Goal: Task Accomplishment & Management: Use online tool/utility

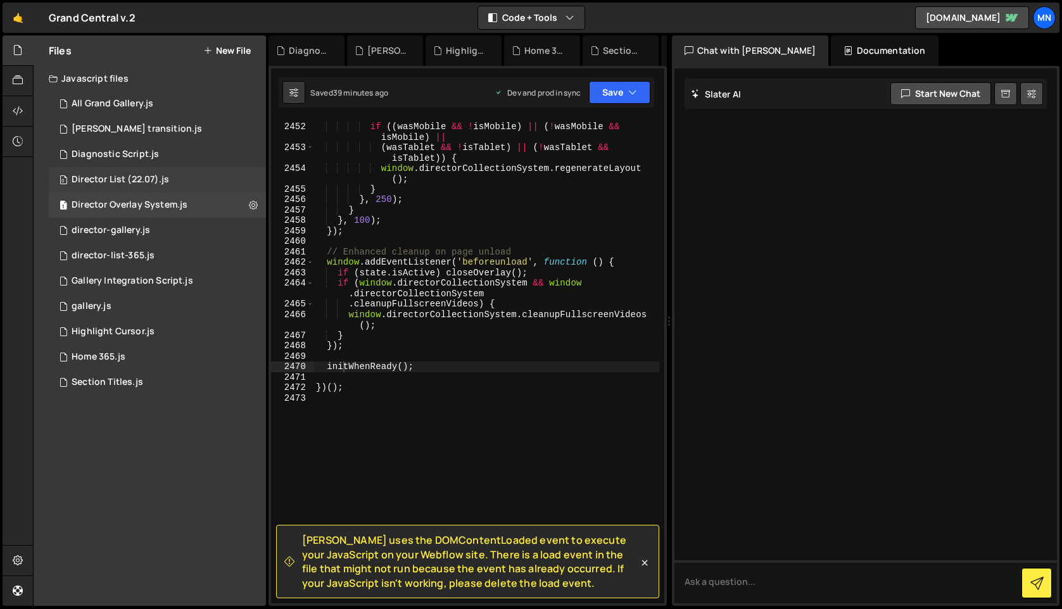
scroll to position [20265, 0]
click at [99, 298] on div "1 gallery.js 0" at bounding box center [157, 306] width 217 height 25
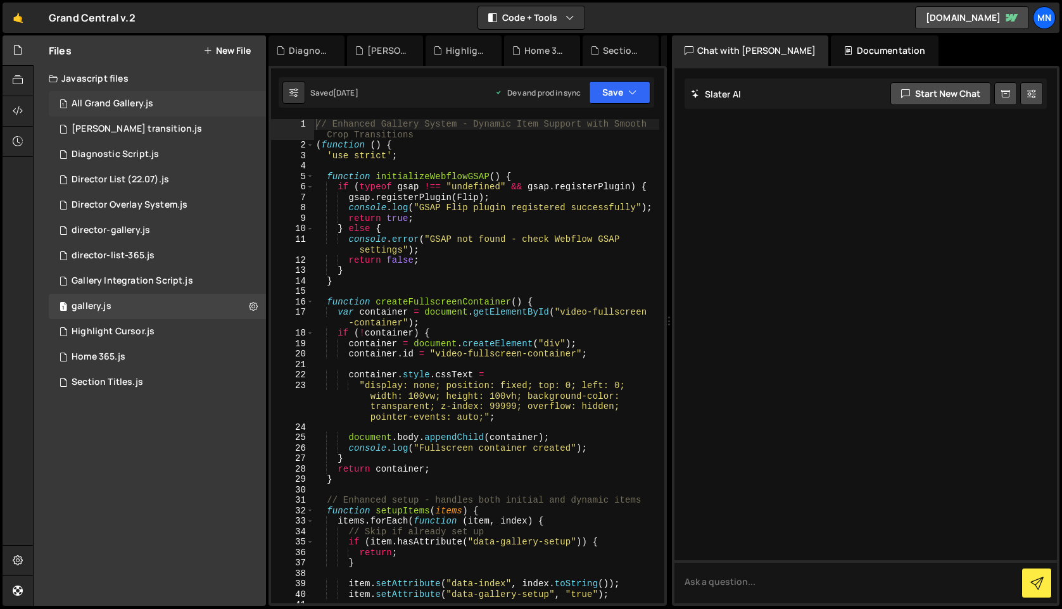
click at [98, 99] on div "All Grand Gallery.js" at bounding box center [113, 103] width 82 height 11
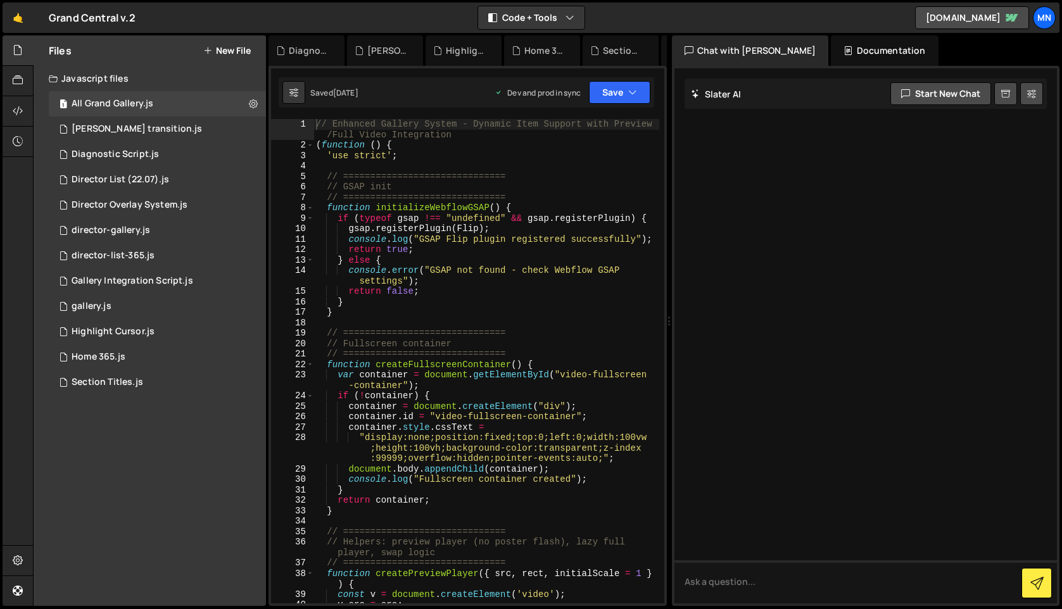
scroll to position [0, 0]
click at [19, 110] on icon at bounding box center [18, 111] width 10 height 14
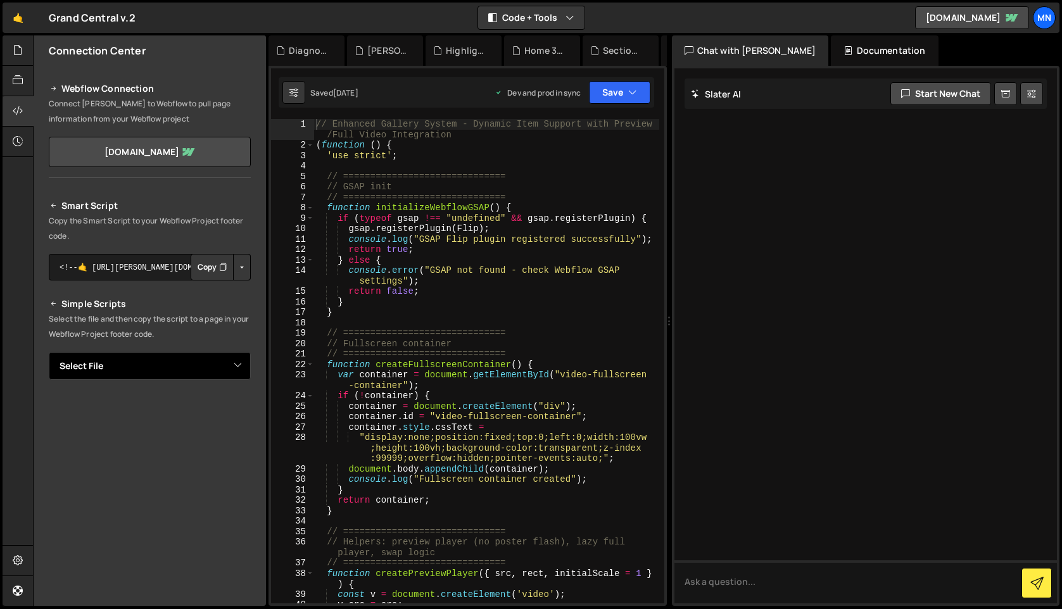
click at [229, 363] on select "Select File All Grand Gallery.js barba transition.js Diagnostic Script.js Direc…" at bounding box center [150, 366] width 202 height 28
click at [49, 352] on select "Select File All Grand Gallery.js barba transition.js Diagnostic Script.js Direc…" at bounding box center [150, 366] width 202 height 28
click at [233, 412] on button "Button group with nested dropdown" at bounding box center [242, 409] width 18 height 27
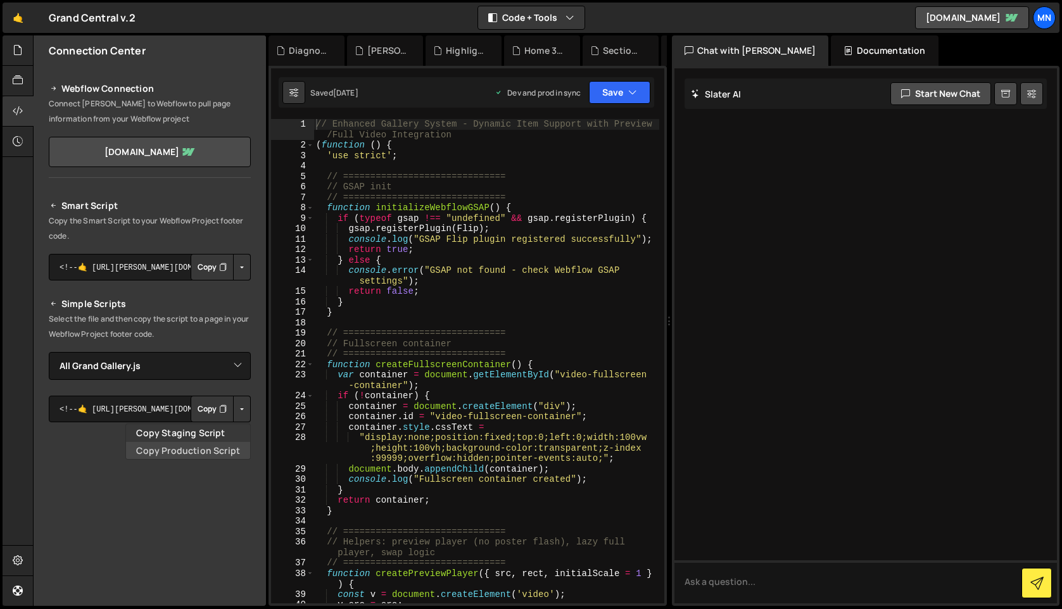
click at [226, 454] on link "Copy Production Script" at bounding box center [188, 451] width 124 height 18
click at [233, 364] on select "Select File All Grand Gallery.js barba transition.js Diagnostic Script.js Direc…" at bounding box center [150, 366] width 202 height 28
select select "40483"
click at [49, 352] on select "Select File All Grand Gallery.js barba transition.js Diagnostic Script.js Direc…" at bounding box center [150, 366] width 202 height 28
click at [234, 412] on button "Button group with nested dropdown" at bounding box center [242, 409] width 18 height 27
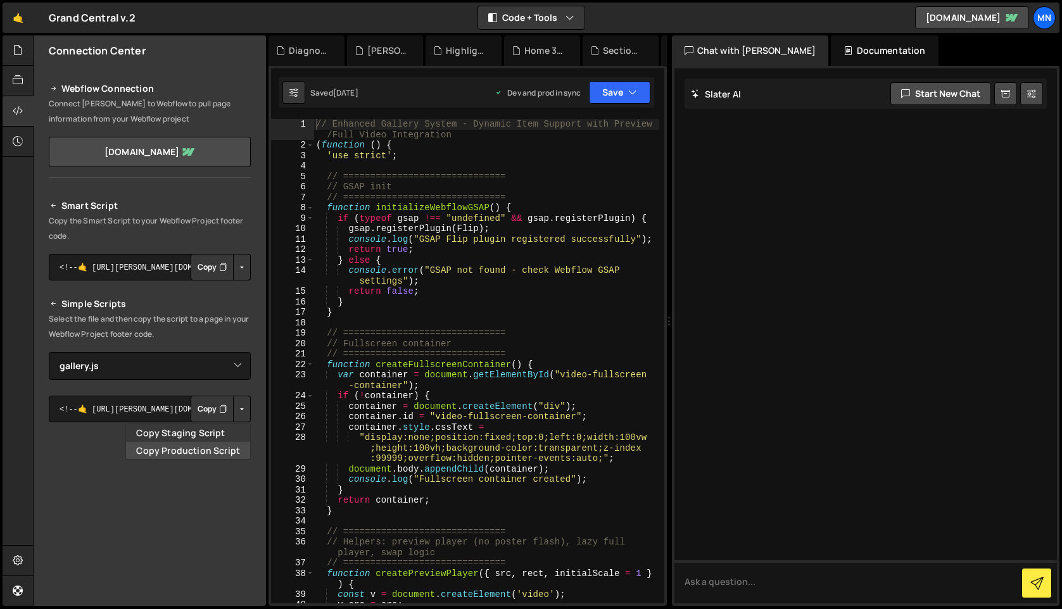
click at [215, 452] on link "Copy Production Script" at bounding box center [188, 451] width 124 height 18
click at [16, 52] on icon at bounding box center [18, 50] width 10 height 14
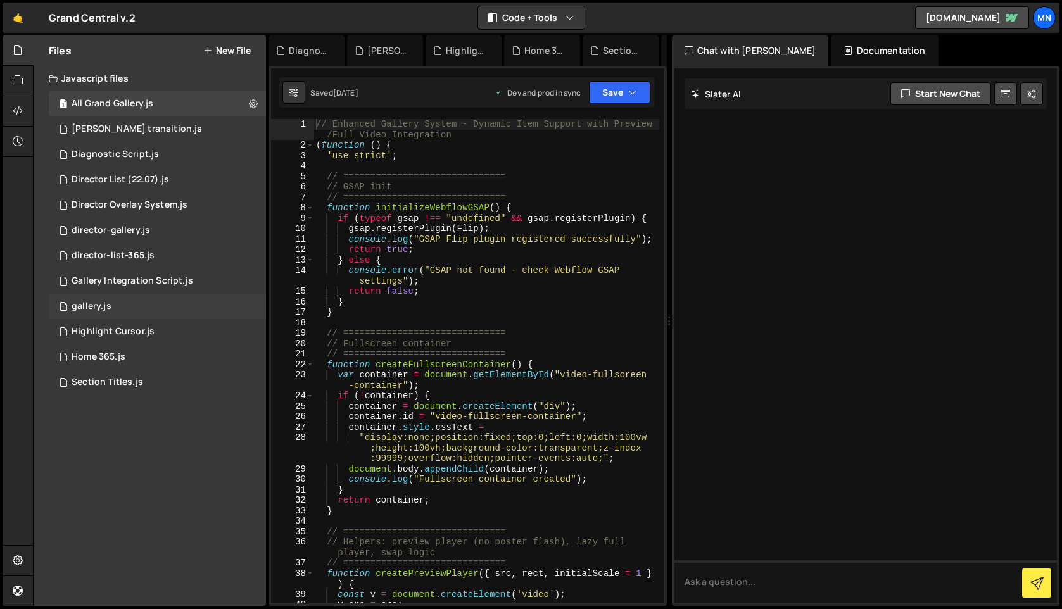
click at [243, 306] on div "1 gallery.js 0" at bounding box center [157, 306] width 217 height 25
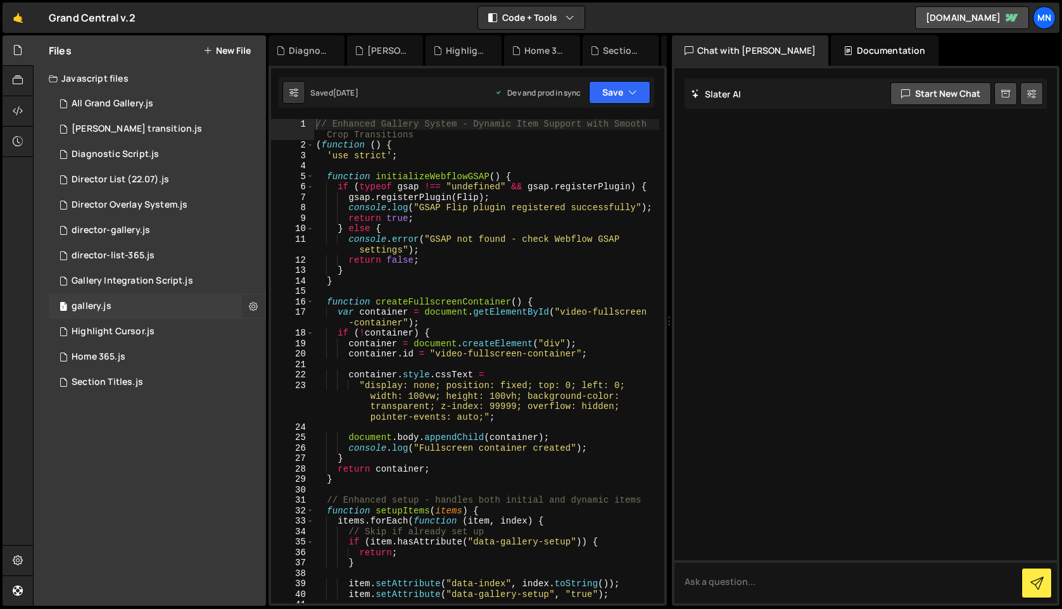
click at [250, 306] on icon at bounding box center [253, 306] width 9 height 12
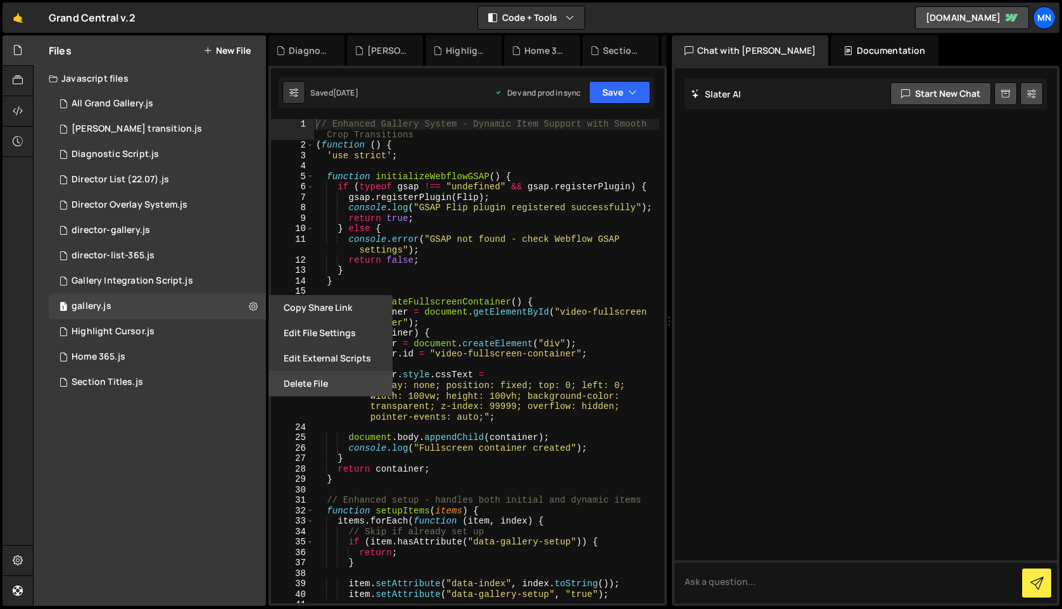
click at [308, 382] on button "Delete File" at bounding box center [330, 383] width 124 height 25
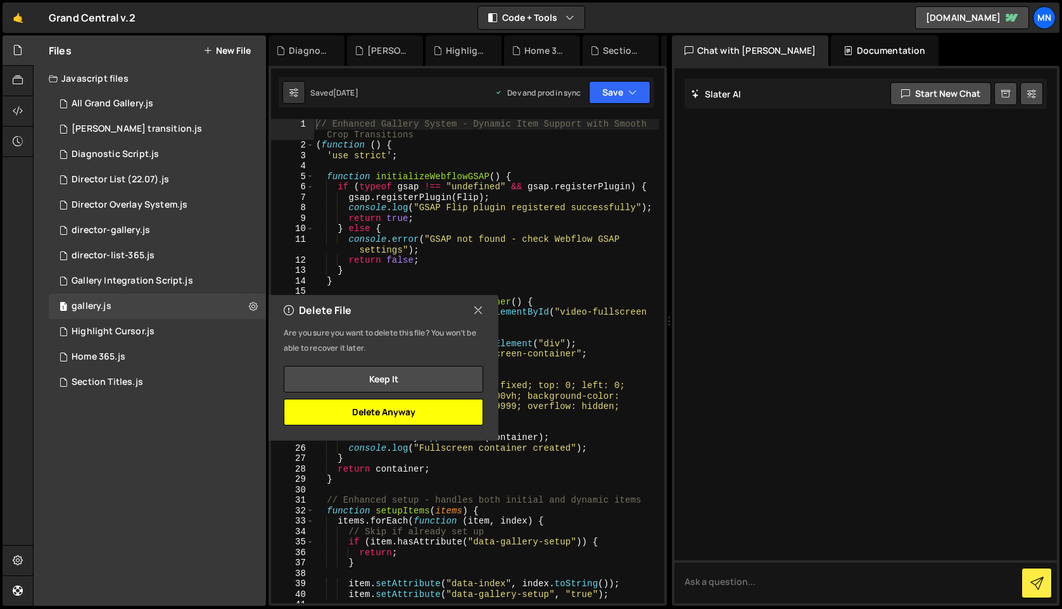
click at [386, 408] on button "Delete Anyway" at bounding box center [383, 412] width 199 height 27
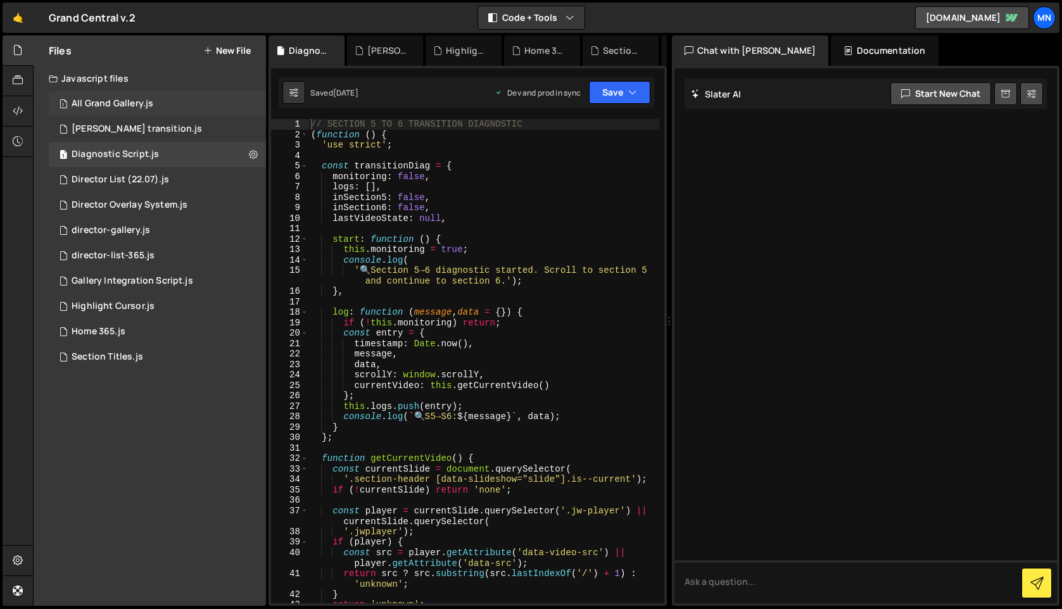
click at [156, 103] on div "1 All Grand Gallery.js 0" at bounding box center [157, 103] width 217 height 25
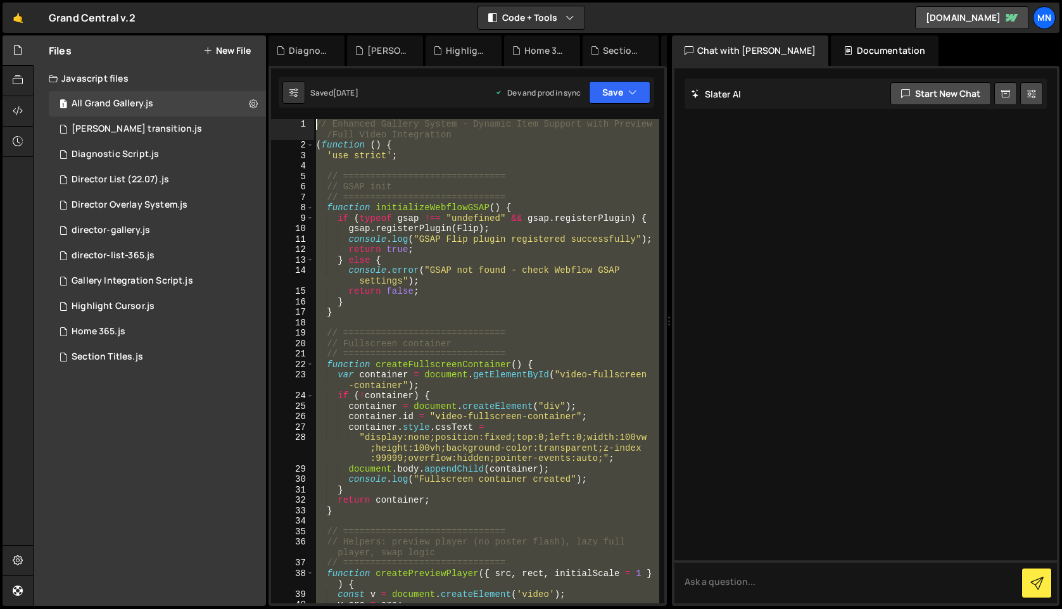
drag, startPoint x: 305, startPoint y: 565, endPoint x: 280, endPoint y: -98, distance: 664.1
click at [280, 0] on html "Projects [GEOGRAPHIC_DATA] Blog [GEOGRAPHIC_DATA] Projects Your Teams Invite te…" at bounding box center [531, 304] width 1062 height 609
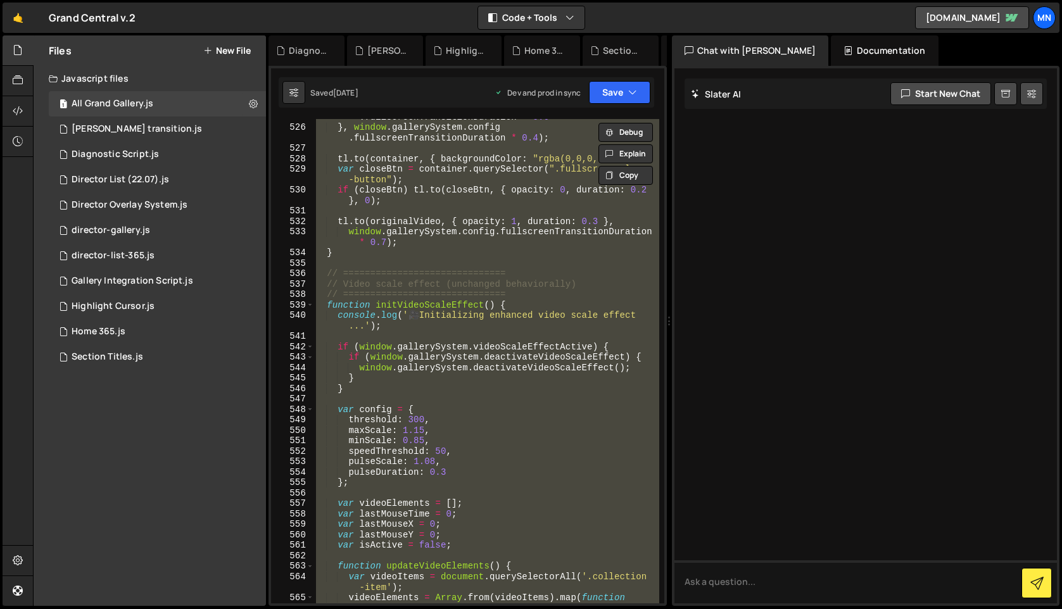
scroll to position [6267, 0]
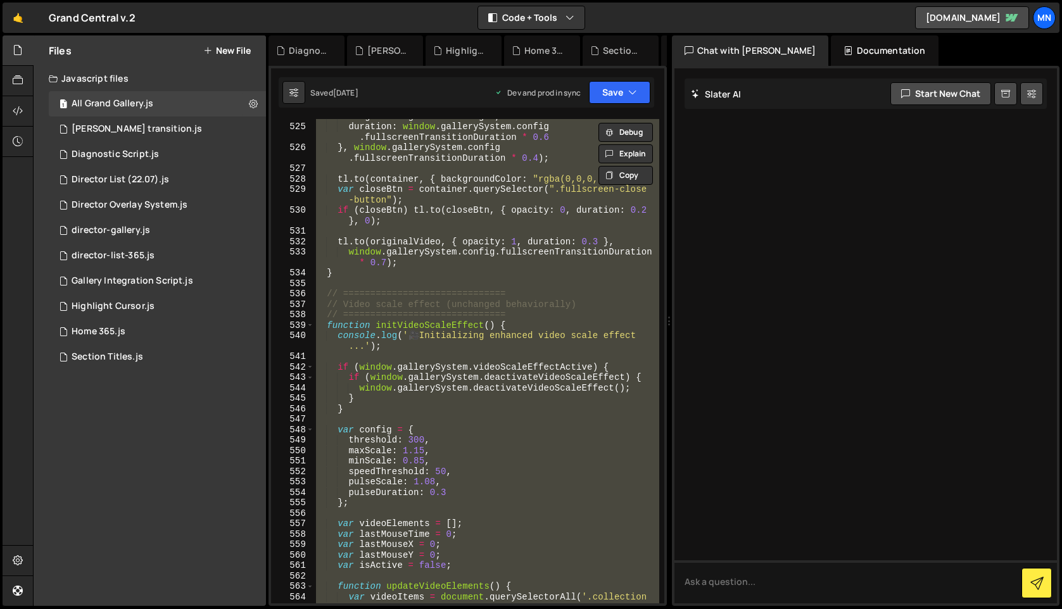
click at [434, 346] on div "height : originalRect . height , duration : window . gallerySystem . config . f…" at bounding box center [485, 361] width 345 height 484
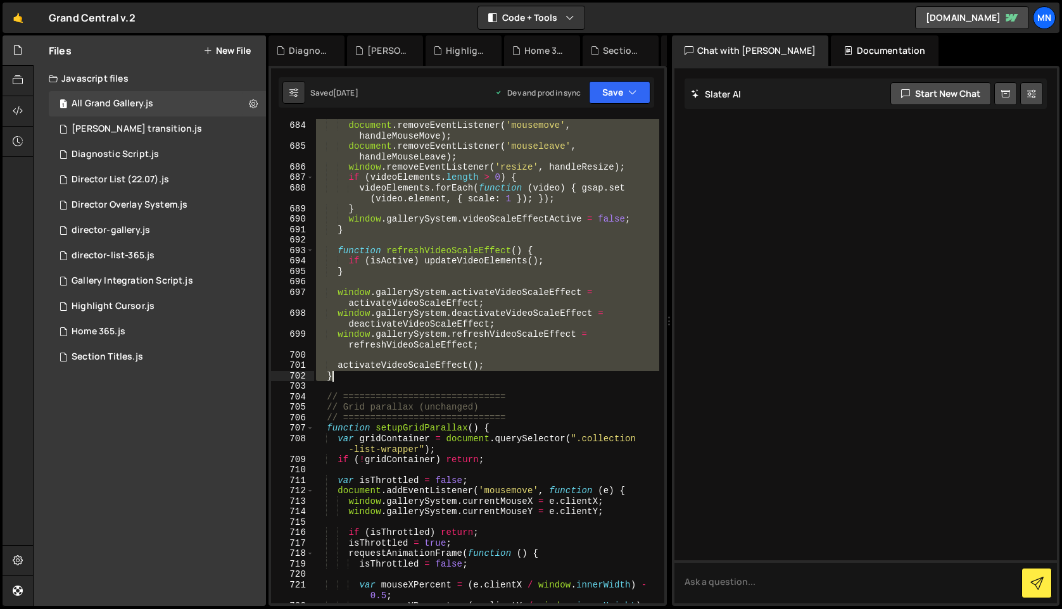
scroll to position [8180, 0]
drag, startPoint x: 326, startPoint y: 294, endPoint x: 364, endPoint y: 379, distance: 93.0
click at [364, 379] on div "isActive = false ; document . removeEventListener ( 'mousemove' , handleMouseMo…" at bounding box center [486, 367] width 346 height 516
type textarea "activateVideoScaleEffect(); }"
paste textarea
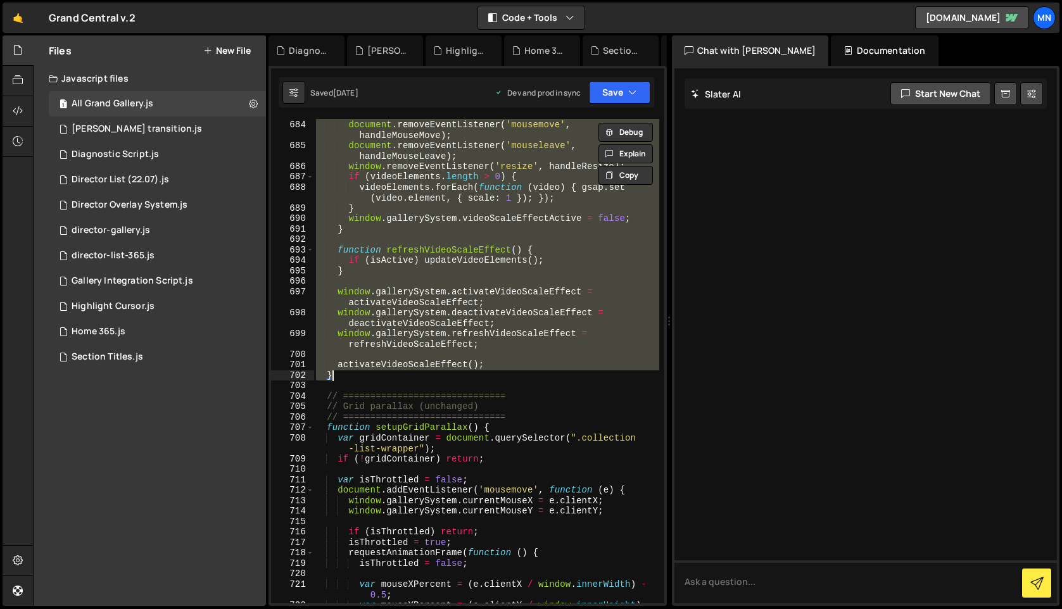
scroll to position [8595, 0]
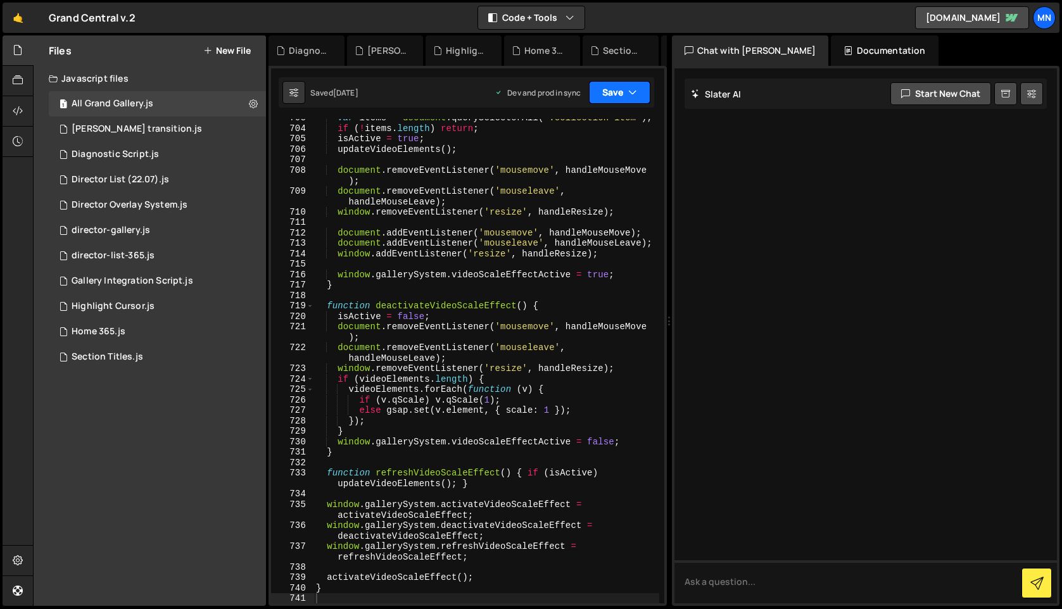
click at [623, 94] on button "Save" at bounding box center [619, 92] width 61 height 23
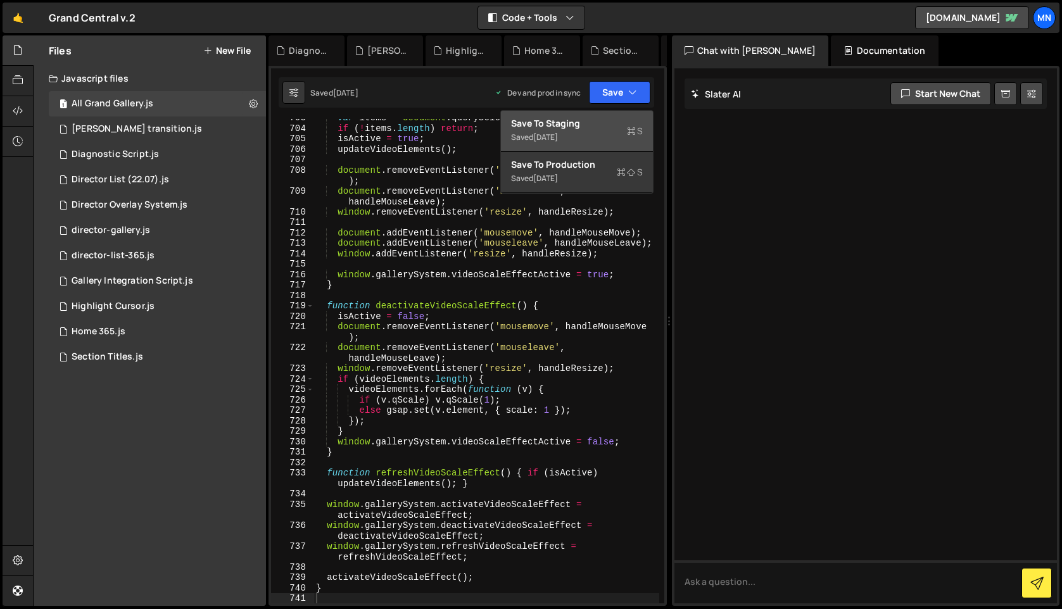
click at [607, 131] on div "Saved 3 weeks ago" at bounding box center [577, 137] width 132 height 15
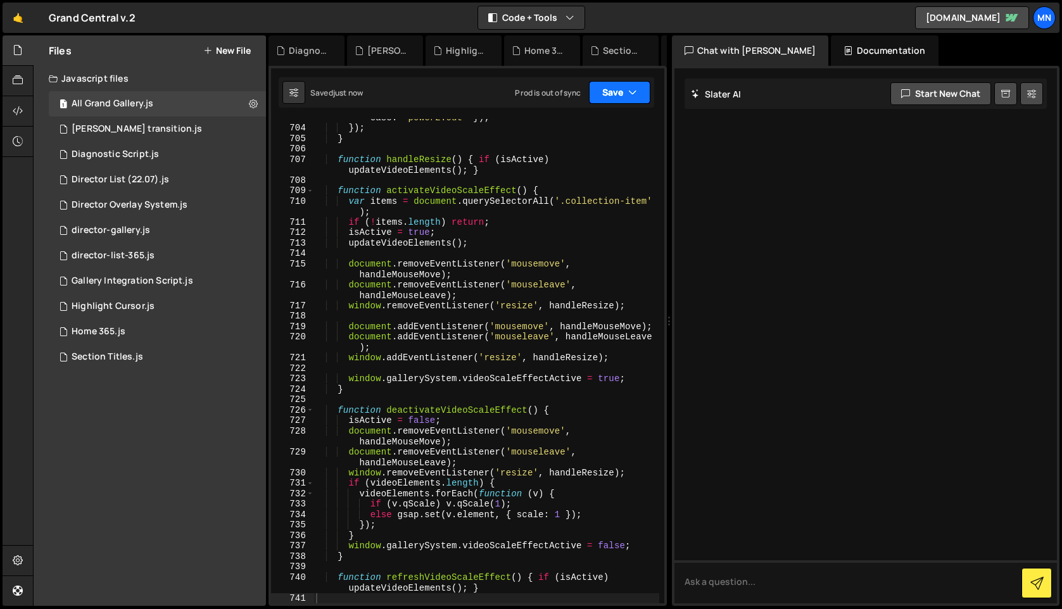
drag, startPoint x: 631, startPoint y: 86, endPoint x: 626, endPoint y: 147, distance: 61.0
click at [631, 87] on icon "button" at bounding box center [632, 92] width 9 height 13
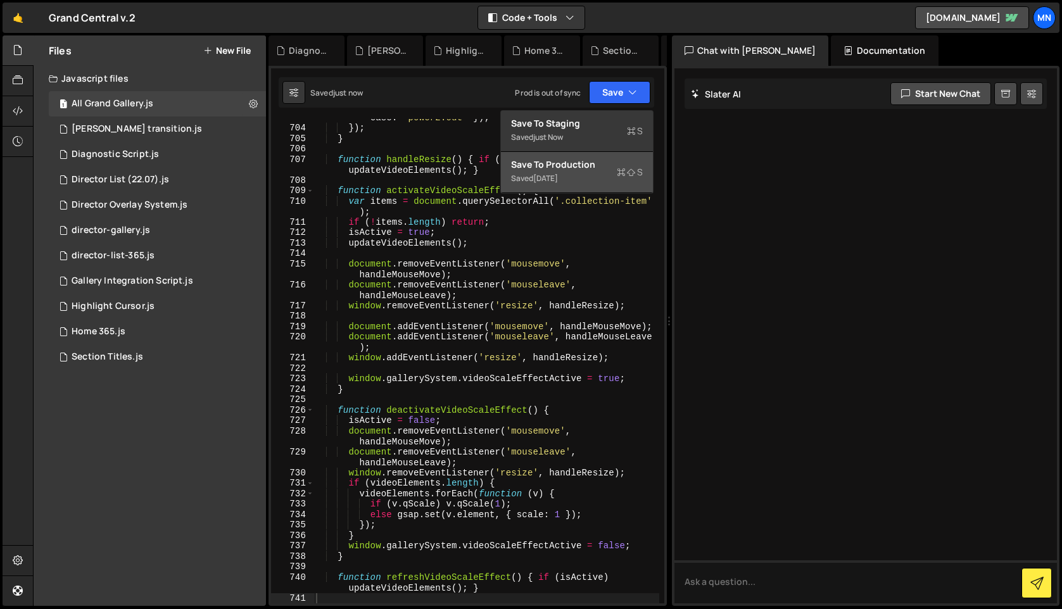
click at [615, 171] on div "Saved 3 weeks ago" at bounding box center [577, 178] width 132 height 15
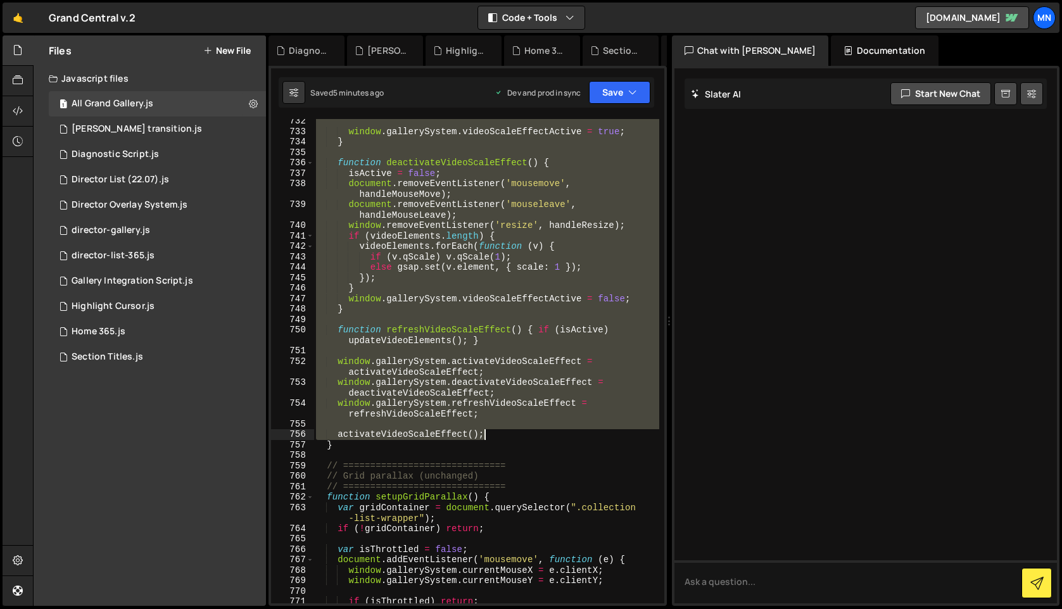
scroll to position [8884, 0]
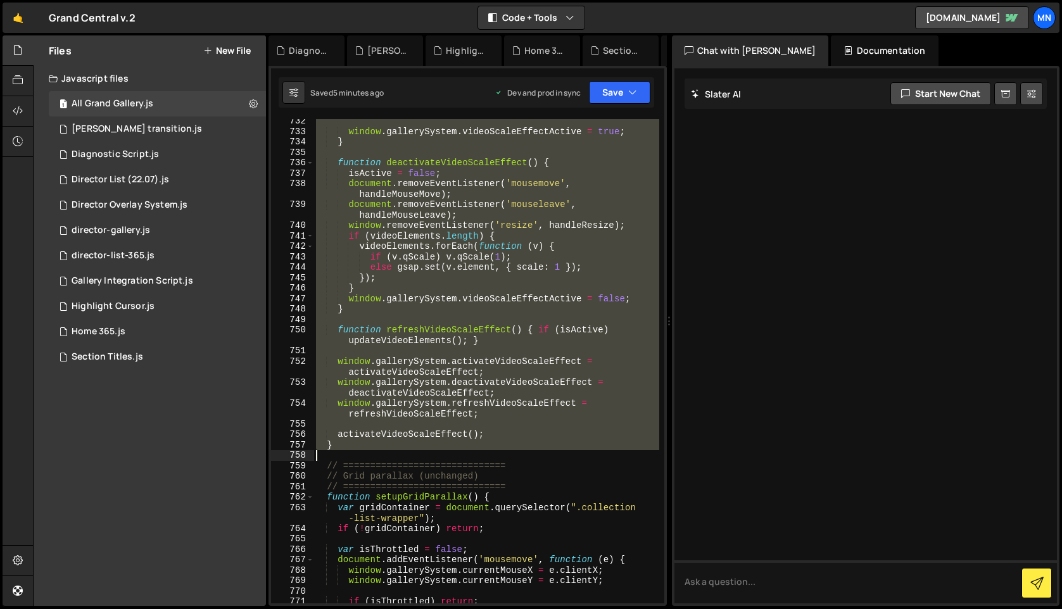
drag, startPoint x: 328, startPoint y: 247, endPoint x: 557, endPoint y: 454, distance: 308.9
click at [557, 454] on div "window . gallerySystem . videoScaleEffectActive = true ; } function deactivateV…" at bounding box center [486, 368] width 346 height 505
type textarea "}"
paste textarea
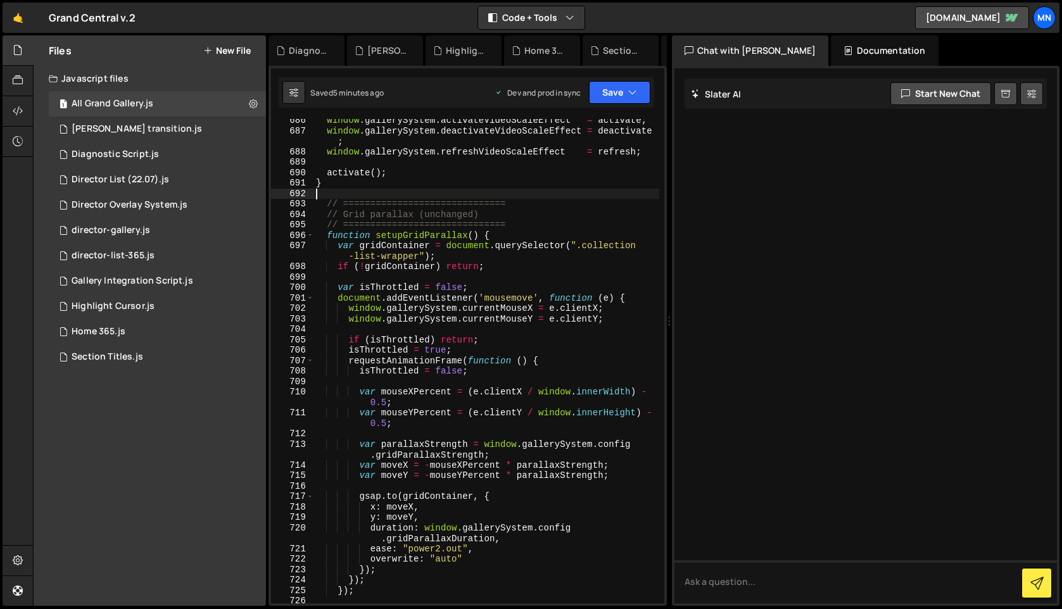
scroll to position [8132, 0]
drag, startPoint x: 621, startPoint y: 82, endPoint x: 629, endPoint y: 82, distance: 7.6
click at [621, 82] on button "Save" at bounding box center [619, 92] width 61 height 23
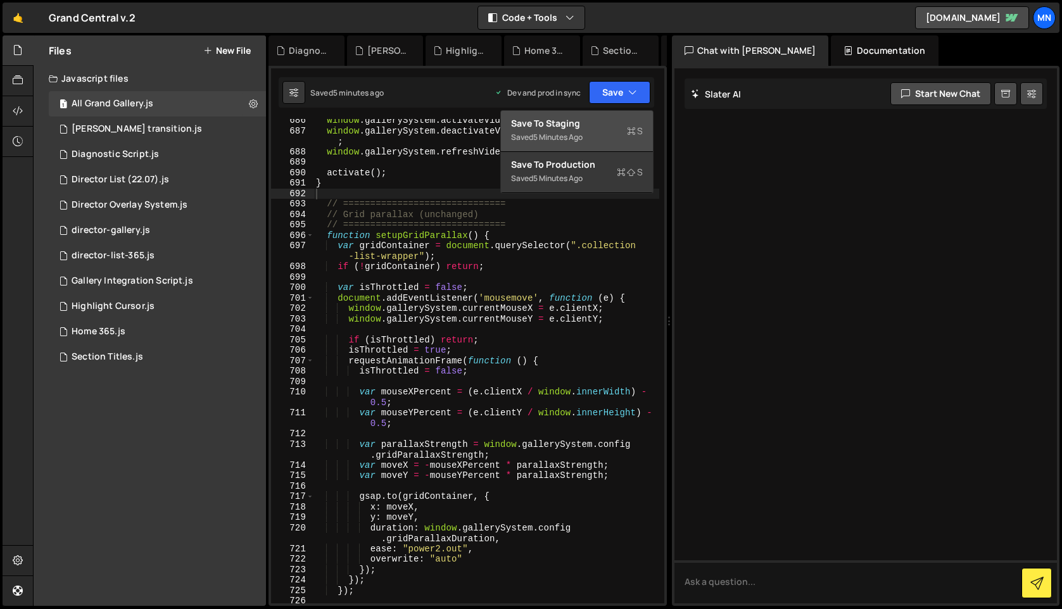
click at [615, 136] on div "Saved 5 minutes ago" at bounding box center [577, 137] width 132 height 15
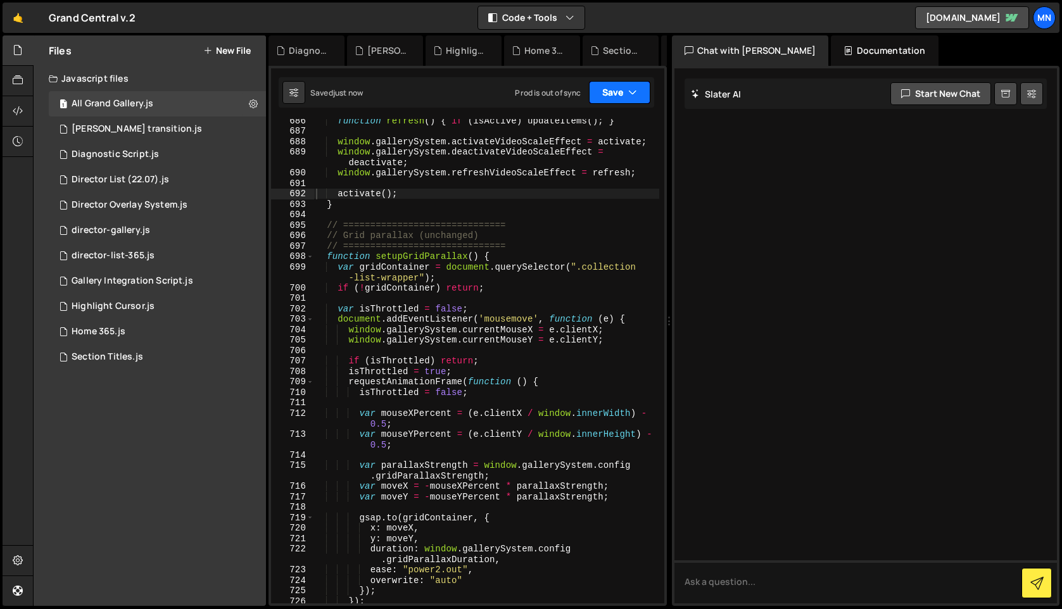
click at [634, 96] on icon "button" at bounding box center [632, 92] width 9 height 13
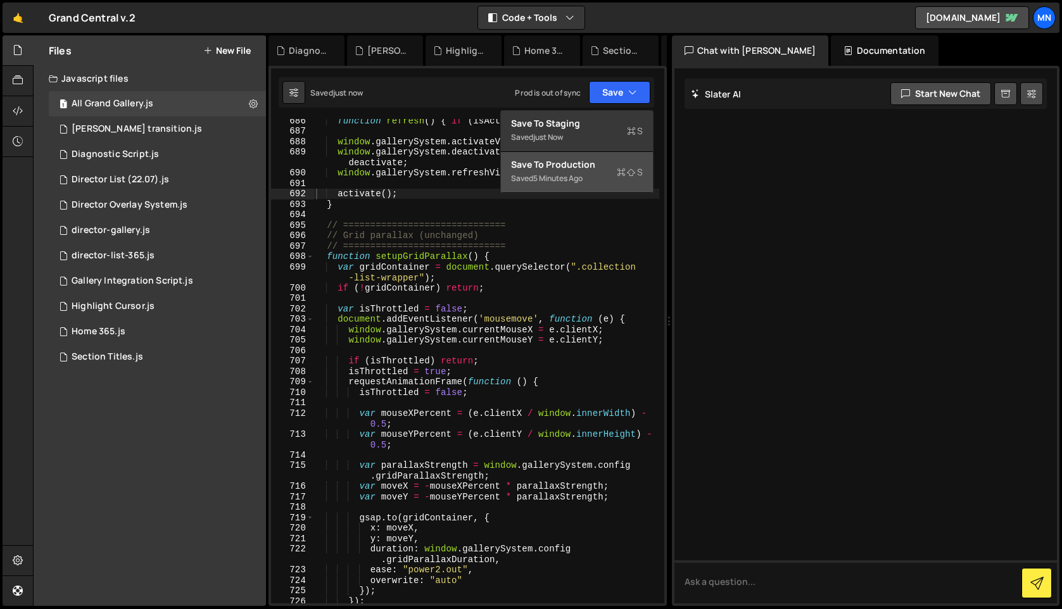
click at [619, 172] on icon at bounding box center [621, 172] width 9 height 13
type textarea "window.gallerySystem.activateVideoScaleEffect = activate;"
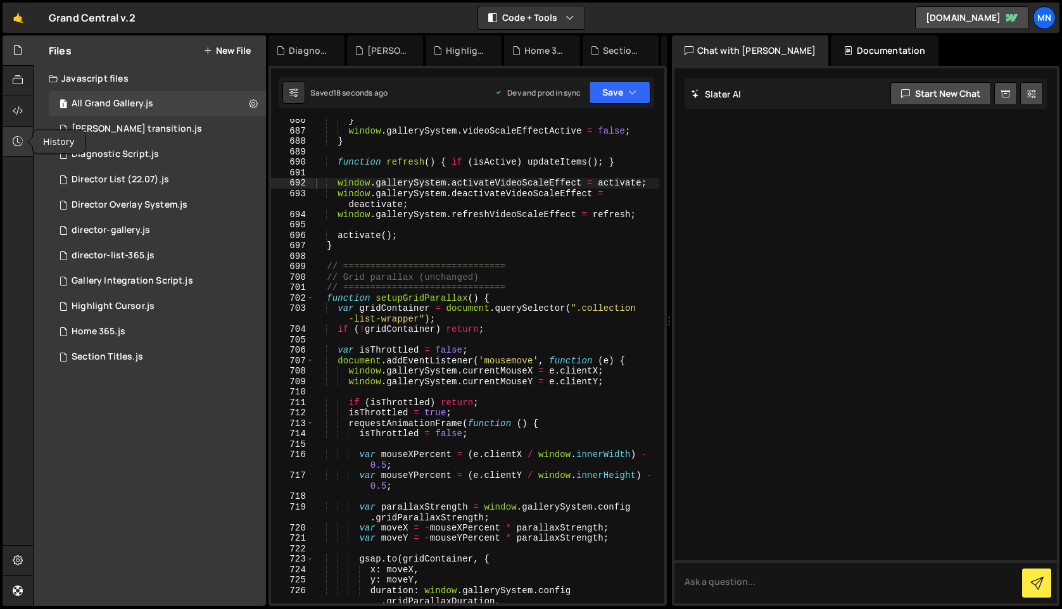
click at [17, 139] on icon at bounding box center [18, 141] width 10 height 14
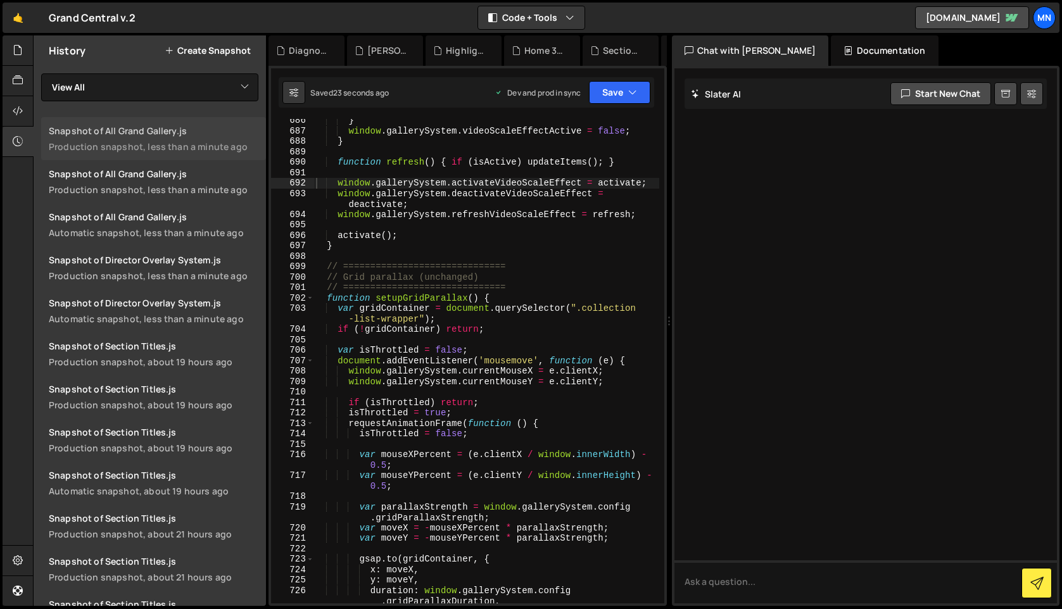
click at [220, 136] on div "Snapshot of All Grand Gallery.js" at bounding box center [154, 131] width 210 height 12
click at [211, 181] on link "Snapshot of All Grand Gallery.js Production snapshot, less than a minute ago" at bounding box center [153, 181] width 225 height 43
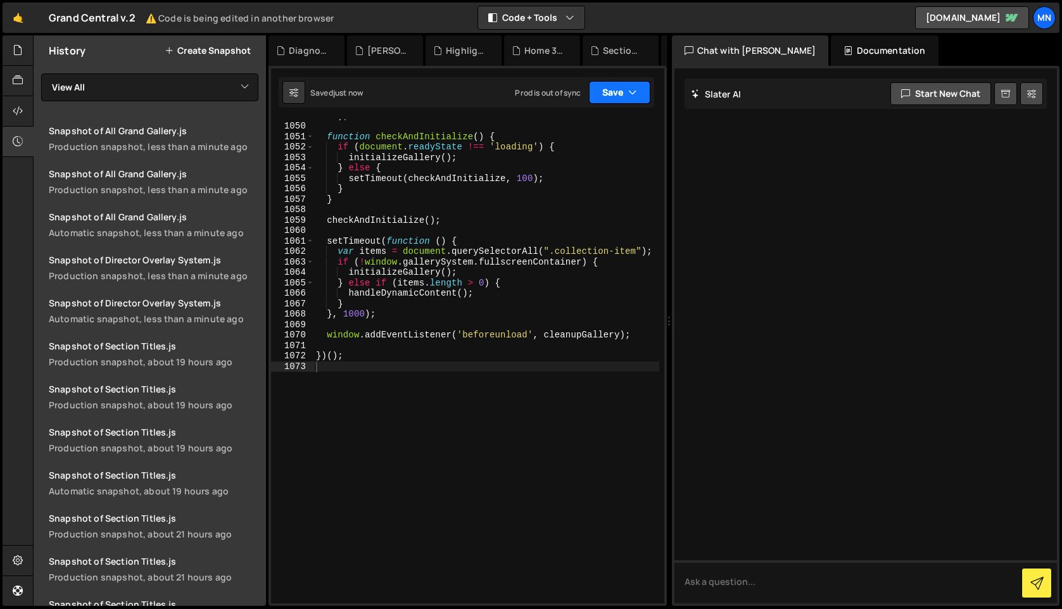
click at [627, 89] on button "Save" at bounding box center [619, 92] width 61 height 23
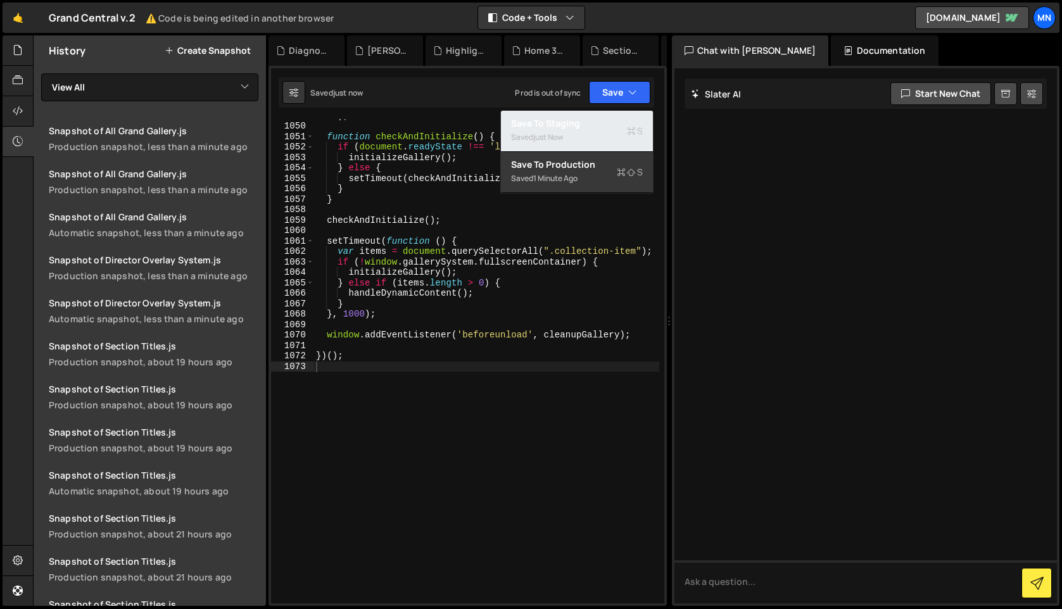
drag, startPoint x: 610, startPoint y: 130, endPoint x: 625, endPoint y: 104, distance: 30.6
click at [610, 130] on div "Saved just now" at bounding box center [577, 137] width 132 height 15
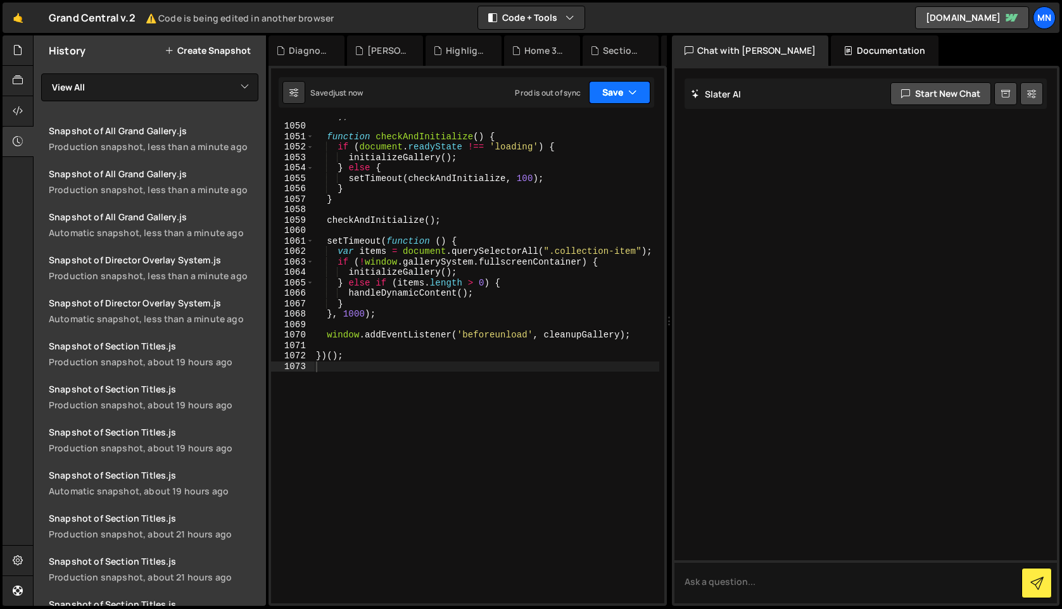
click at [628, 92] on icon "button" at bounding box center [632, 92] width 9 height 13
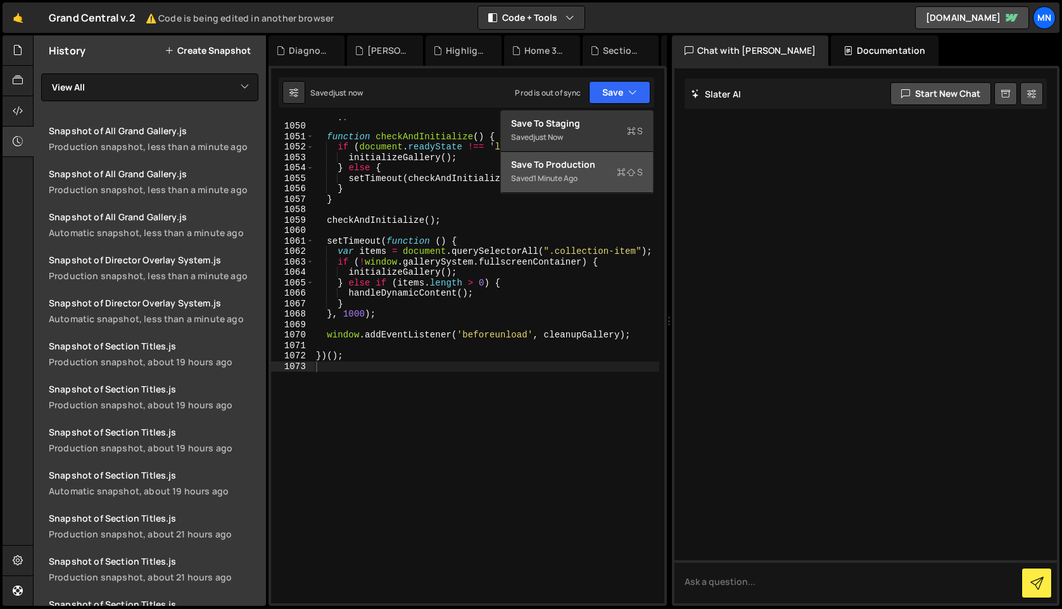
click at [603, 169] on div "Save to Production S" at bounding box center [577, 164] width 132 height 13
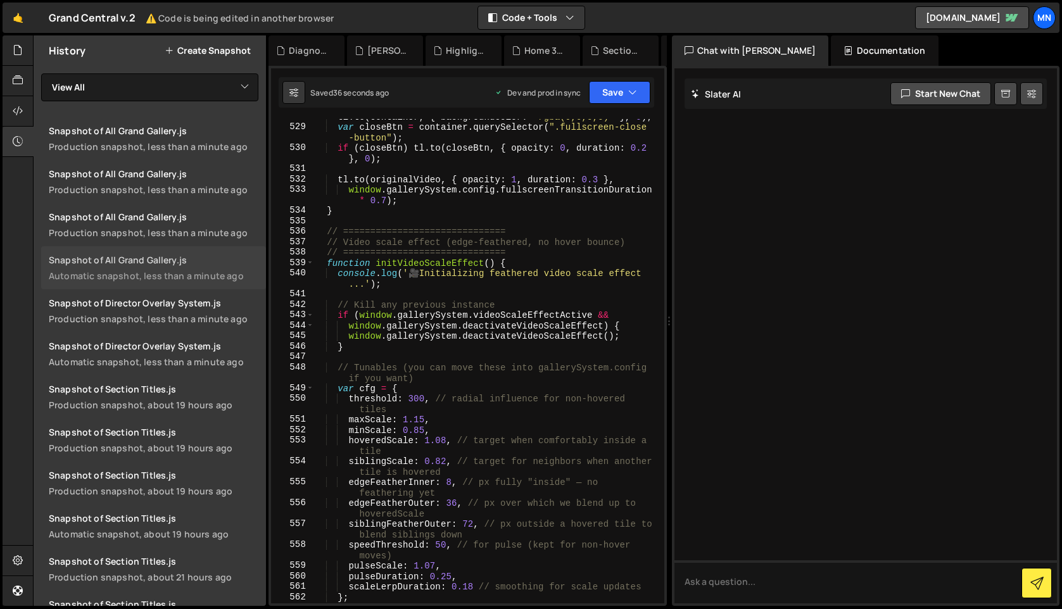
scroll to position [6330, 0]
click at [622, 91] on button "Save" at bounding box center [619, 92] width 61 height 23
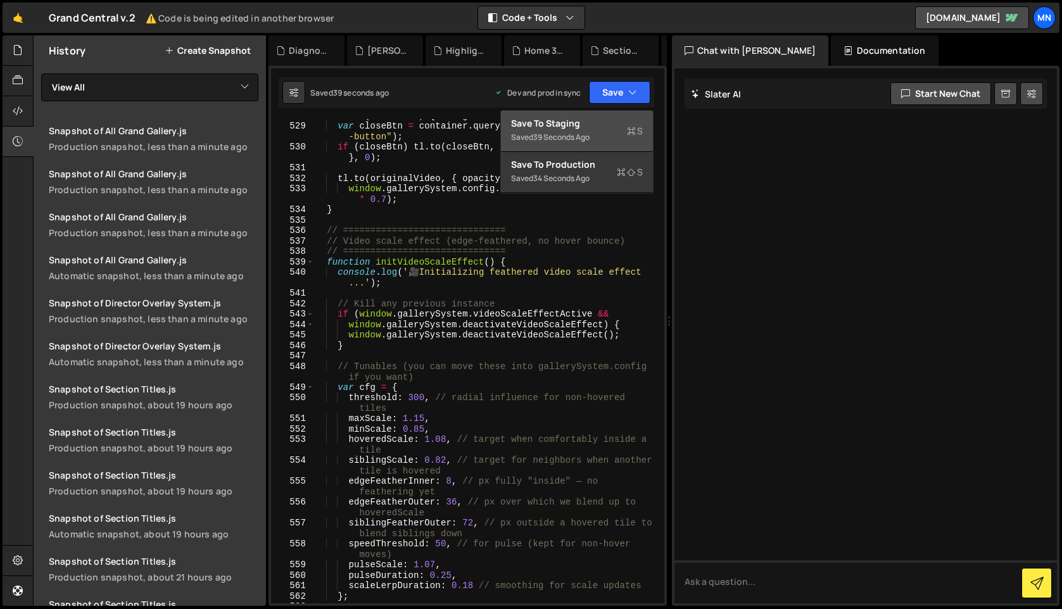
click at [584, 128] on div "Save to Staging S" at bounding box center [577, 123] width 132 height 13
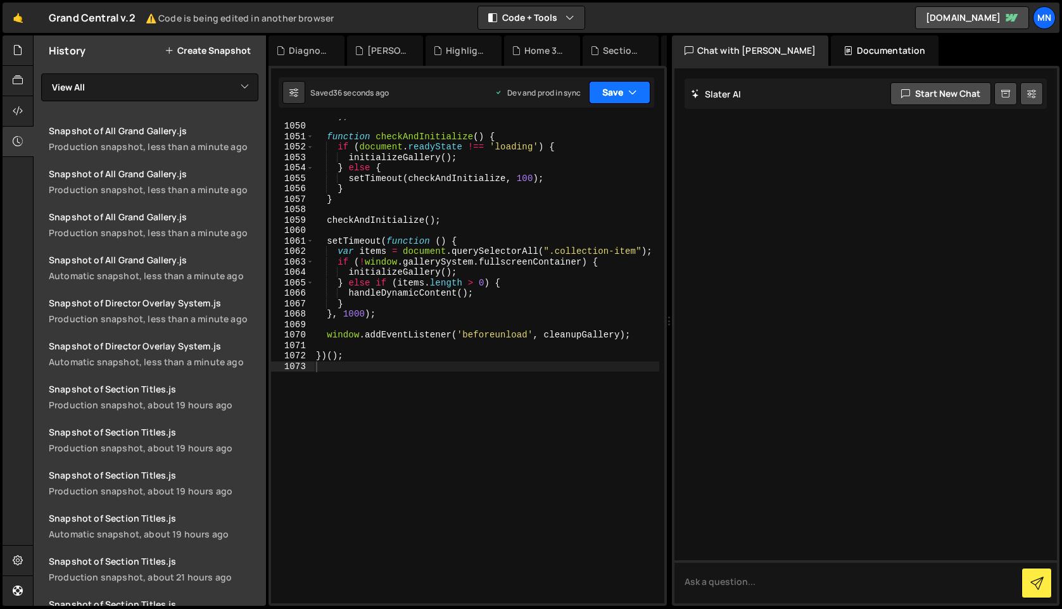
click at [617, 94] on button "Save" at bounding box center [619, 92] width 61 height 23
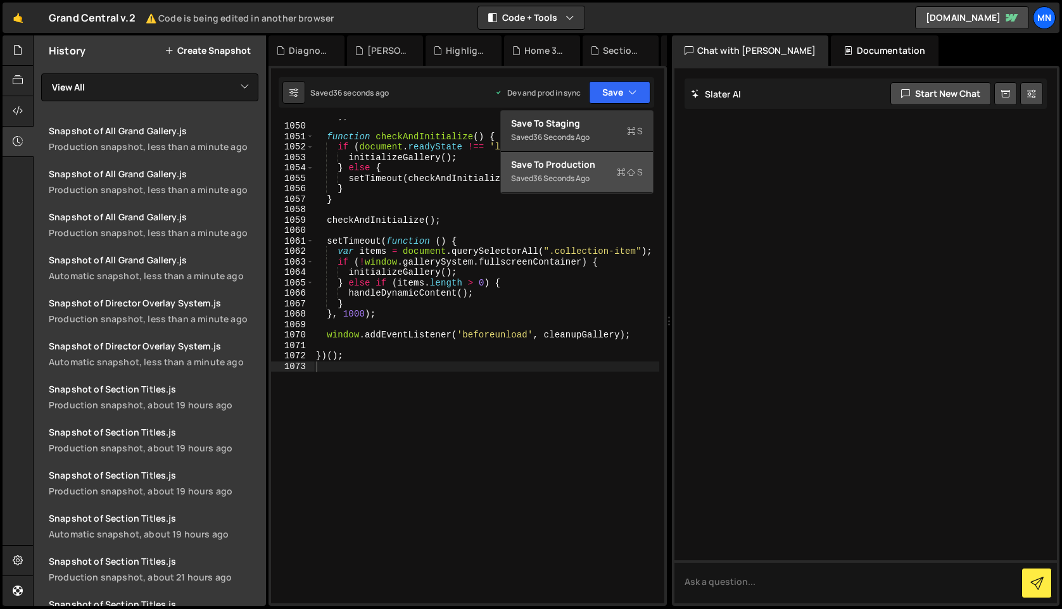
click at [588, 163] on div "Save to Production S" at bounding box center [577, 164] width 132 height 13
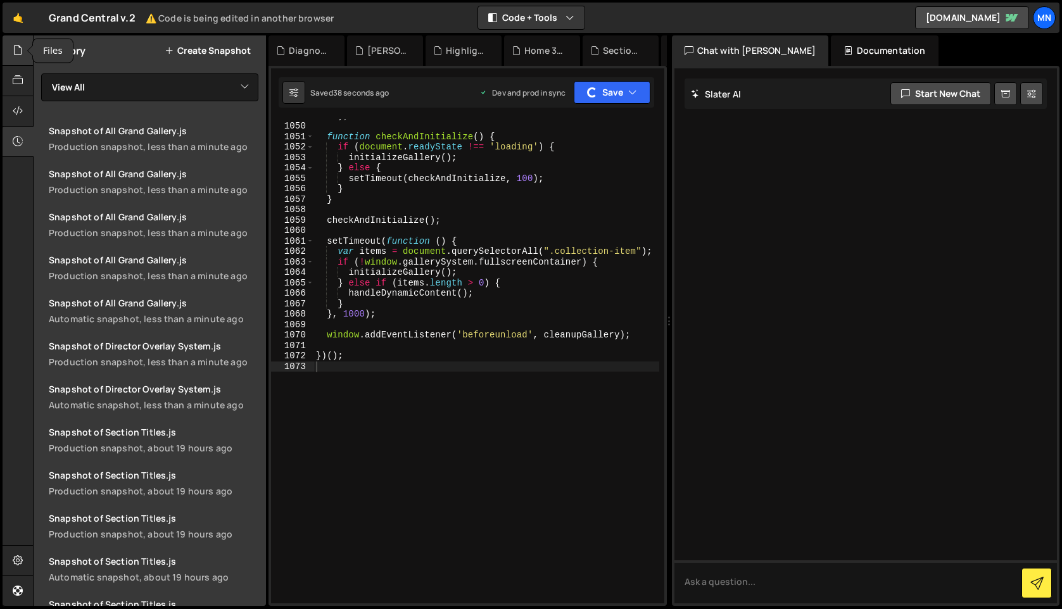
click at [14, 49] on icon at bounding box center [18, 50] width 10 height 14
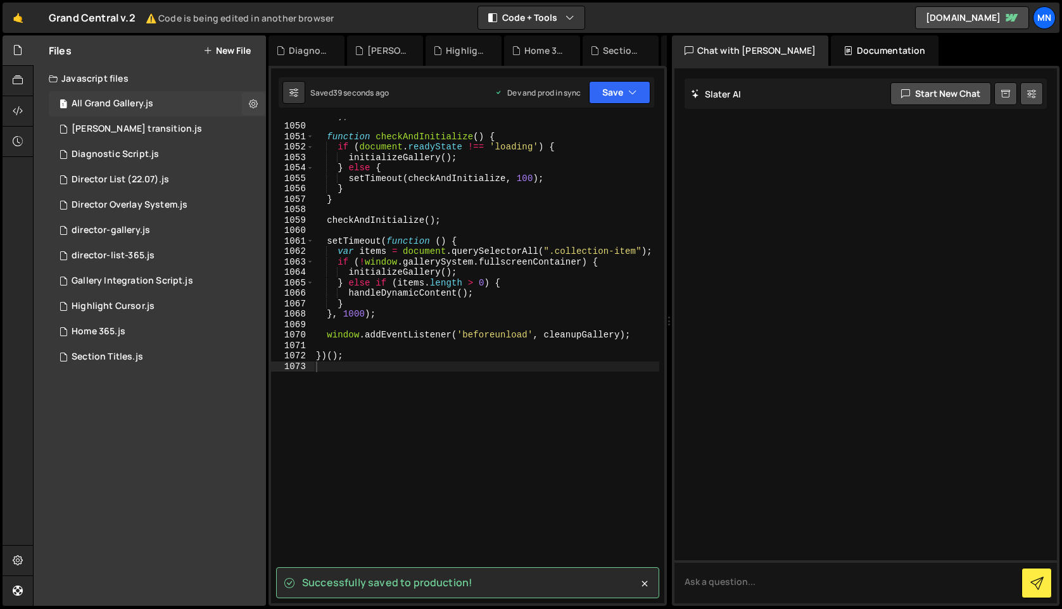
drag, startPoint x: 120, startPoint y: 106, endPoint x: 132, endPoint y: 106, distance: 11.4
click at [120, 106] on div "All Grand Gallery.js" at bounding box center [113, 103] width 82 height 11
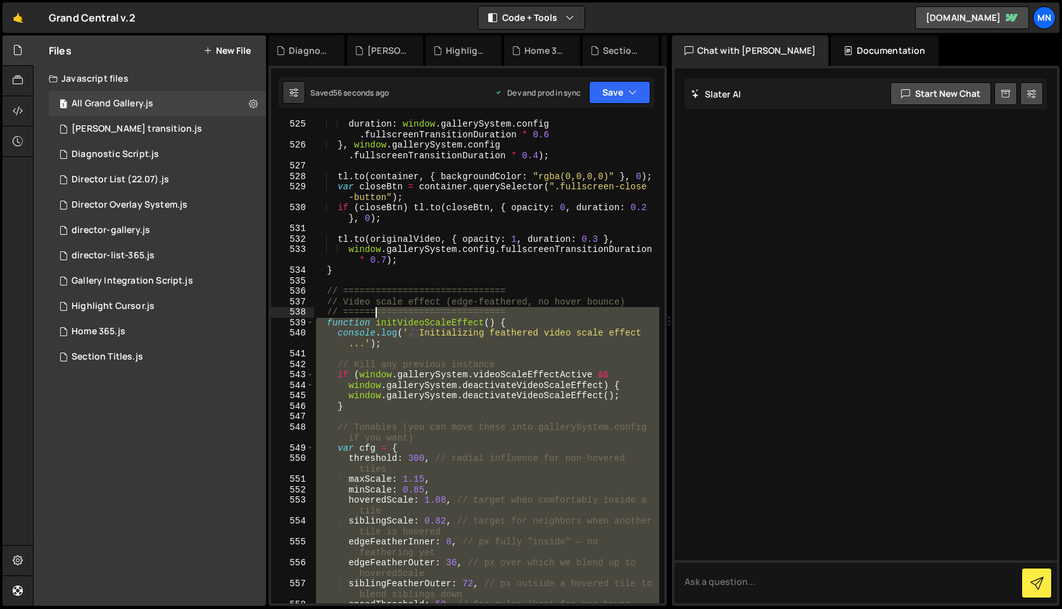
scroll to position [6269, 0]
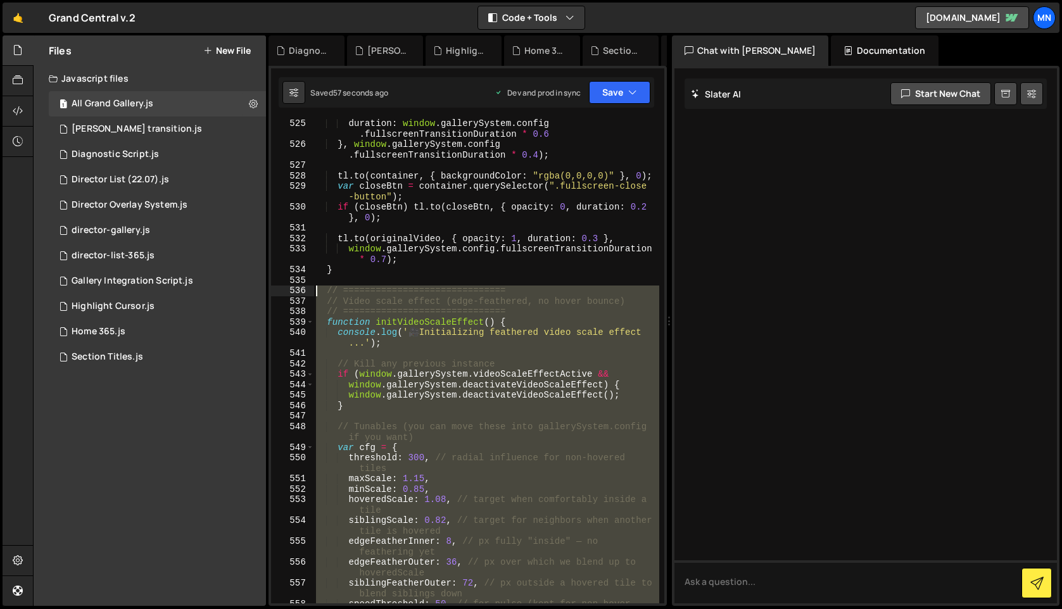
drag, startPoint x: 341, startPoint y: 527, endPoint x: 317, endPoint y: 296, distance: 233.0
click at [316, 296] on div "duration : window . gallerySystem . config . fullscreenTransitionDuration * 0.6…" at bounding box center [486, 381] width 346 height 526
type textarea "// ============================== // Video scale effect (edge-feathered, no hov…"
paste textarea
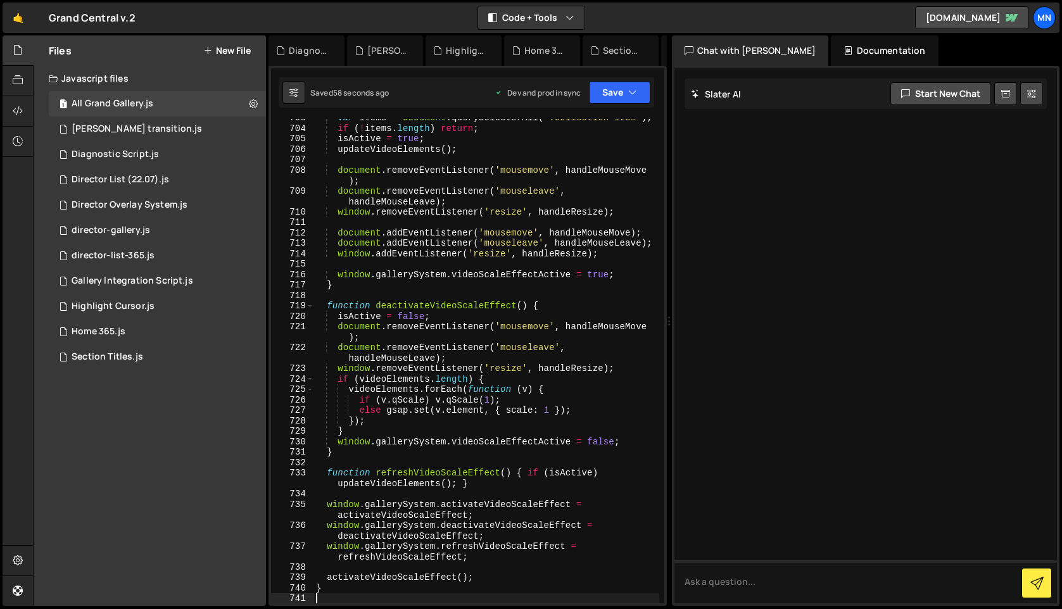
scroll to position [8595, 0]
click at [615, 88] on button "Save" at bounding box center [619, 92] width 61 height 23
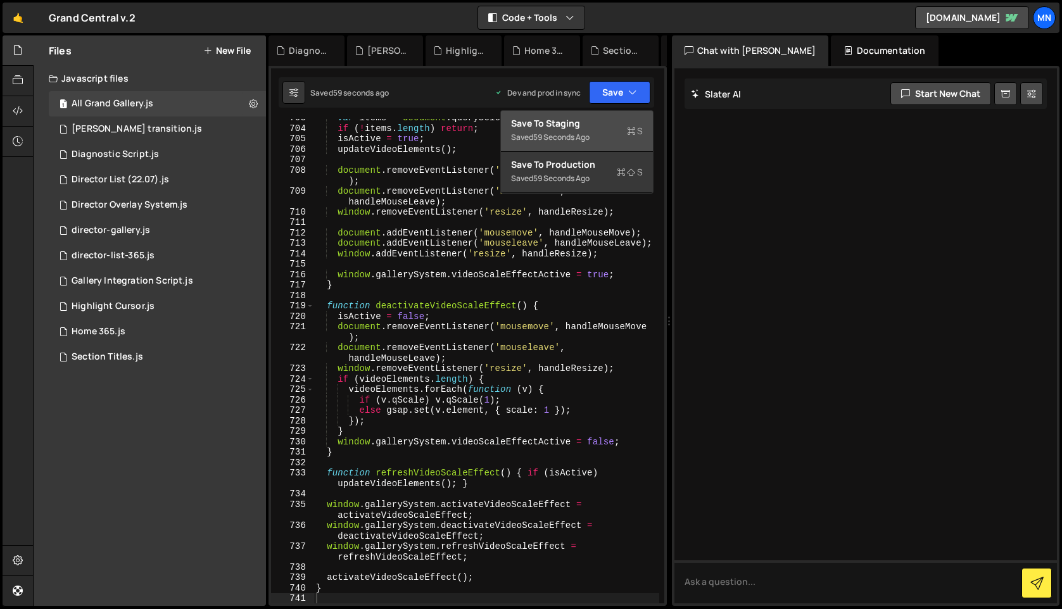
click at [598, 118] on div "Save to Staging S" at bounding box center [577, 123] width 132 height 13
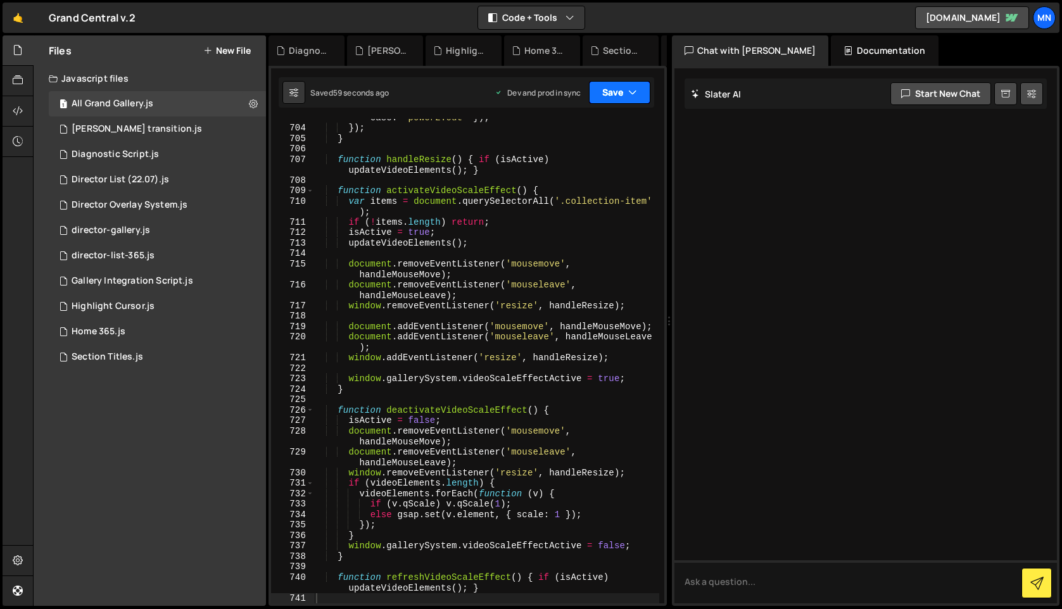
scroll to position [8564, 0]
click at [621, 92] on button "Save" at bounding box center [619, 92] width 61 height 23
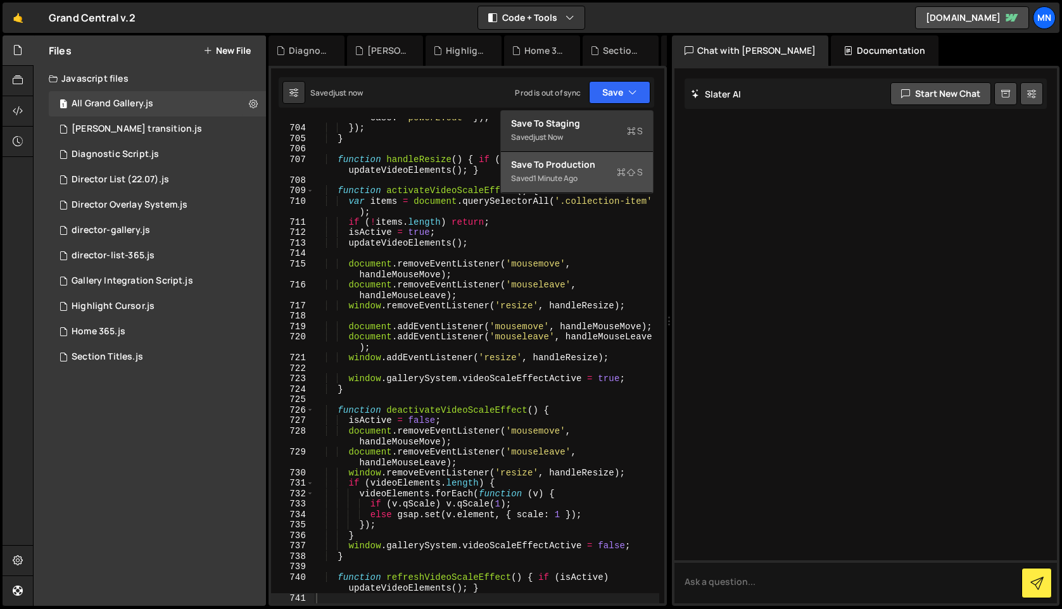
click at [592, 173] on div "Saved 1 minute ago" at bounding box center [577, 178] width 132 height 15
type textarea "if (videoElements.length) {"
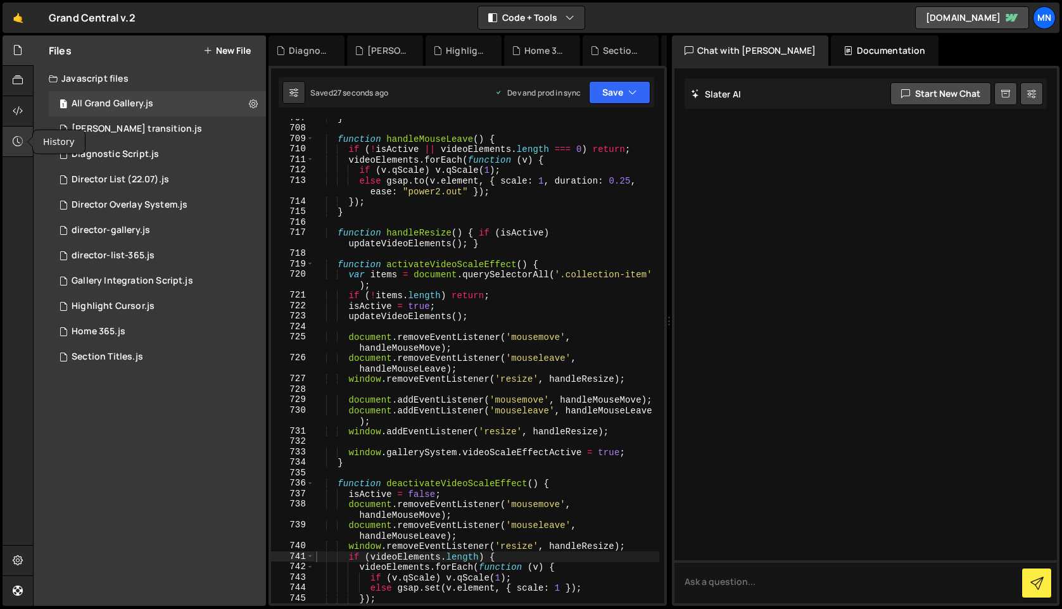
click at [16, 141] on icon at bounding box center [18, 141] width 10 height 14
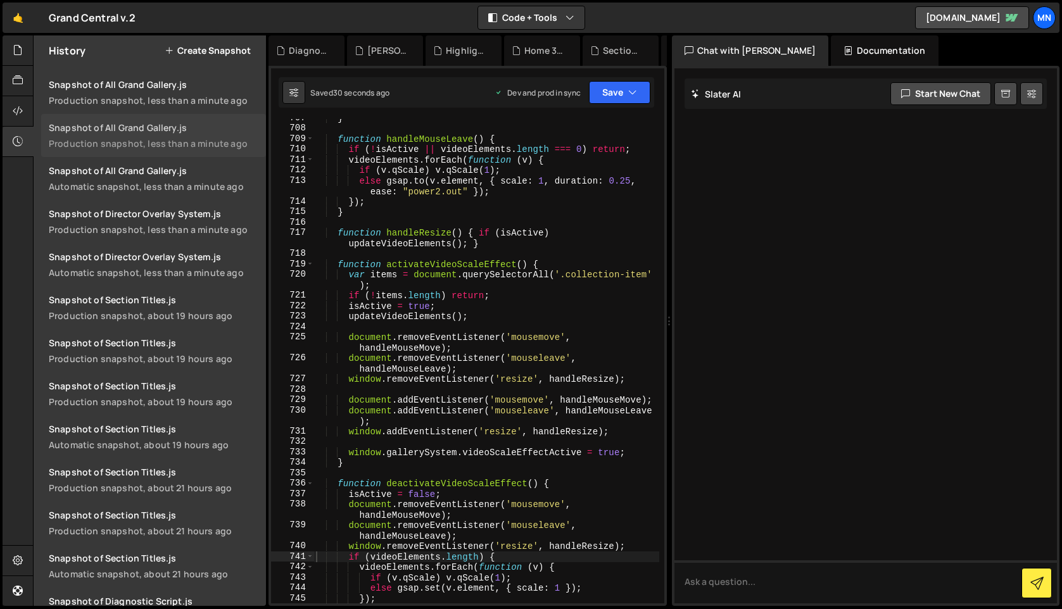
scroll to position [0, 0]
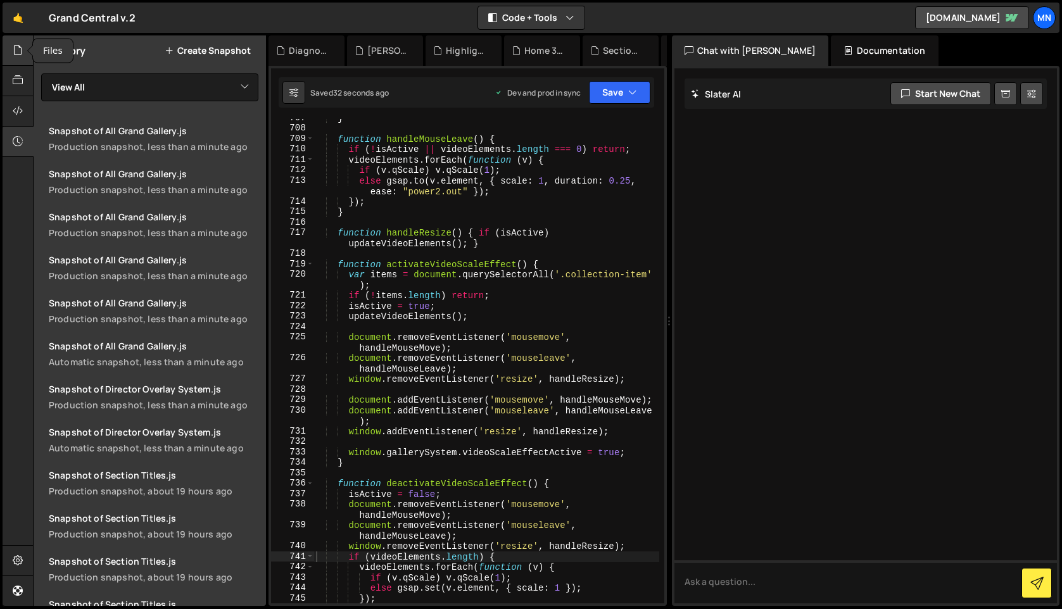
click at [18, 58] on div at bounding box center [18, 50] width 31 height 30
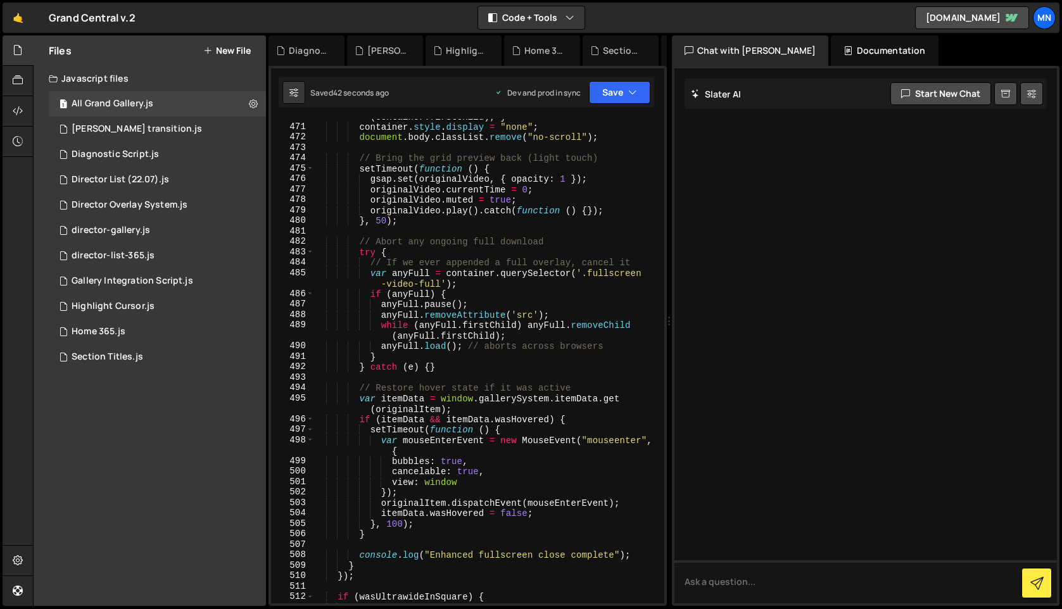
scroll to position [5650, 0]
click at [369, 16] on div "🤙 Grand Central v.2 ⚠️ Code is being edited in another browser Code + Tools Cod…" at bounding box center [531, 18] width 1057 height 30
click at [22, 20] on link "🤙" at bounding box center [18, 18] width 31 height 30
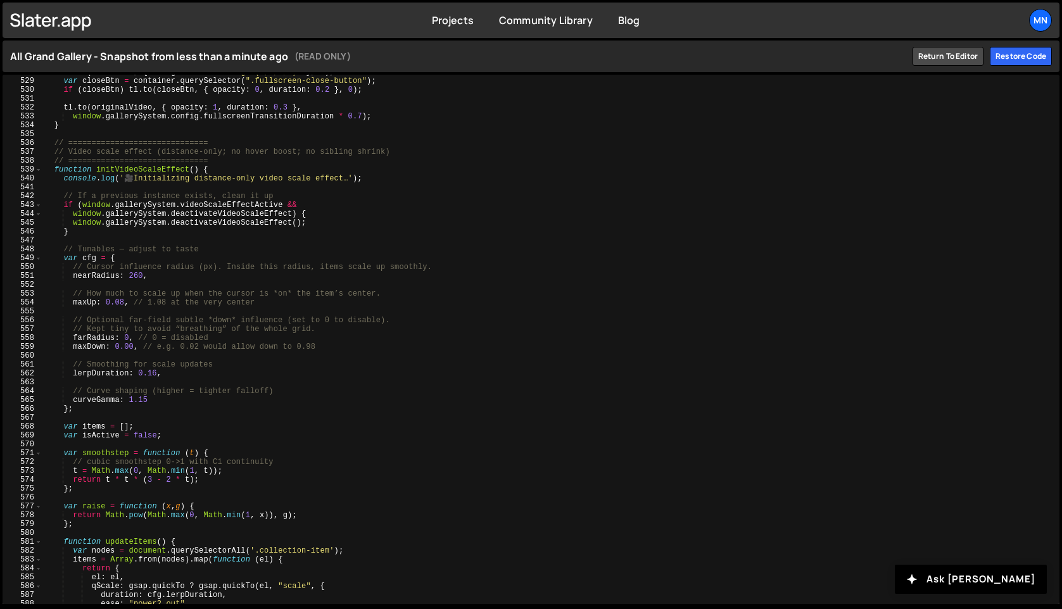
scroll to position [4687, 0]
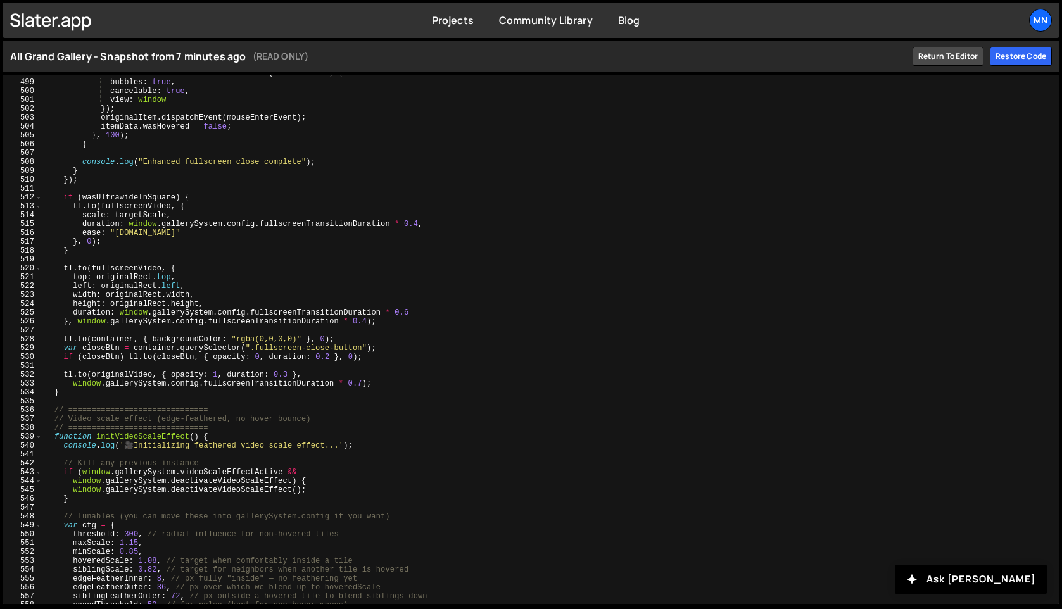
scroll to position [4429, 0]
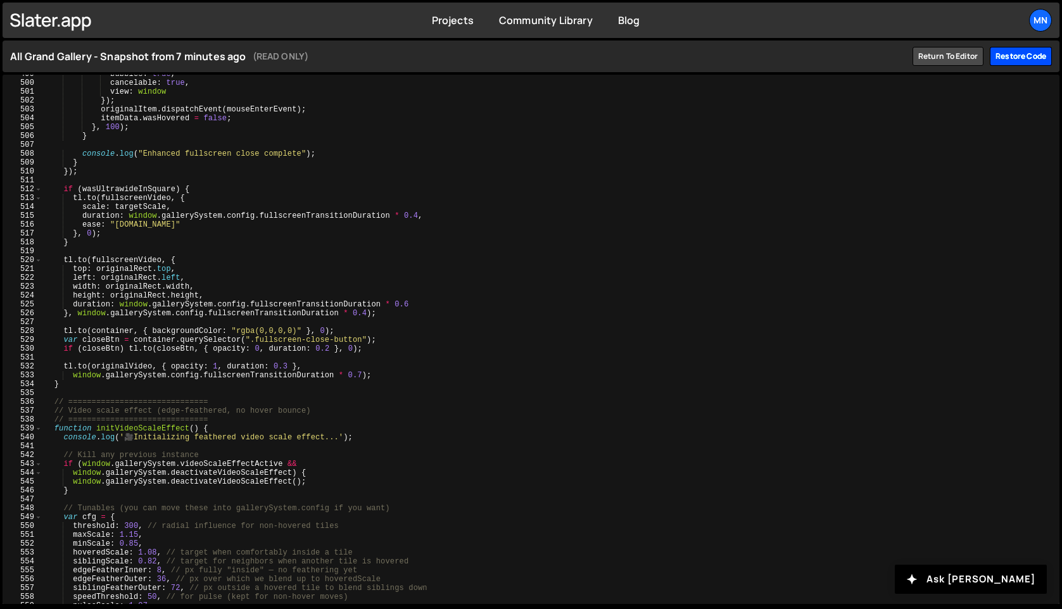
click at [1020, 59] on div "Restore code" at bounding box center [1021, 56] width 62 height 19
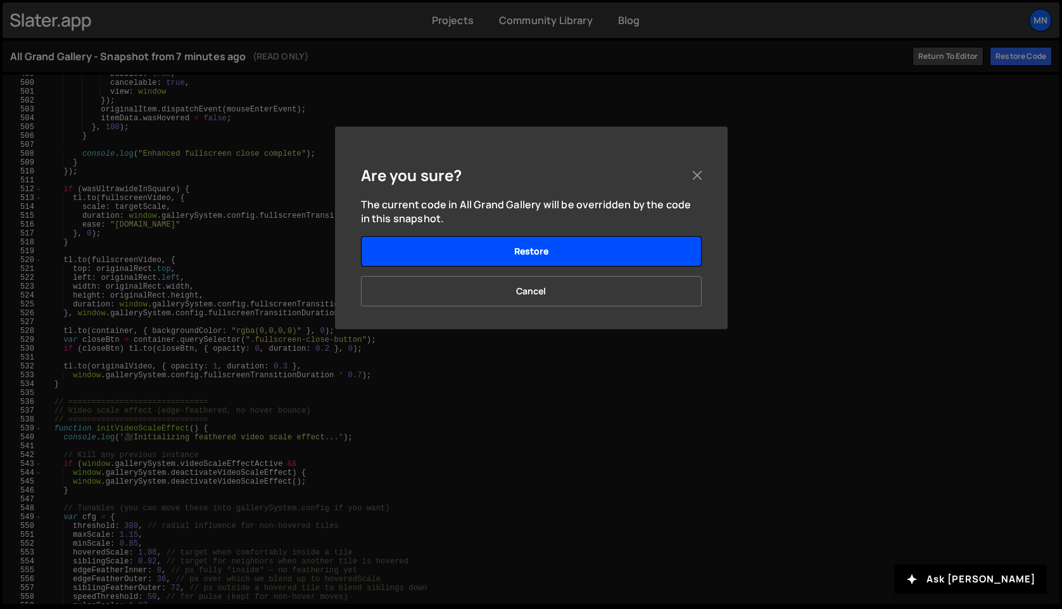
click at [602, 242] on button "Restore" at bounding box center [531, 251] width 341 height 30
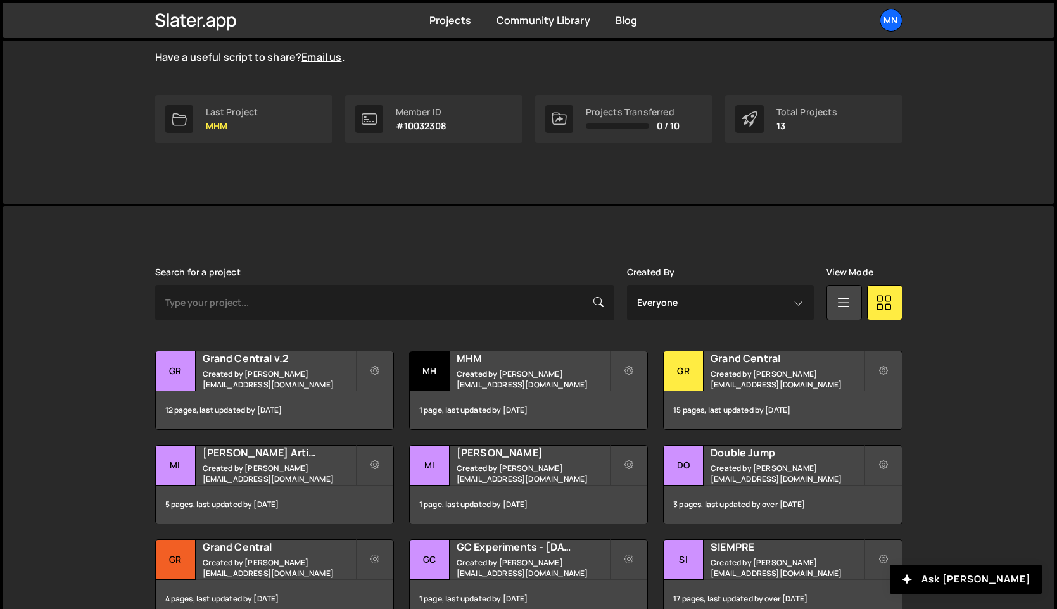
scroll to position [160, 0]
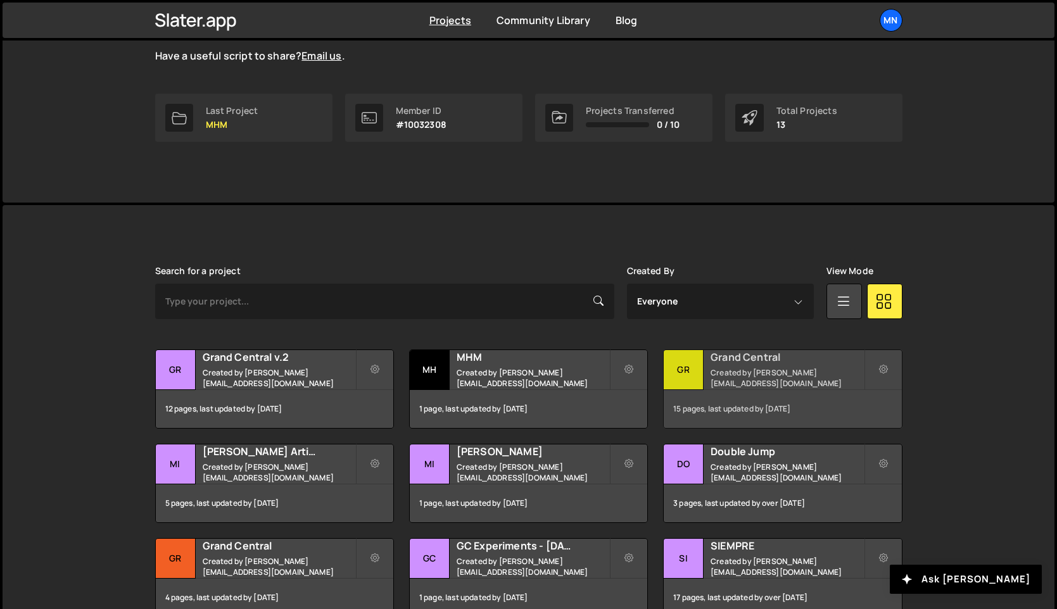
click at [755, 357] on h2 "Grand Central" at bounding box center [786, 357] width 153 height 14
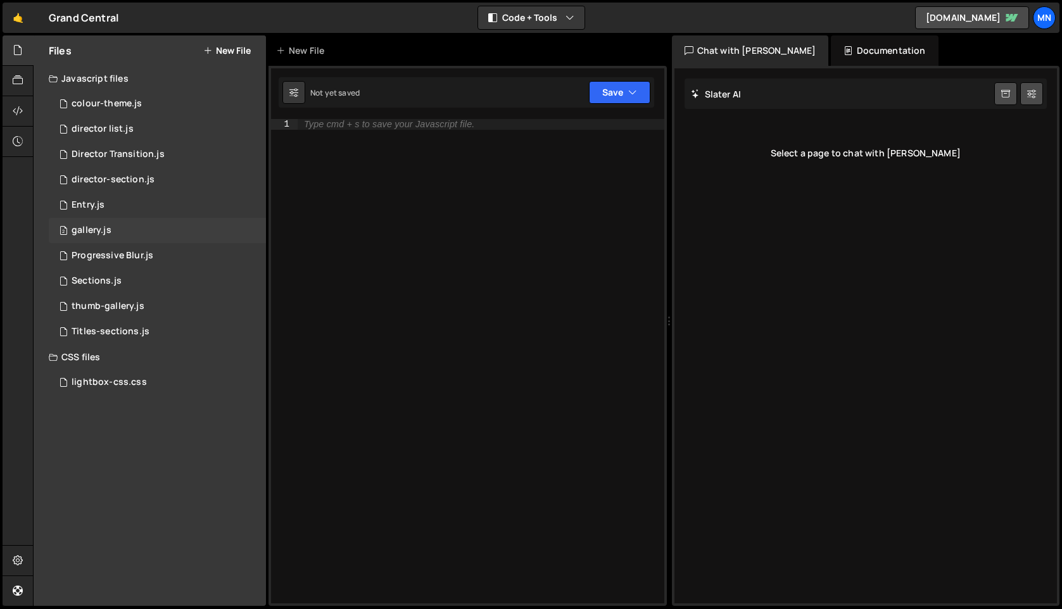
click at [77, 232] on div "gallery.js" at bounding box center [92, 230] width 40 height 11
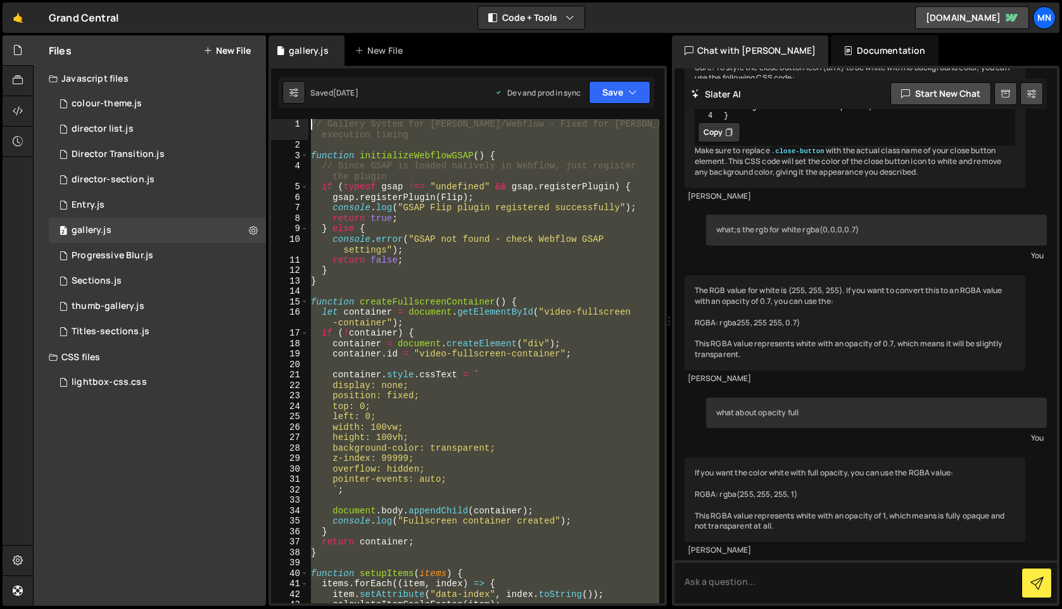
drag, startPoint x: 367, startPoint y: 455, endPoint x: 249, endPoint y: -87, distance: 554.7
click at [249, 0] on html "Projects Community Library Blog MN Projects Your Teams Invite team member Accou…" at bounding box center [531, 304] width 1062 height 609
type textarea "// Gallery System for Slater/Webflow - Fixed for Slater execution timing"
click at [23, 17] on link "🤙" at bounding box center [18, 18] width 31 height 30
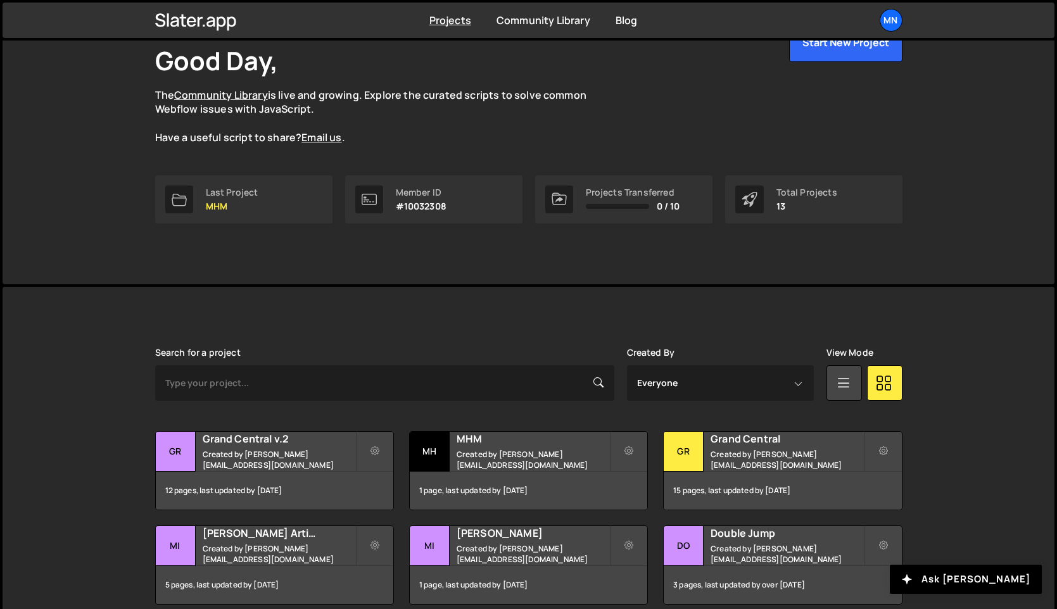
scroll to position [150, 0]
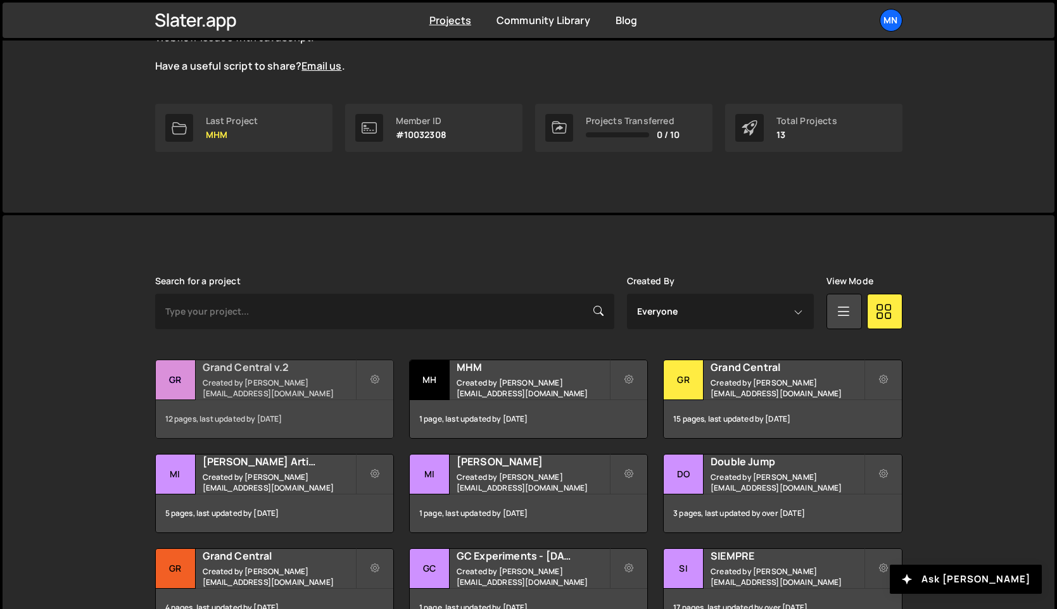
click at [268, 370] on h2 "Grand Central v.2" at bounding box center [279, 367] width 153 height 14
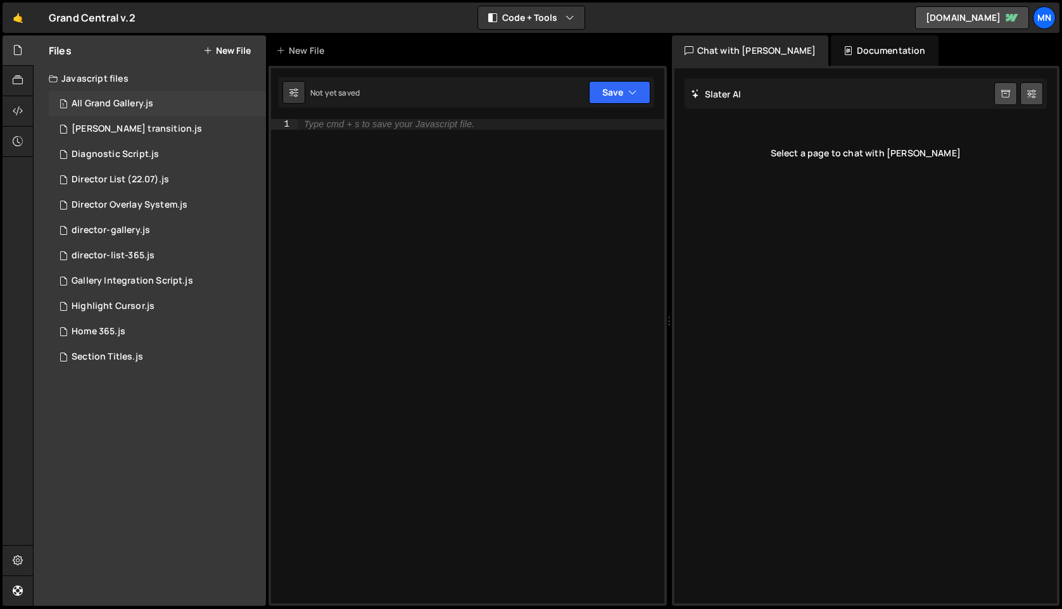
click at [79, 104] on div "All Grand Gallery.js" at bounding box center [113, 103] width 82 height 11
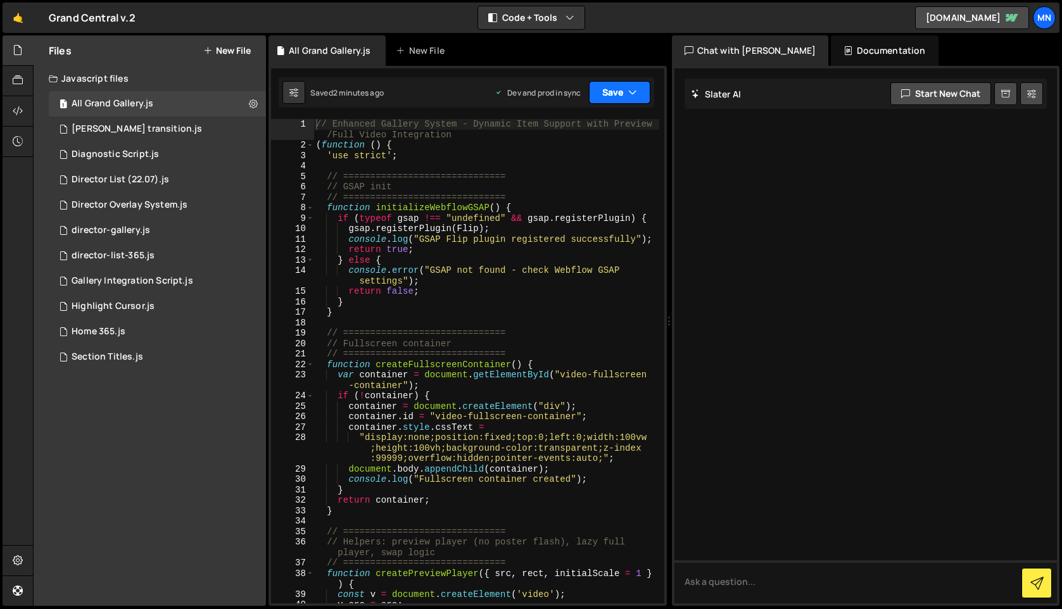
drag, startPoint x: 625, startPoint y: 84, endPoint x: 624, endPoint y: 91, distance: 6.5
click at [625, 84] on button "Save" at bounding box center [619, 92] width 61 height 23
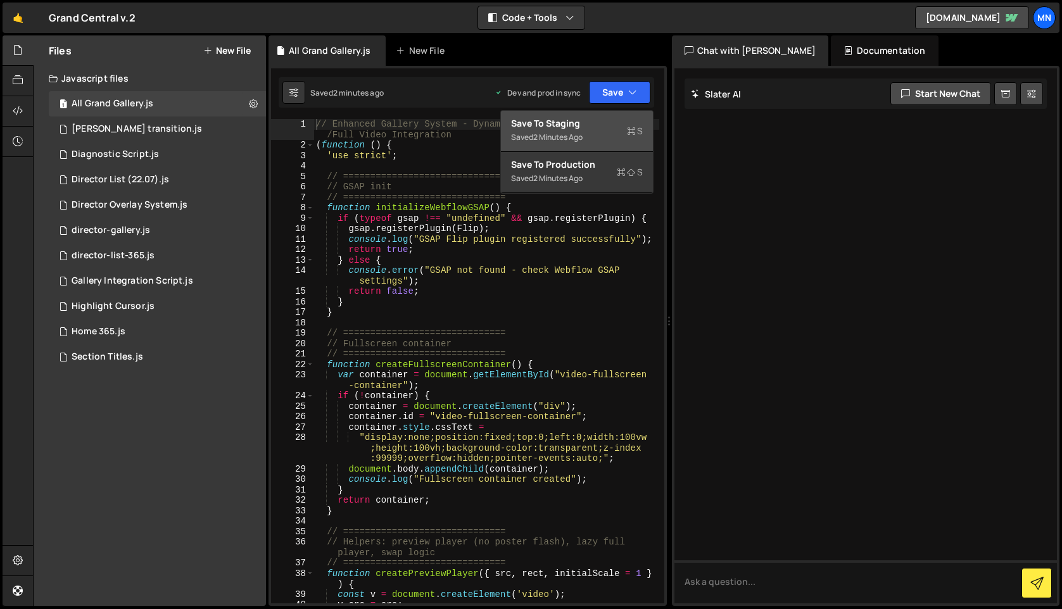
click at [598, 128] on div "Save to Staging S" at bounding box center [577, 123] width 132 height 13
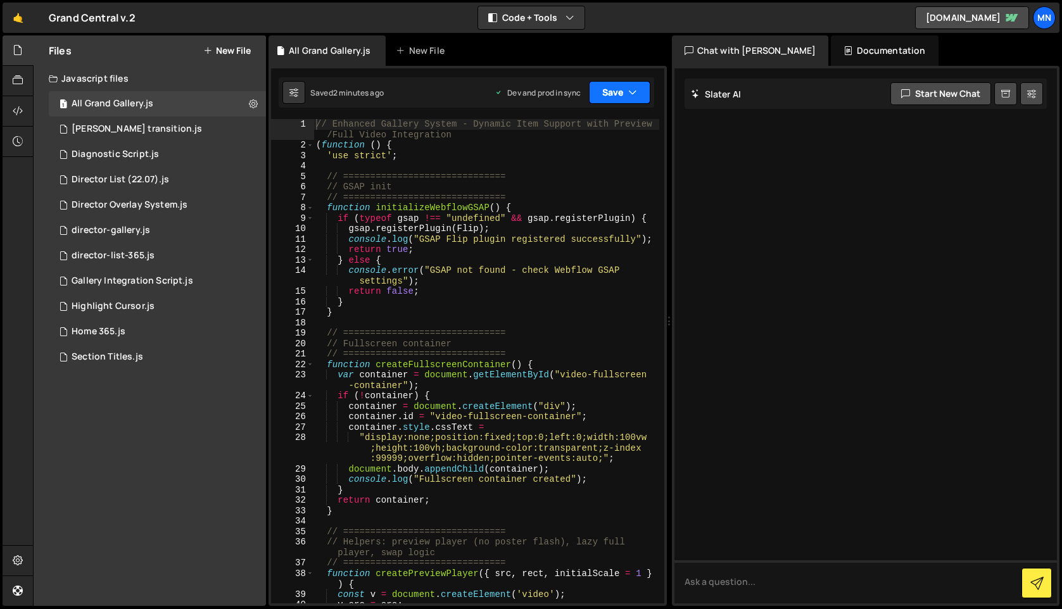
click at [628, 94] on icon "button" at bounding box center [632, 92] width 9 height 13
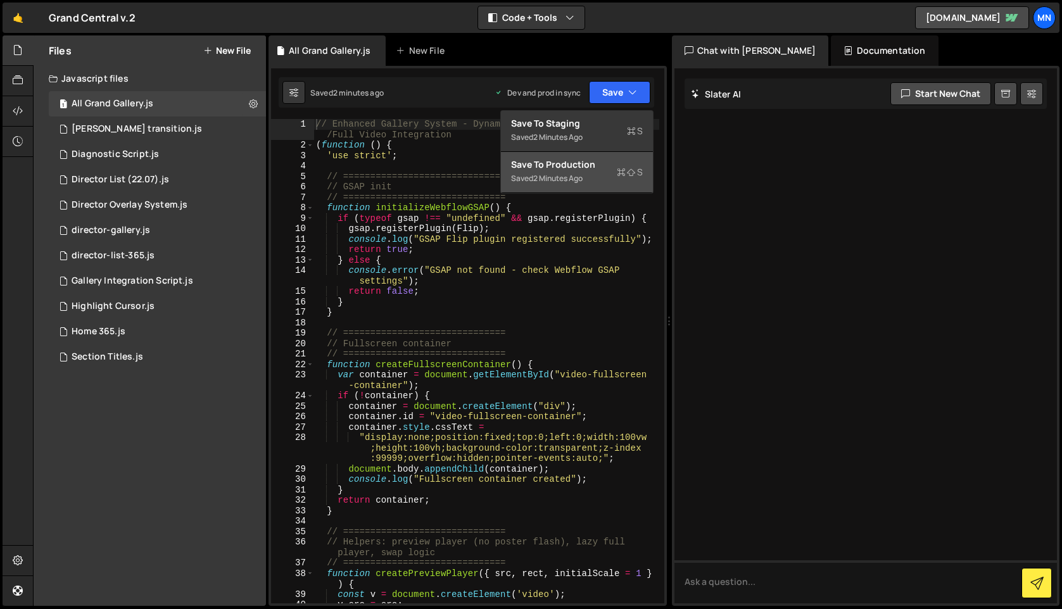
click at [596, 181] on div "Saved 2 minutes ago" at bounding box center [577, 178] width 132 height 15
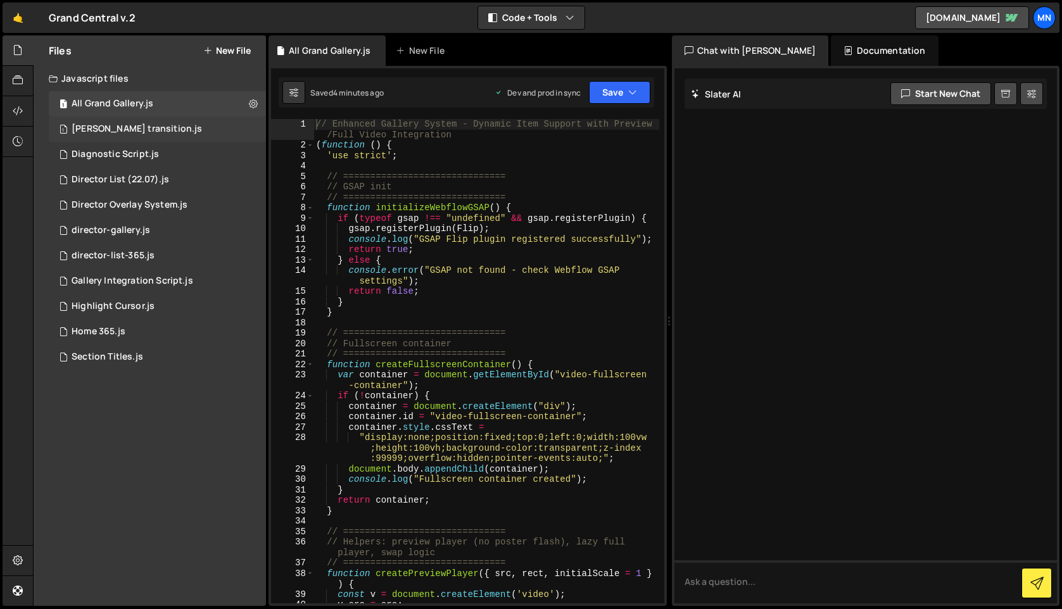
click at [108, 127] on div "barba transition.js" at bounding box center [137, 128] width 130 height 11
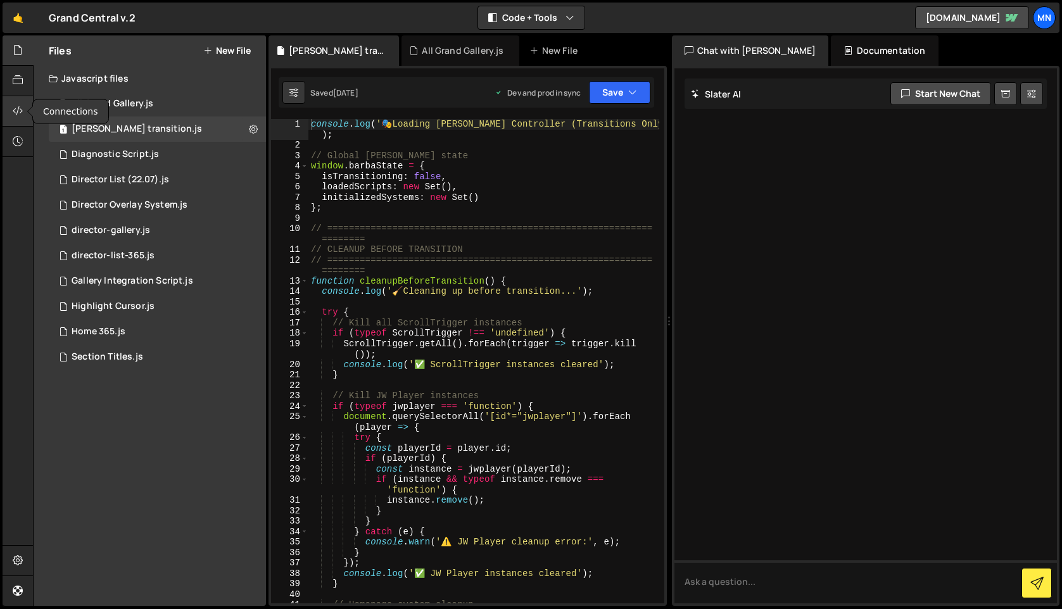
click at [18, 111] on icon at bounding box center [18, 111] width 10 height 14
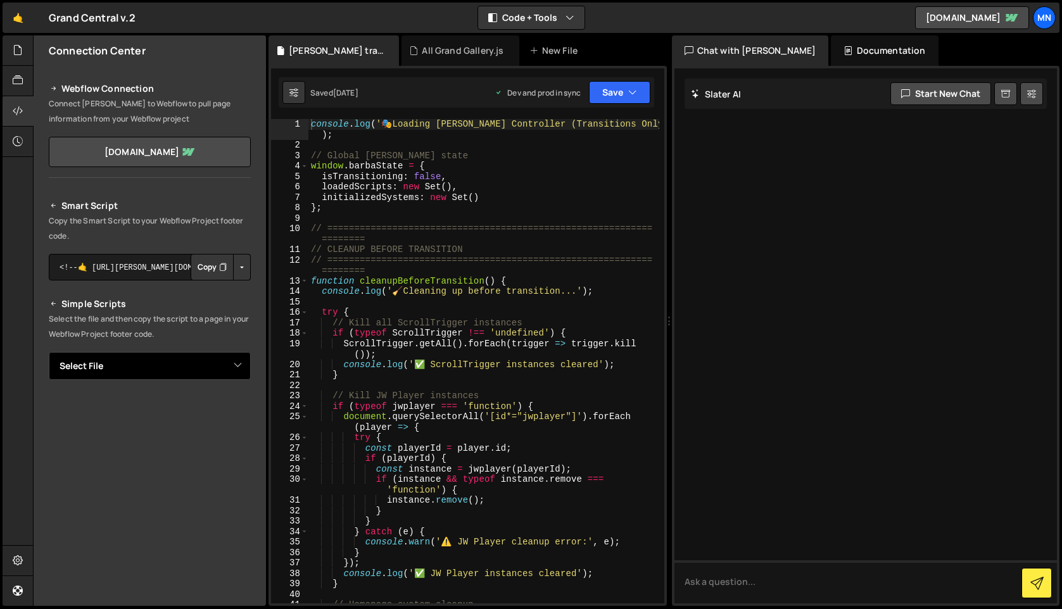
click at [234, 376] on select "Select File All Grand Gallery.js barba transition.js Diagnostic Script.js Direc…" at bounding box center [150, 366] width 202 height 28
click at [49, 352] on select "Select File All Grand Gallery.js barba transition.js Diagnostic Script.js Direc…" at bounding box center [150, 366] width 202 height 28
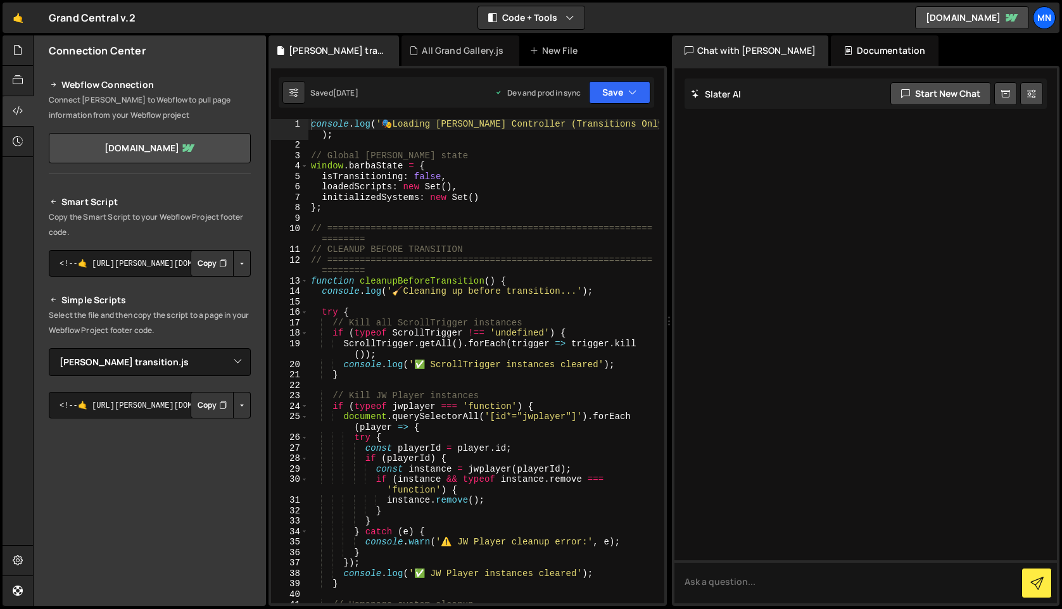
drag, startPoint x: 231, startPoint y: 405, endPoint x: 229, endPoint y: 432, distance: 26.7
click at [233, 407] on button "Button group with nested dropdown" at bounding box center [242, 405] width 18 height 27
click at [227, 451] on link "Copy Production Script" at bounding box center [188, 444] width 124 height 18
drag, startPoint x: 19, startPoint y: 50, endPoint x: 104, endPoint y: 172, distance: 148.8
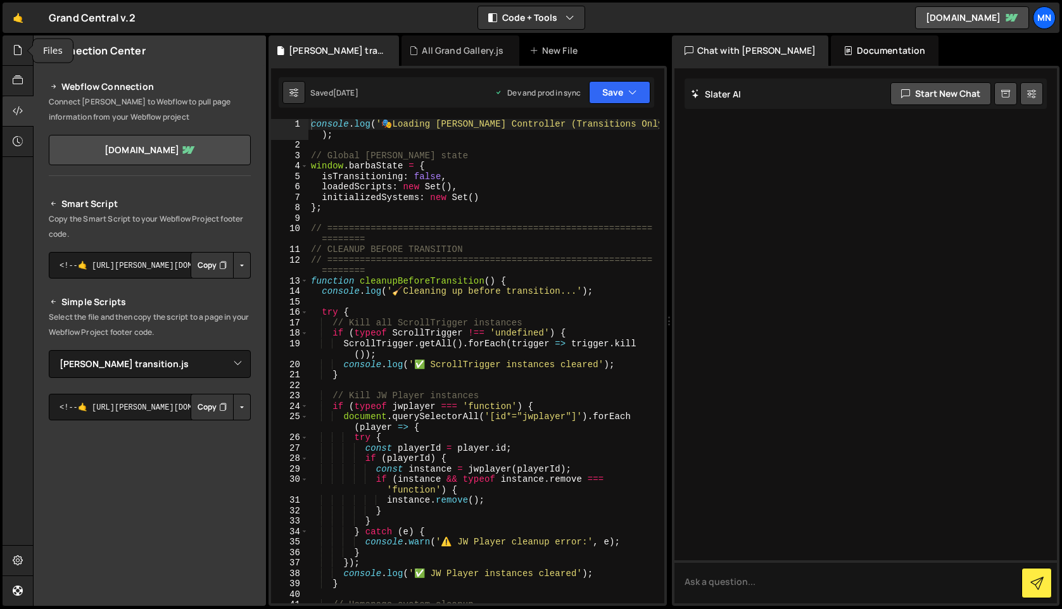
click at [23, 51] on icon at bounding box center [18, 50] width 10 height 14
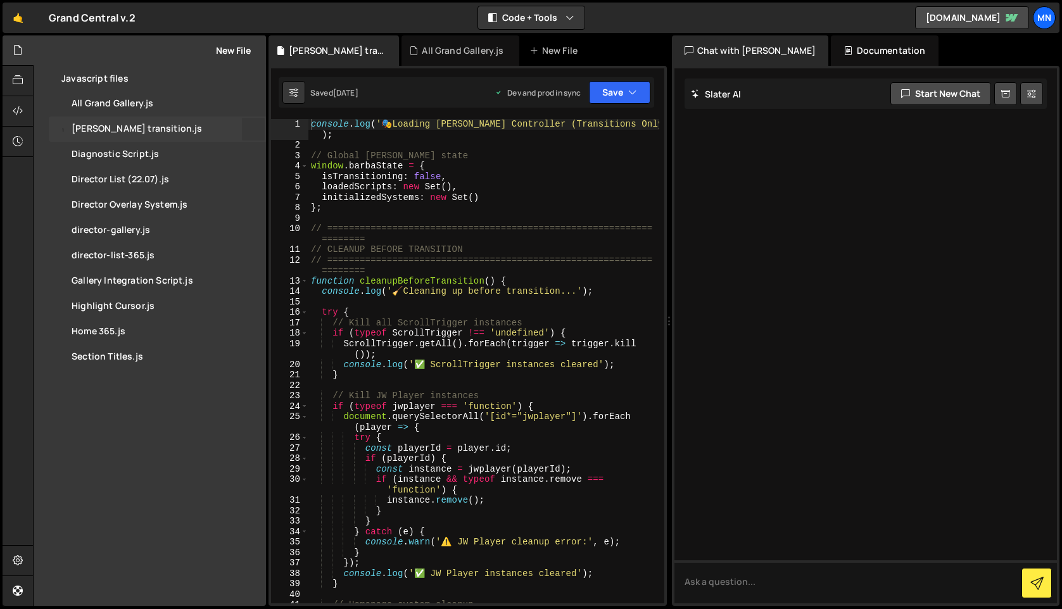
click at [252, 127] on icon at bounding box center [253, 129] width 9 height 12
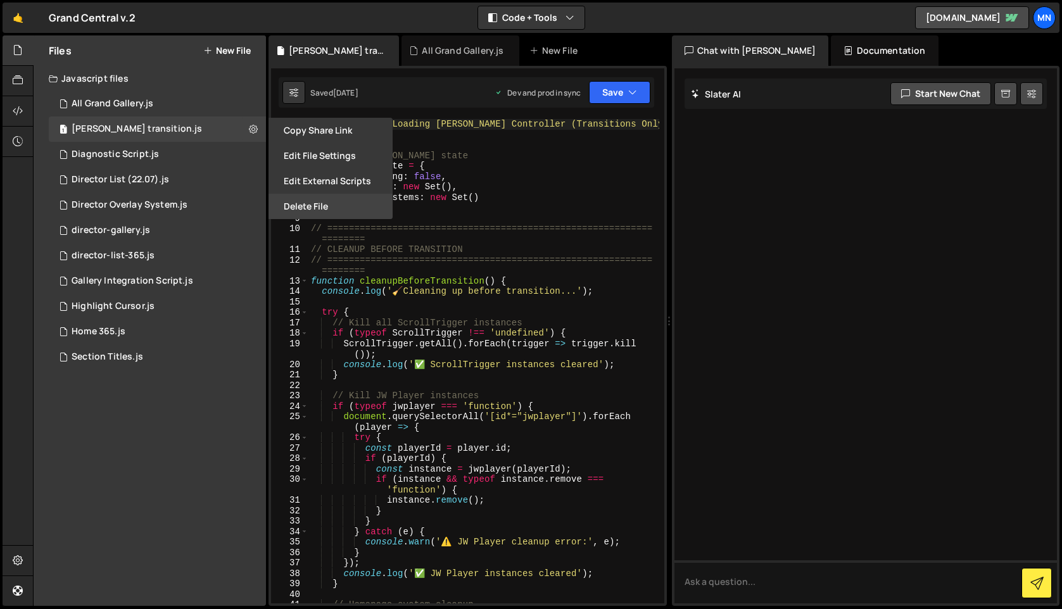
click at [328, 210] on button "Delete File" at bounding box center [330, 206] width 124 height 25
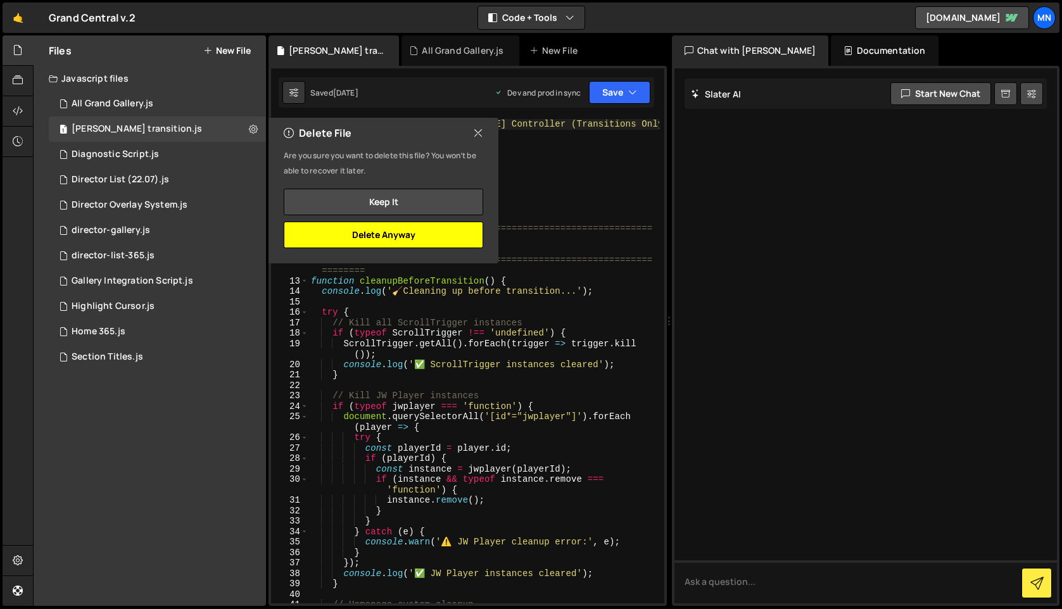
click at [422, 243] on button "Delete Anyway" at bounding box center [383, 235] width 199 height 27
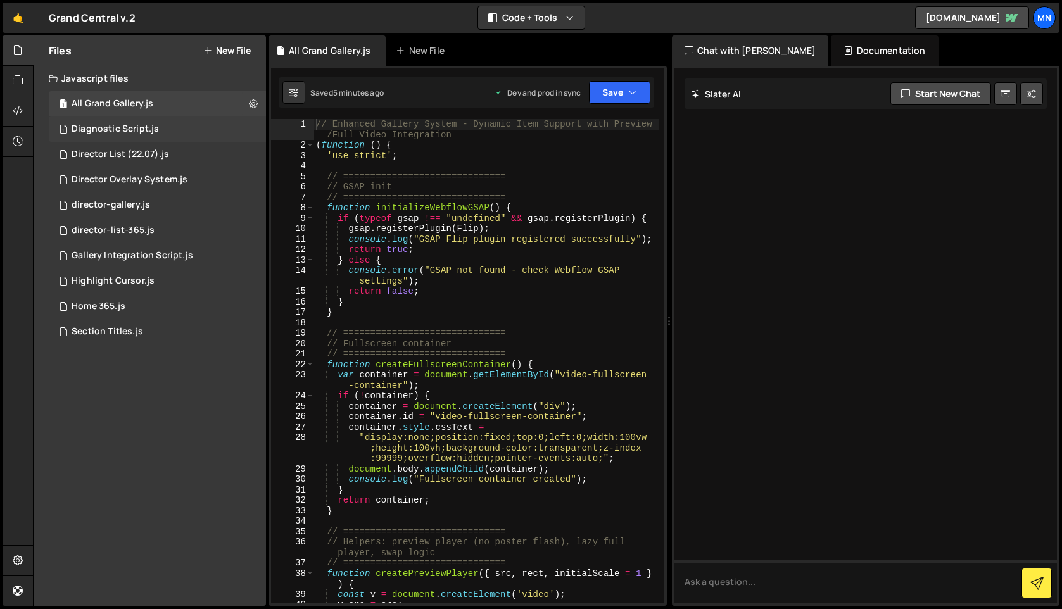
click at [142, 129] on div "Diagnostic Script.js" at bounding box center [115, 128] width 87 height 11
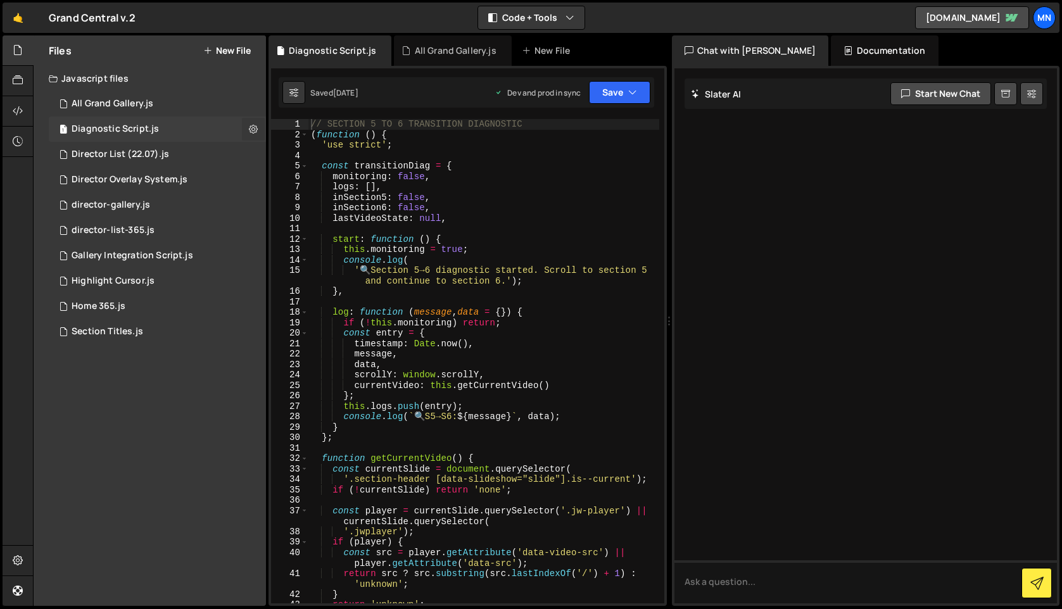
click at [256, 127] on icon at bounding box center [253, 129] width 9 height 12
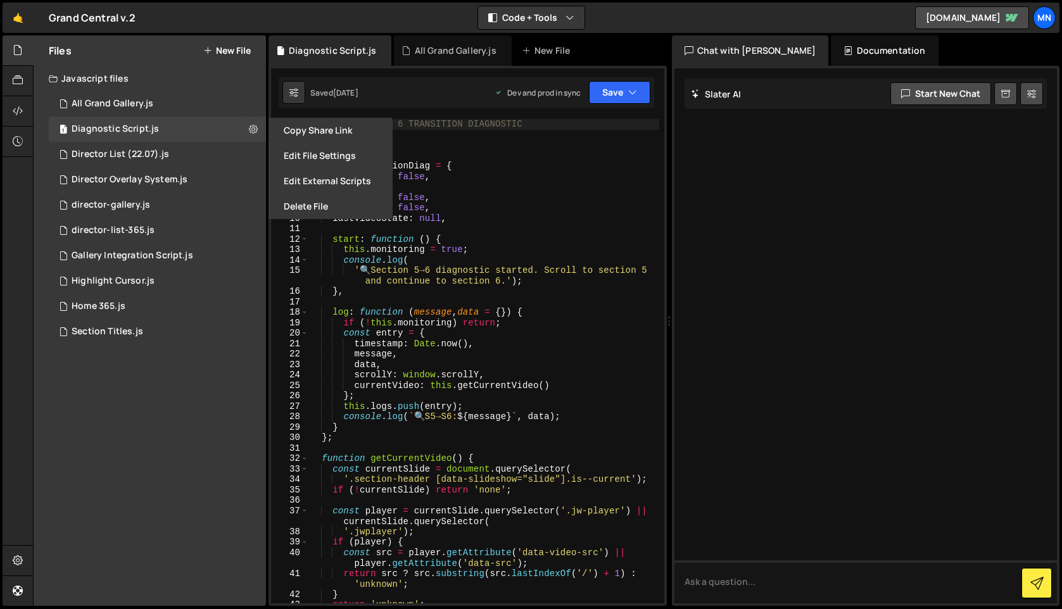
drag, startPoint x: 209, startPoint y: 444, endPoint x: 211, endPoint y: 372, distance: 71.6
click at [208, 437] on div "Files New File Javascript files 1 All Grand Gallery.js 0 1 Diagnostic Script.js…" at bounding box center [150, 320] width 232 height 571
click at [18, 113] on icon at bounding box center [18, 111] width 10 height 14
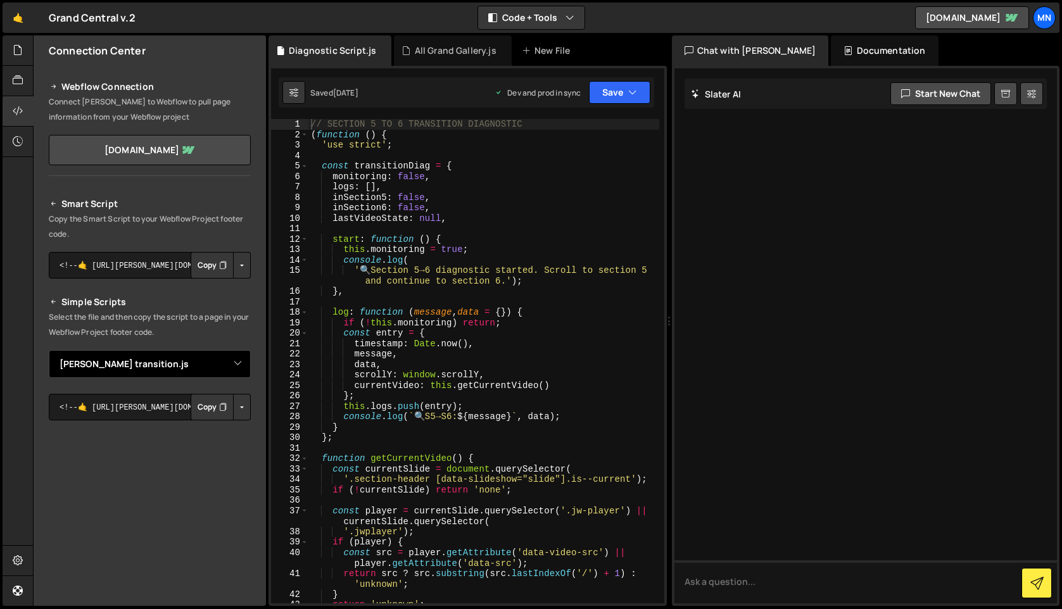
click at [235, 360] on select "Select File All Grand Gallery.js barba transition.js Diagnostic Script.js Direc…" at bounding box center [150, 364] width 202 height 28
click at [49, 350] on select "Select File All Grand Gallery.js barba transition.js Diagnostic Script.js Direc…" at bounding box center [150, 364] width 202 height 28
click at [233, 406] on button "Button group with nested dropdown" at bounding box center [242, 407] width 18 height 27
click at [224, 446] on link "Copy Production Script" at bounding box center [188, 449] width 124 height 18
click at [18, 60] on div at bounding box center [18, 50] width 31 height 30
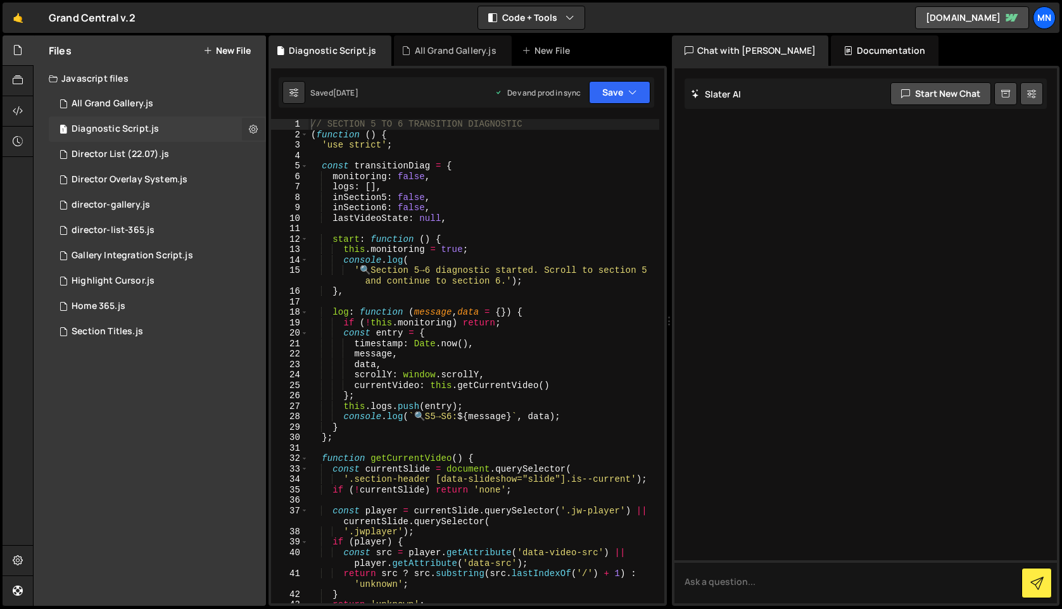
click at [256, 129] on icon at bounding box center [253, 129] width 9 height 12
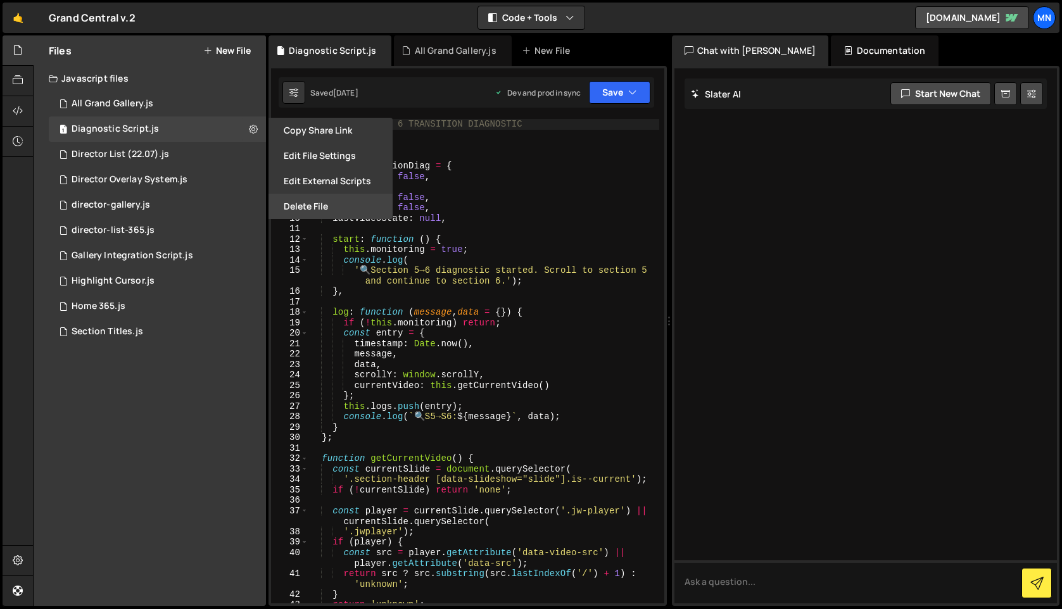
click at [312, 199] on button "Delete File" at bounding box center [330, 206] width 124 height 25
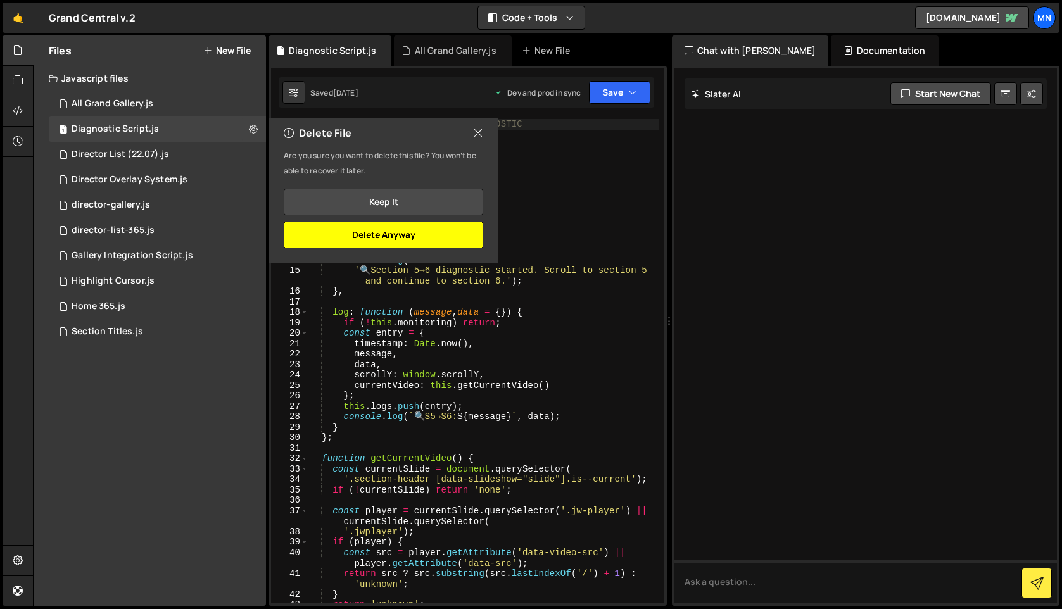
click at [418, 233] on button "Delete Anyway" at bounding box center [383, 235] width 199 height 27
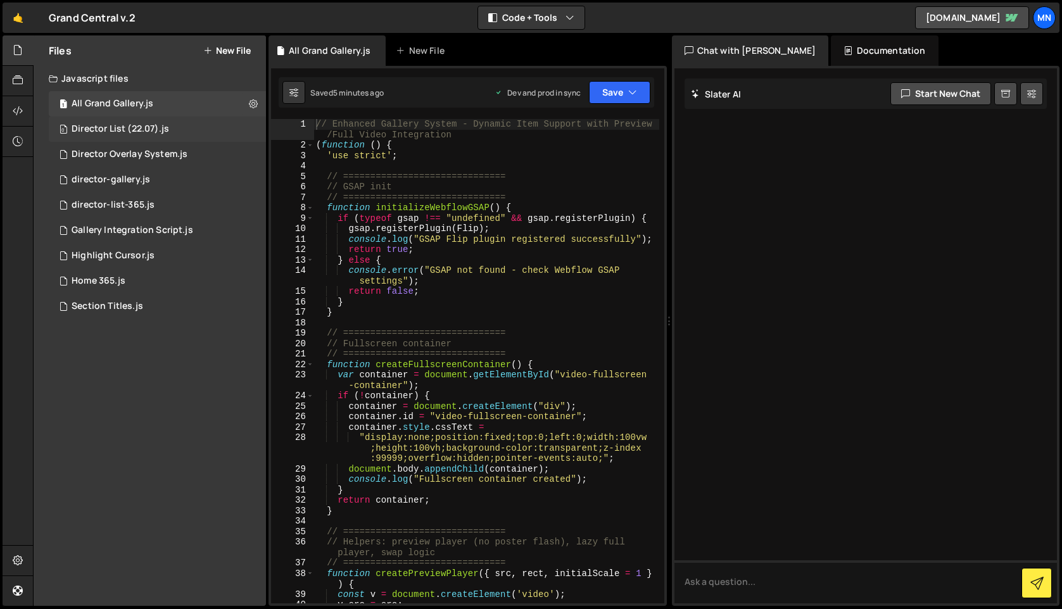
click at [187, 130] on div "0 Director List (22.07).js 0" at bounding box center [157, 129] width 217 height 25
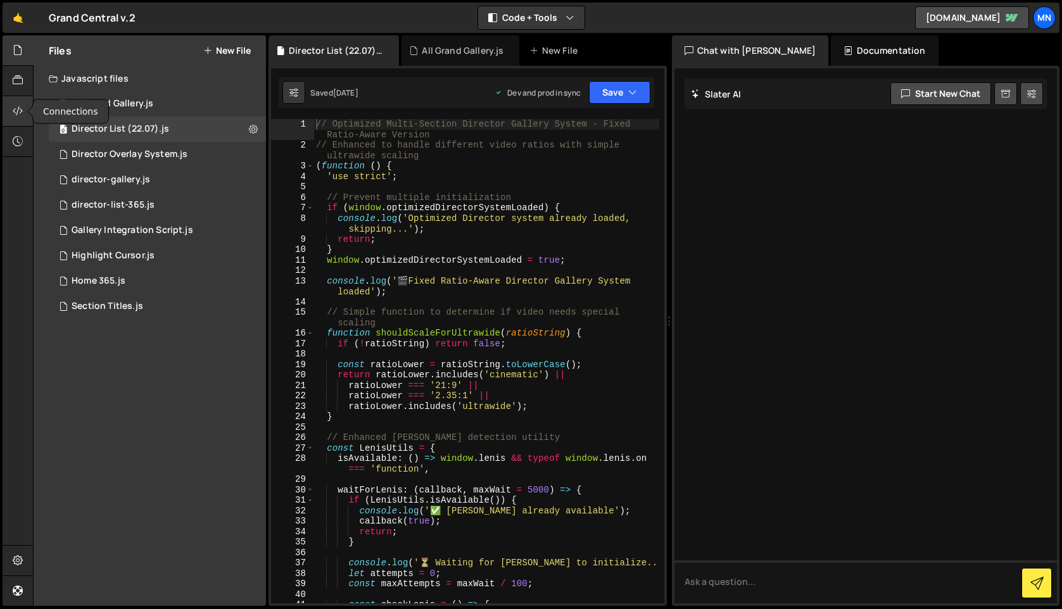
click at [20, 116] on icon at bounding box center [18, 111] width 10 height 14
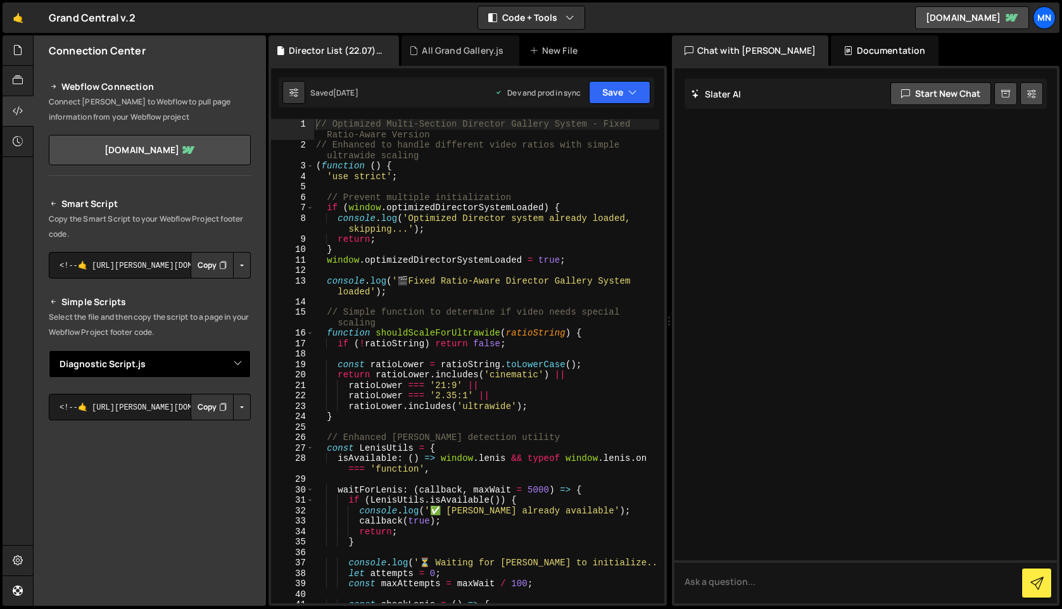
click at [228, 367] on select "Select File All Grand Gallery.js barba transition.js Diagnostic Script.js Direc…" at bounding box center [150, 364] width 202 height 28
click at [49, 350] on select "Select File All Grand Gallery.js barba transition.js Diagnostic Script.js Direc…" at bounding box center [150, 364] width 202 height 28
click at [243, 407] on button "Button group with nested dropdown" at bounding box center [242, 407] width 18 height 27
click at [219, 451] on link "Copy Production Script" at bounding box center [188, 449] width 124 height 18
click at [14, 47] on icon at bounding box center [18, 50] width 10 height 14
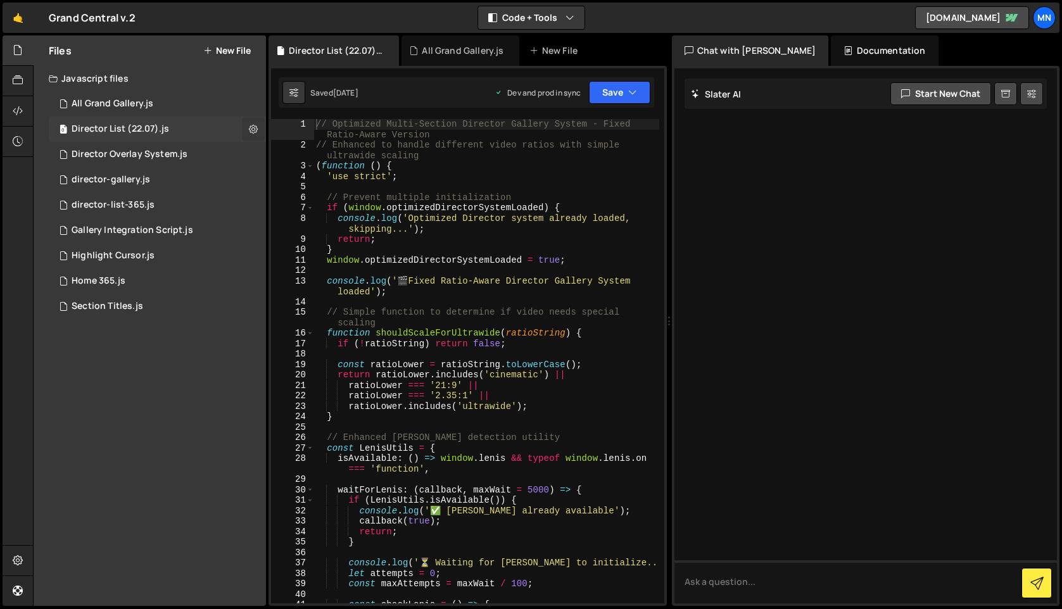
click at [256, 131] on icon at bounding box center [253, 129] width 9 height 12
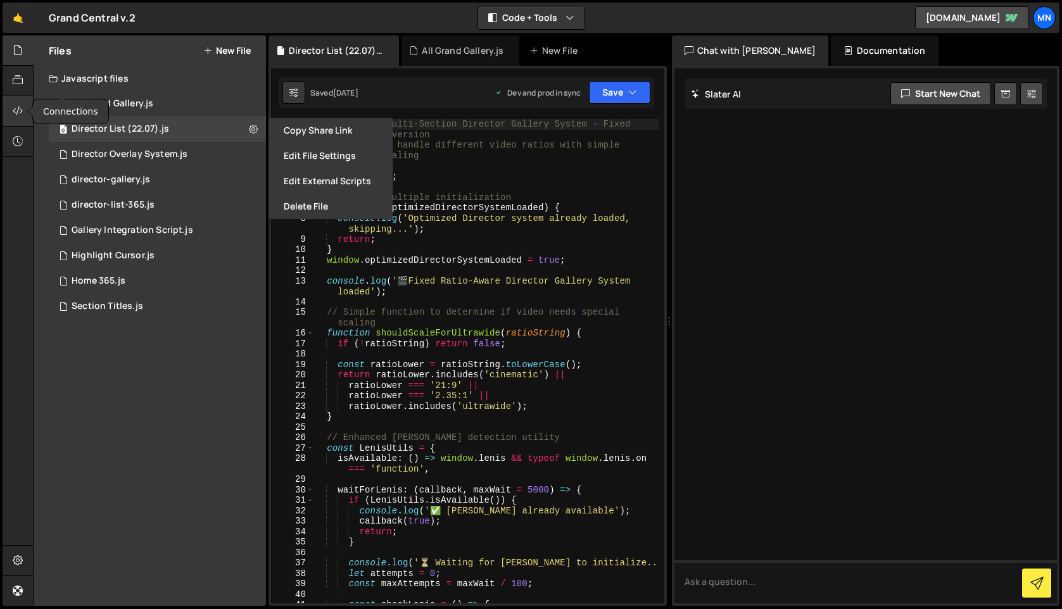
click at [23, 111] on icon at bounding box center [18, 111] width 10 height 14
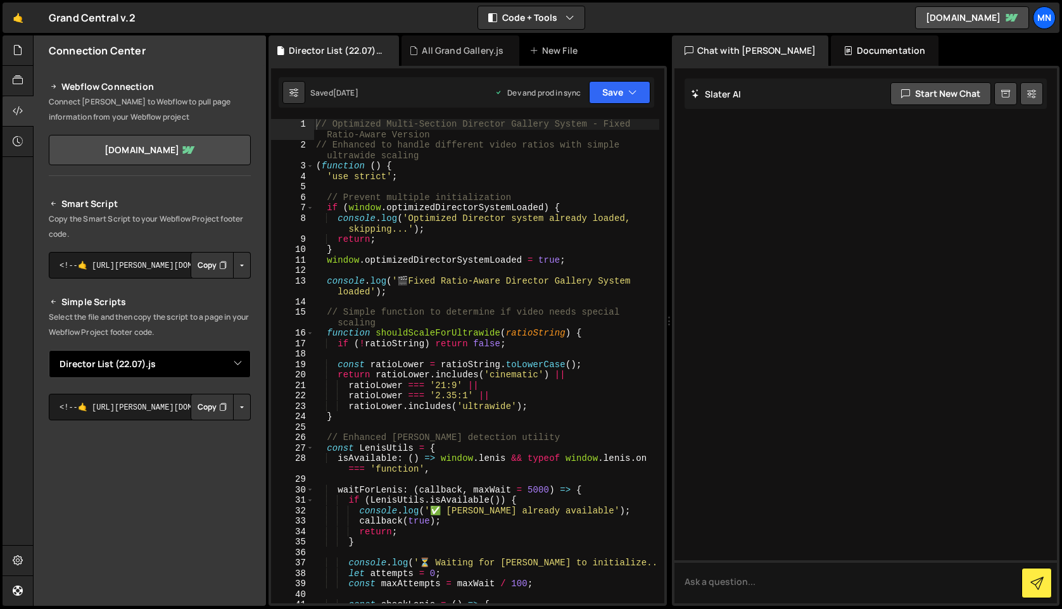
click at [177, 362] on select "Select File All Grand Gallery.js barba transition.js Diagnostic Script.js Direc…" at bounding box center [150, 364] width 202 height 28
click at [49, 350] on select "Select File All Grand Gallery.js barba transition.js Diagnostic Script.js Direc…" at bounding box center [150, 364] width 202 height 28
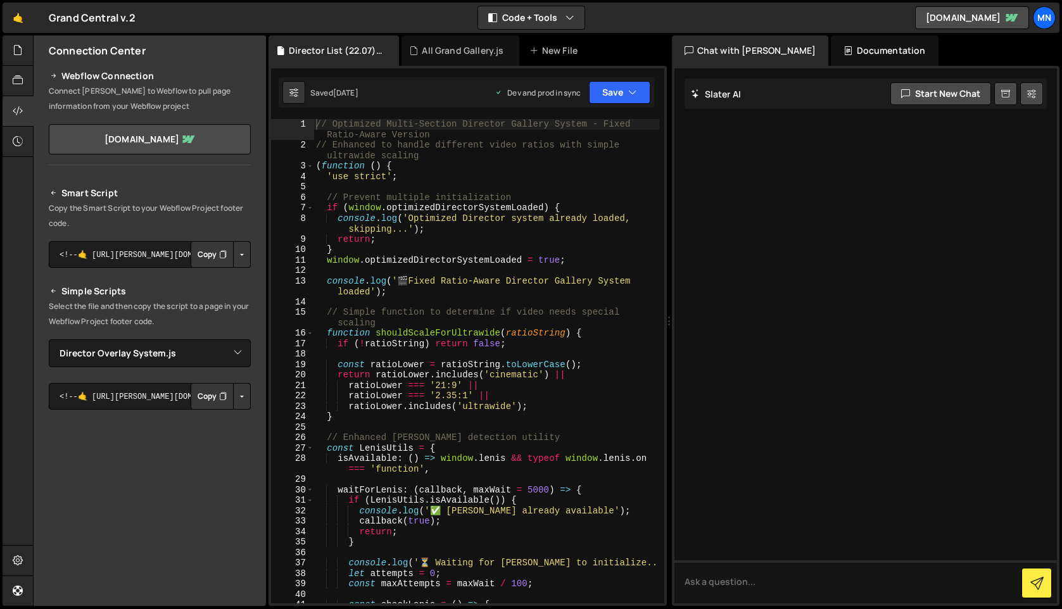
click at [237, 417] on div "Smart Script Copy the Smart Script to your Webflow Project footer code. <!--🤙 h…" at bounding box center [150, 428] width 202 height 485
click at [236, 401] on button "Button group with nested dropdown" at bounding box center [242, 395] width 18 height 27
click at [236, 393] on button "Button group with nested dropdown" at bounding box center [242, 396] width 18 height 27
click at [235, 393] on button "Button group with nested dropdown" at bounding box center [242, 396] width 18 height 27
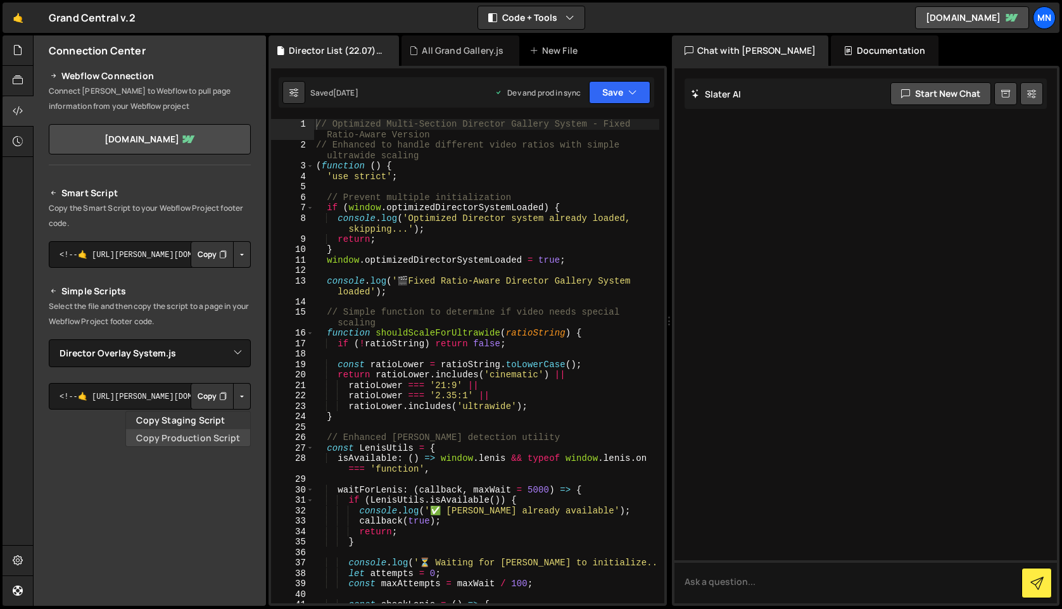
click at [187, 436] on link "Copy Production Script" at bounding box center [188, 438] width 124 height 18
click at [241, 357] on select "Select File All Grand Gallery.js barba transition.js Diagnostic Script.js Direc…" at bounding box center [150, 353] width 202 height 28
click at [49, 339] on select "Select File All Grand Gallery.js barba transition.js Diagnostic Script.js Direc…" at bounding box center [150, 353] width 202 height 28
click at [235, 397] on button "Button group with nested dropdown" at bounding box center [242, 396] width 18 height 27
click at [218, 439] on link "Copy Production Script" at bounding box center [188, 438] width 124 height 18
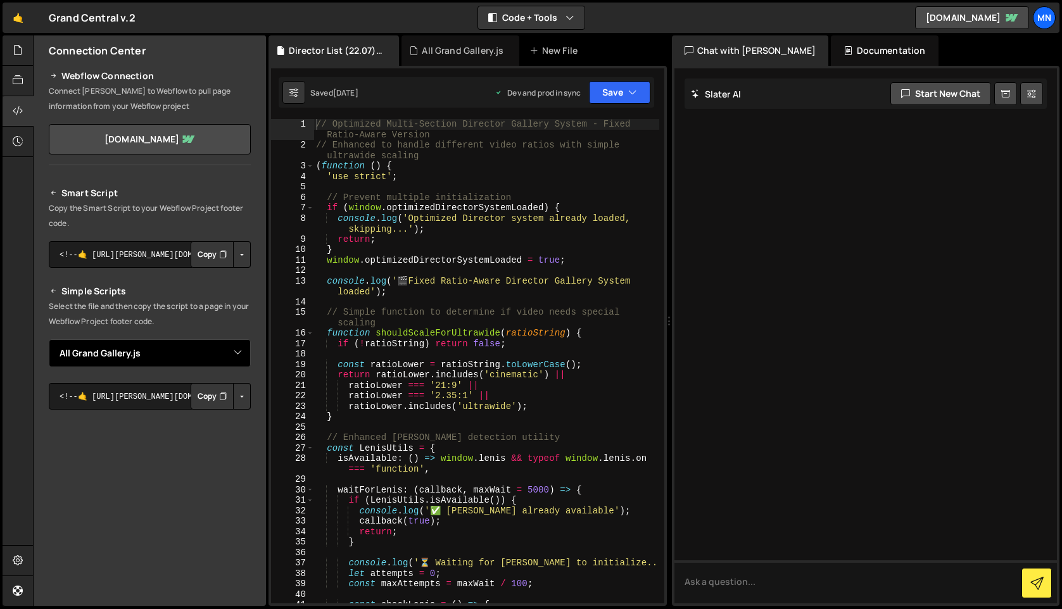
click at [237, 357] on select "Select File All Grand Gallery.js barba transition.js Diagnostic Script.js Direc…" at bounding box center [150, 353] width 202 height 28
click at [49, 339] on select "Select File All Grand Gallery.js barba transition.js Diagnostic Script.js Direc…" at bounding box center [150, 353] width 202 height 28
click at [240, 396] on button "Button group with nested dropdown" at bounding box center [242, 396] width 18 height 27
click at [209, 439] on link "Copy Production Script" at bounding box center [188, 438] width 124 height 18
click at [16, 49] on icon at bounding box center [18, 50] width 10 height 14
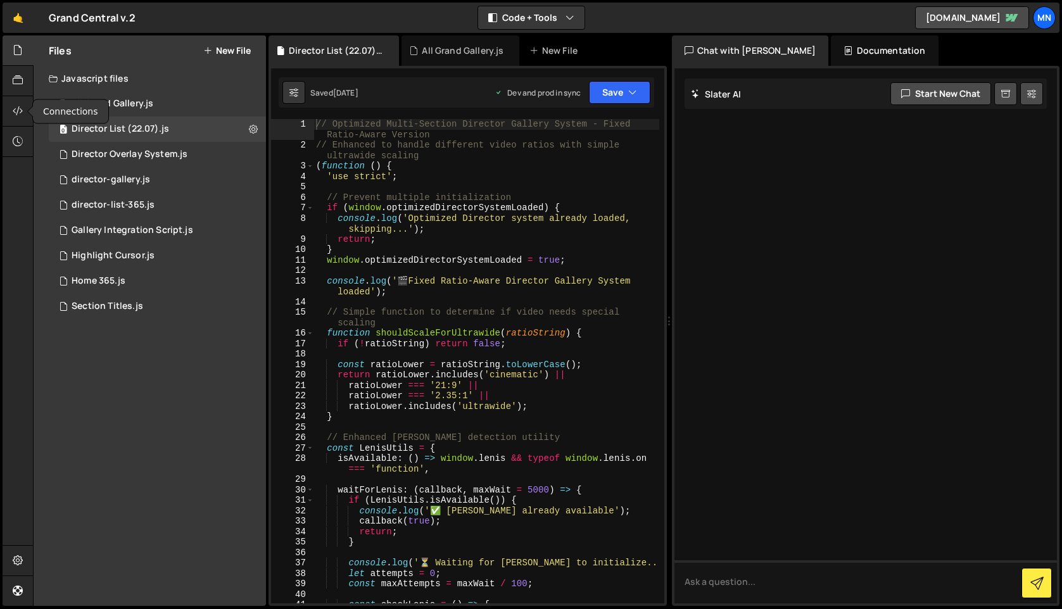
drag, startPoint x: 18, startPoint y: 111, endPoint x: 46, endPoint y: 161, distance: 57.8
click at [18, 111] on icon at bounding box center [18, 111] width 10 height 14
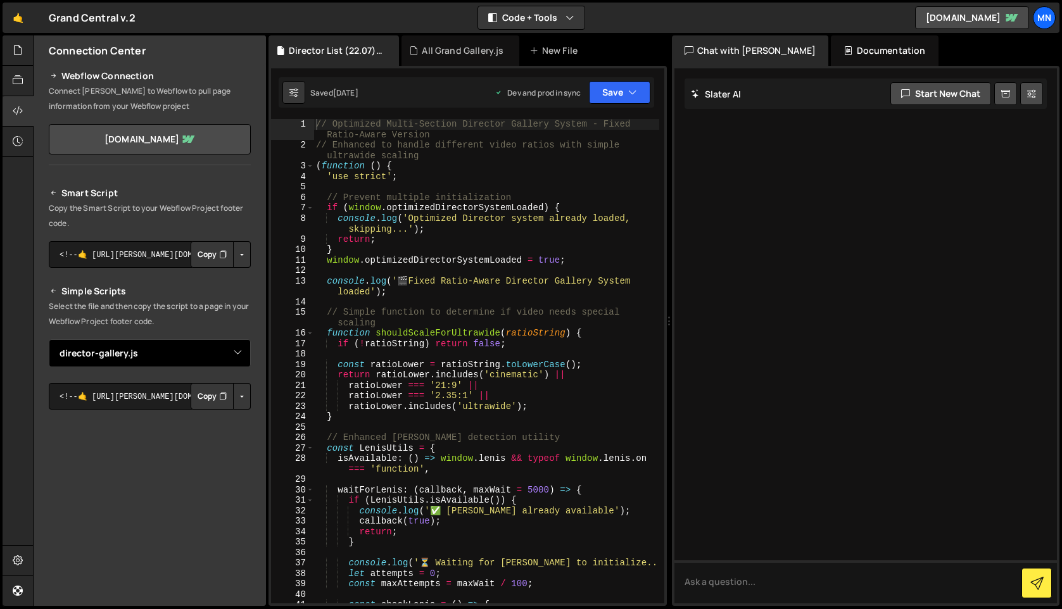
click at [231, 355] on select "Select File All Grand Gallery.js barba transition.js Diagnostic Script.js Direc…" at bounding box center [150, 353] width 202 height 28
click at [49, 339] on select "Select File All Grand Gallery.js barba transition.js Diagnostic Script.js Direc…" at bounding box center [150, 353] width 202 height 28
click at [238, 405] on button "Button group with nested dropdown" at bounding box center [242, 396] width 18 height 27
click at [218, 436] on link "Copy Production Script" at bounding box center [188, 438] width 124 height 18
click at [233, 360] on select "Select File All Grand Gallery.js barba transition.js Diagnostic Script.js Direc…" at bounding box center [150, 353] width 202 height 28
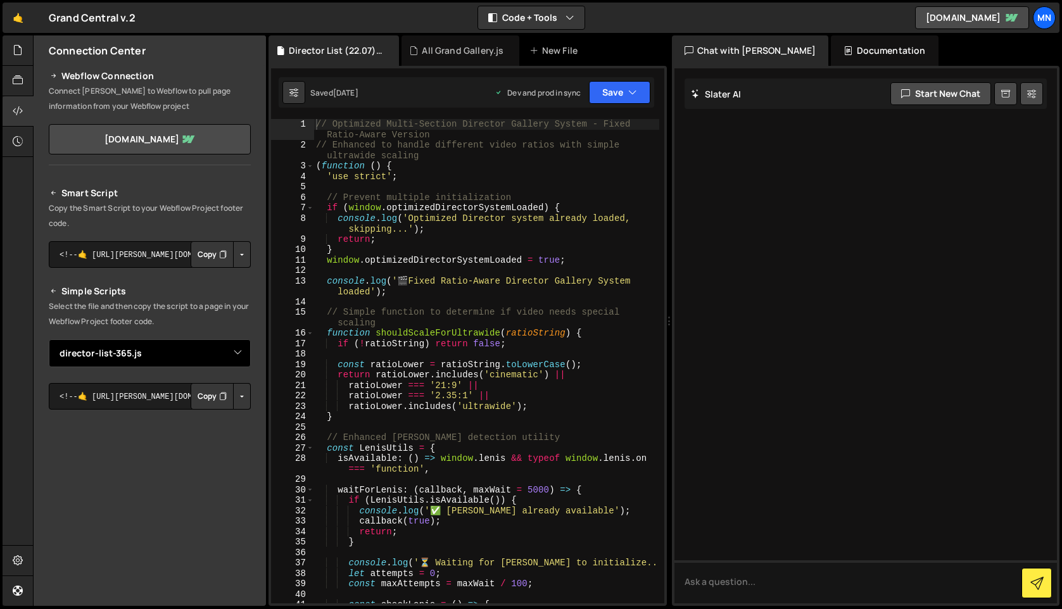
select select "43118"
click at [49, 339] on select "Select File All Grand Gallery.js barba transition.js Diagnostic Script.js Direc…" at bounding box center [150, 353] width 202 height 28
drag, startPoint x: 237, startPoint y: 393, endPoint x: 235, endPoint y: 402, distance: 9.7
click at [236, 393] on button "Button group with nested dropdown" at bounding box center [242, 394] width 18 height 27
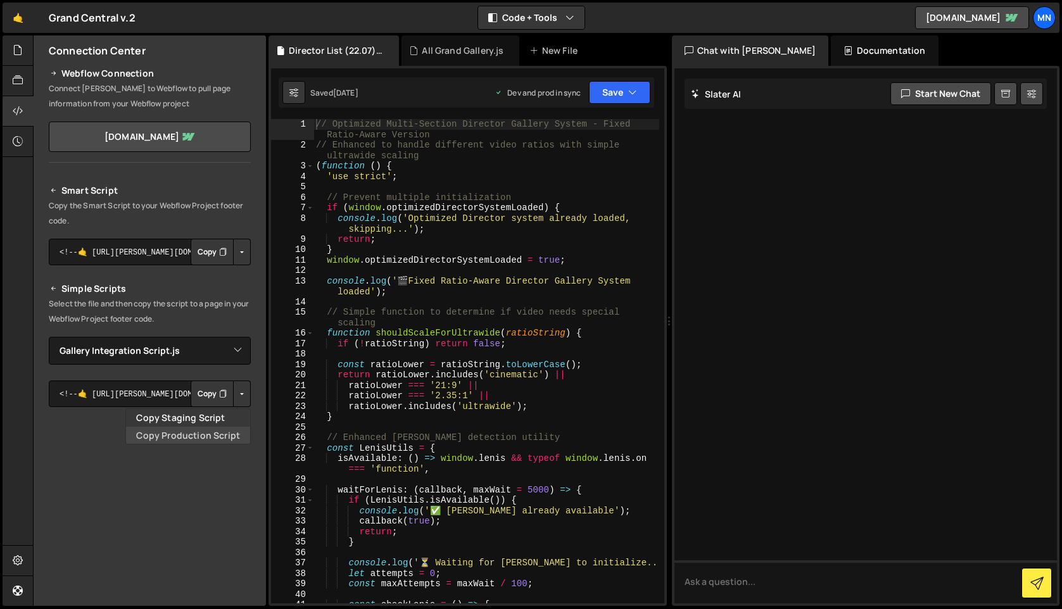
scroll to position [18, 0]
click at [229, 433] on link "Copy Production Script" at bounding box center [188, 433] width 124 height 18
drag, startPoint x: 233, startPoint y: 397, endPoint x: 227, endPoint y: 426, distance: 29.2
click at [233, 397] on button "Button group with nested dropdown" at bounding box center [242, 391] width 18 height 27
click at [225, 433] on link "Copy Production Script" at bounding box center [188, 433] width 124 height 18
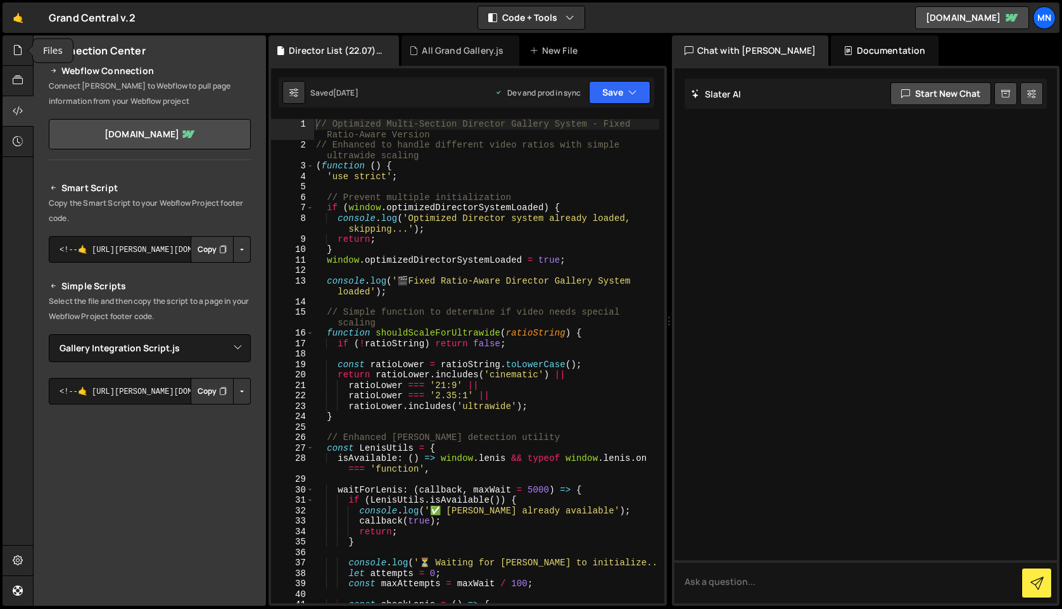
drag, startPoint x: 23, startPoint y: 50, endPoint x: 68, endPoint y: 196, distance: 152.6
click at [22, 50] on icon at bounding box center [18, 50] width 10 height 14
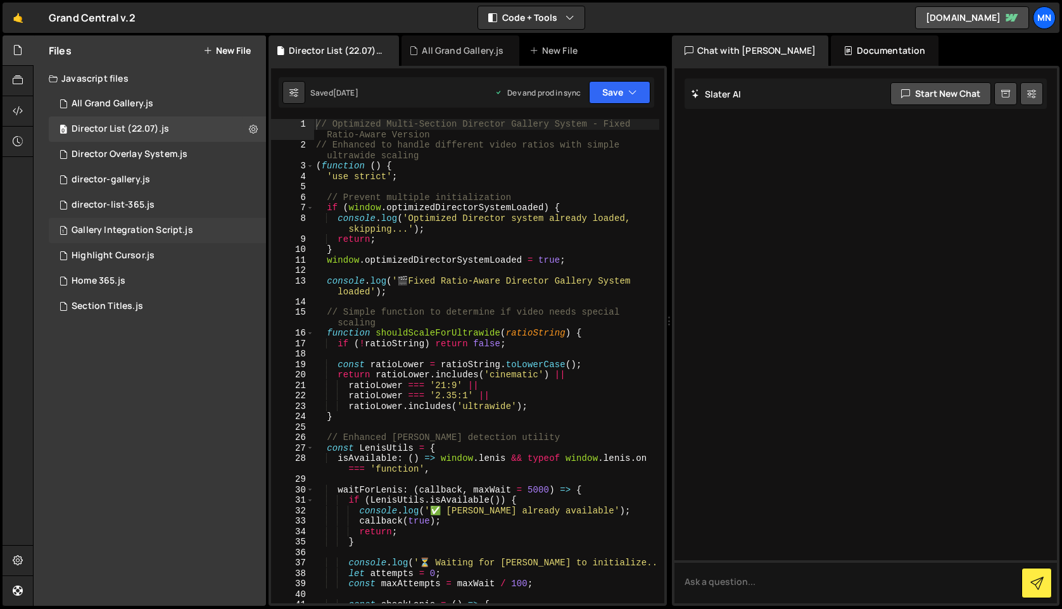
click at [184, 232] on div "Gallery Integration Script.js" at bounding box center [133, 230] width 122 height 11
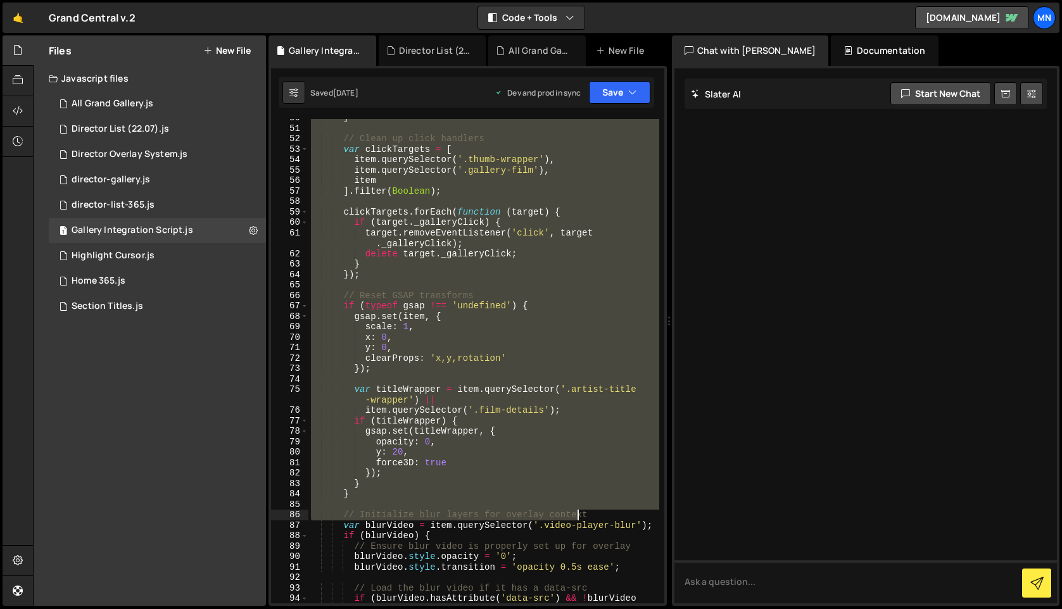
drag, startPoint x: 310, startPoint y: 123, endPoint x: 576, endPoint y: 515, distance: 472.8
click at [576, 515] on div "} // Clean up click handlers var clickTargets = [ item . querySelector ( '.thum…" at bounding box center [483, 371] width 351 height 516
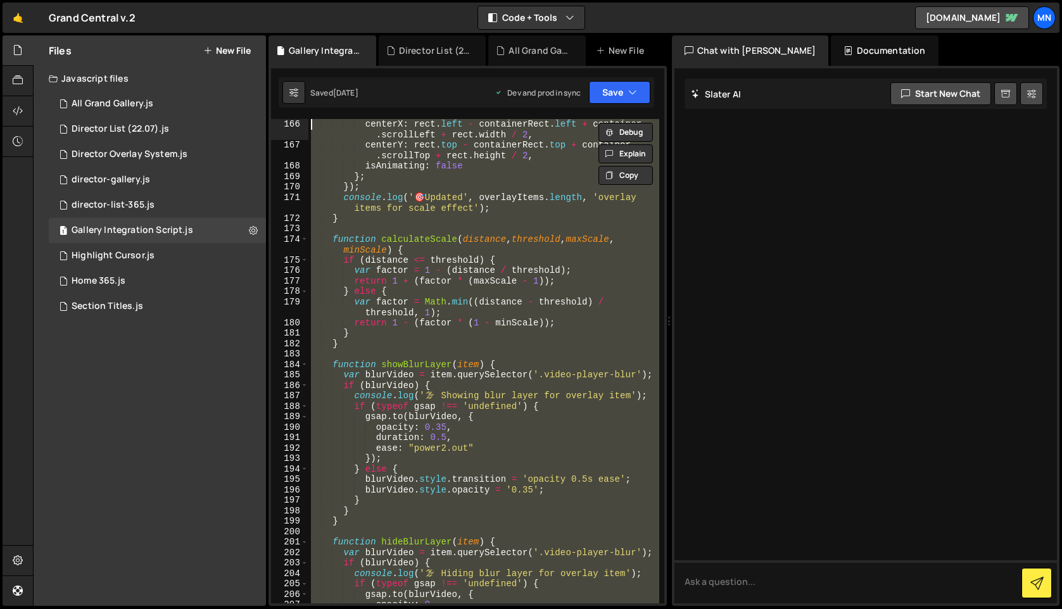
scroll to position [0, 0]
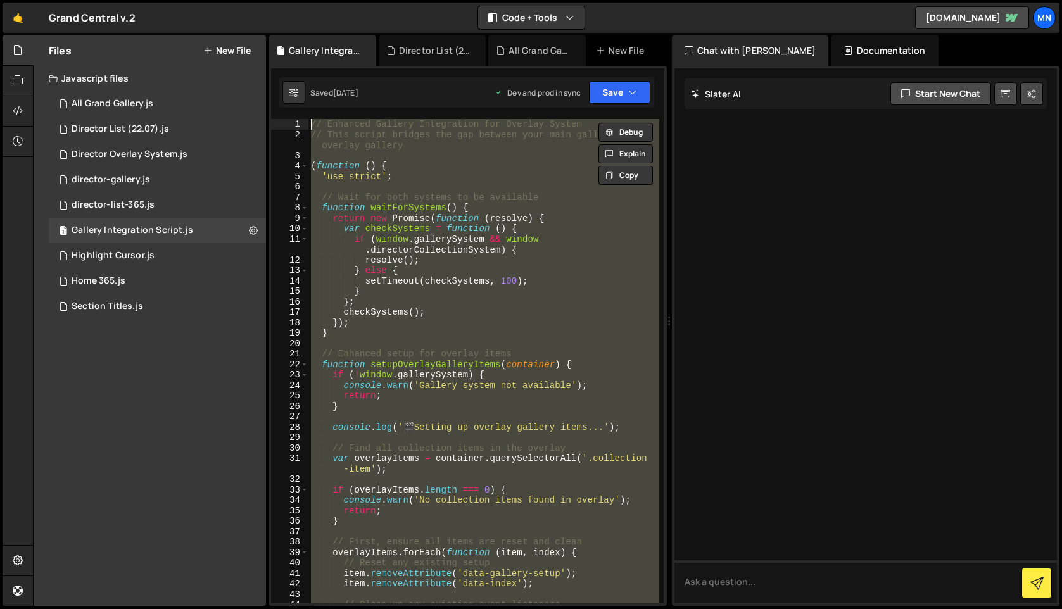
drag, startPoint x: 300, startPoint y: 571, endPoint x: 282, endPoint y: -98, distance: 669.6
click at [282, 0] on html "Projects [GEOGRAPHIC_DATA] Blog [GEOGRAPHIC_DATA] Projects Your Teams Invite te…" at bounding box center [531, 304] width 1062 height 609
type textarea "// Enhanced Gallery Integration for Overlay System // This script bridges the g…"
click at [19, 52] on icon at bounding box center [18, 50] width 10 height 14
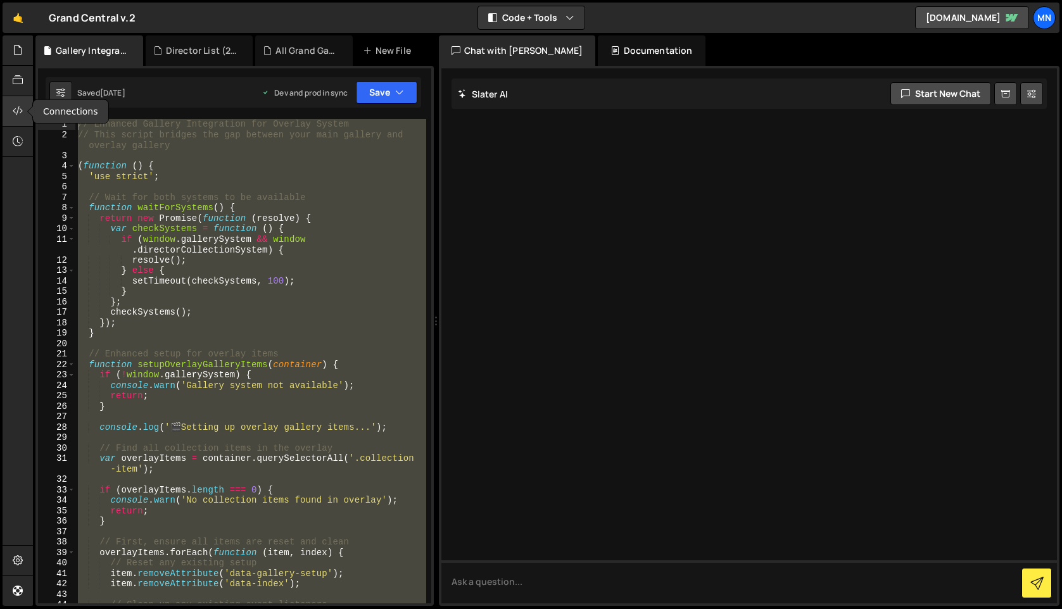
click at [18, 110] on icon at bounding box center [18, 111] width 10 height 14
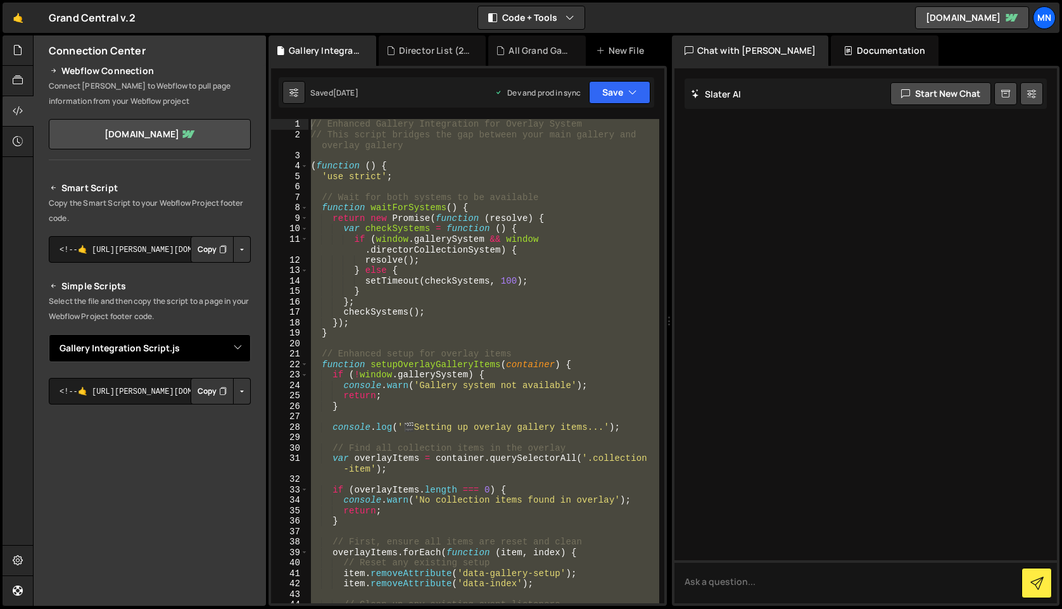
click at [234, 356] on select "Select File All Grand Gallery.js barba transition.js Diagnostic Script.js Direc…" at bounding box center [150, 348] width 202 height 28
click at [49, 334] on select "Select File All Grand Gallery.js barba transition.js Diagnostic Script.js Direc…" at bounding box center [150, 348] width 202 height 28
click at [235, 393] on button "Button group with nested dropdown" at bounding box center [242, 391] width 18 height 27
click at [210, 432] on link "Copy Production Script" at bounding box center [188, 433] width 124 height 18
click at [10, 48] on div at bounding box center [18, 50] width 31 height 30
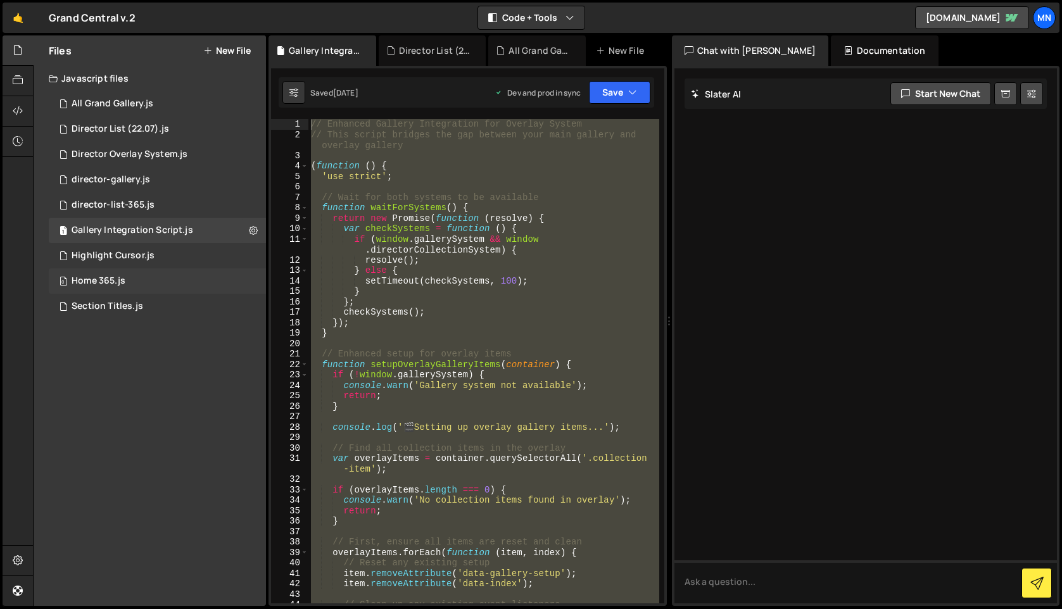
click at [90, 281] on div "Home 365.js" at bounding box center [99, 280] width 54 height 11
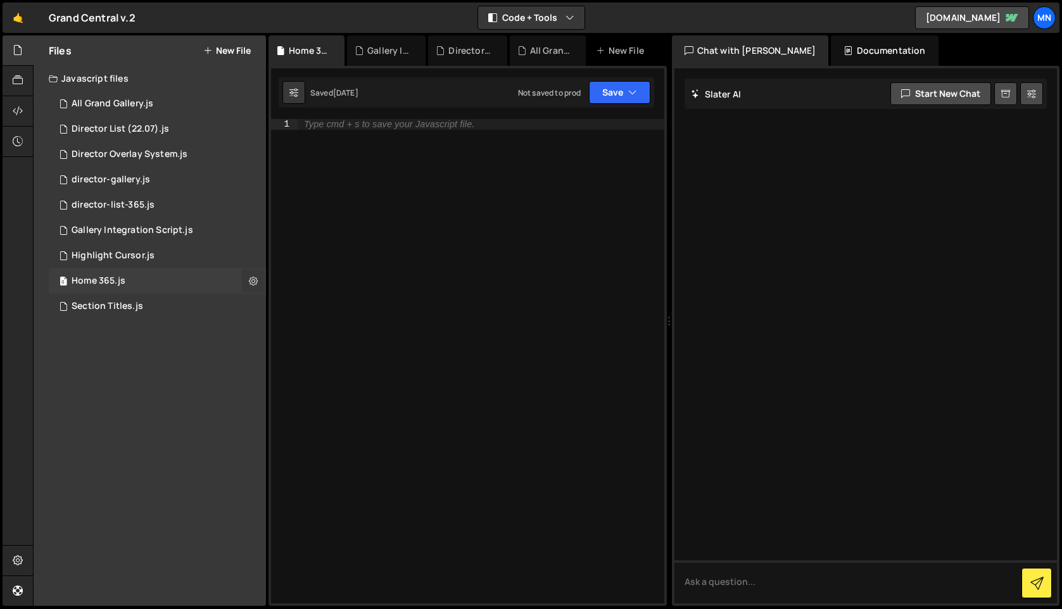
click at [253, 282] on icon at bounding box center [253, 281] width 9 height 12
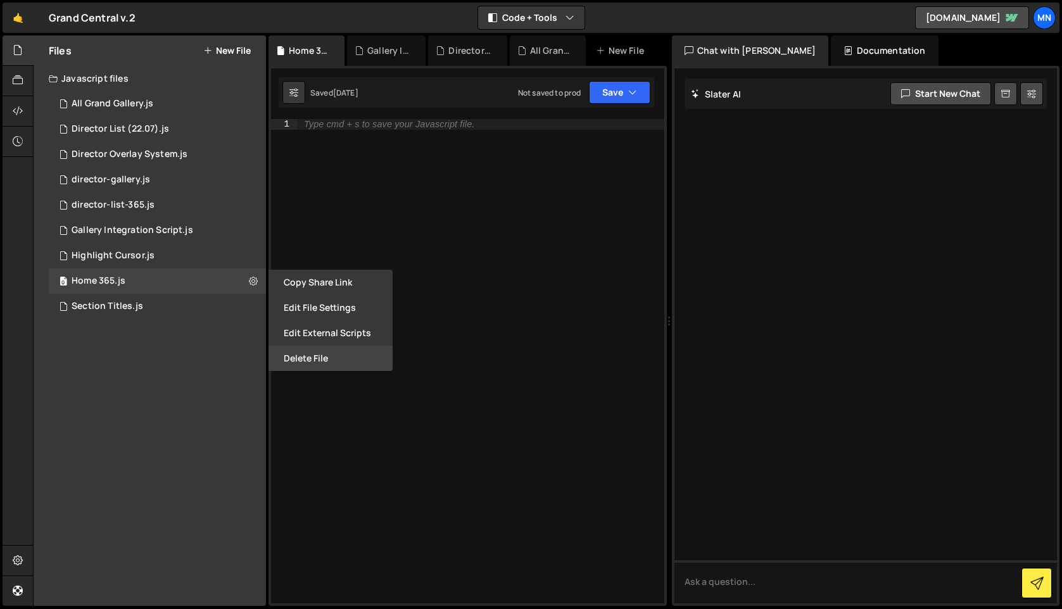
click at [322, 366] on button "Delete File" at bounding box center [330, 358] width 124 height 25
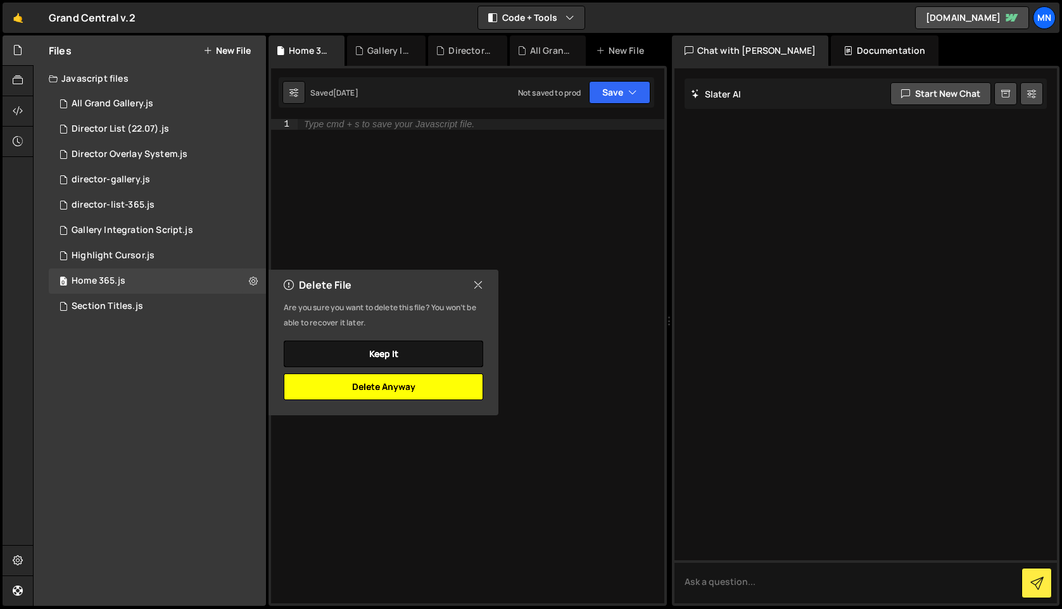
drag, startPoint x: 414, startPoint y: 390, endPoint x: 435, endPoint y: 353, distance: 42.6
click at [414, 390] on button "Delete Anyway" at bounding box center [383, 387] width 199 height 27
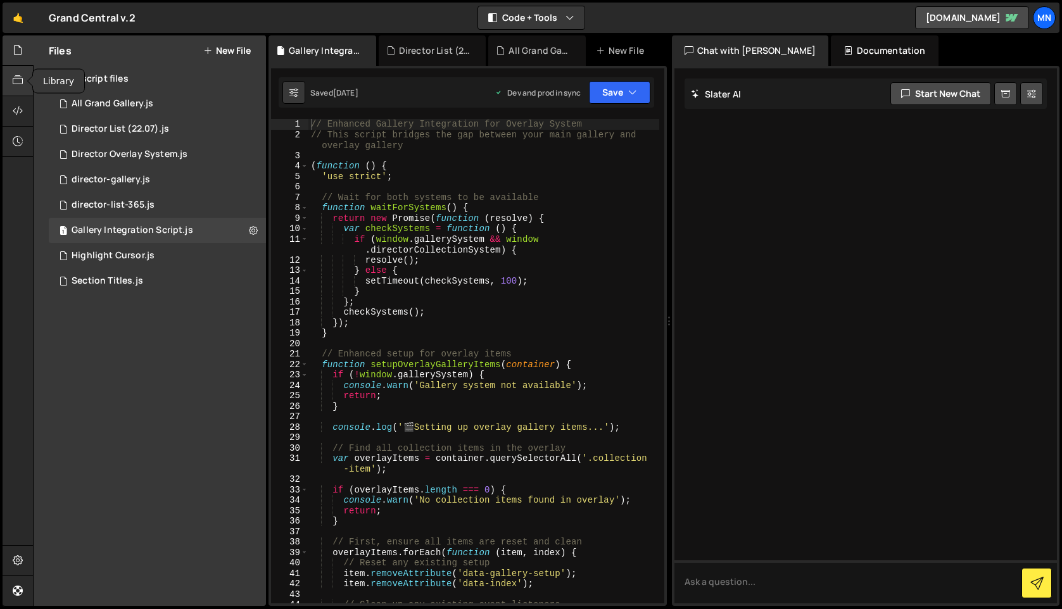
click at [23, 80] on div at bounding box center [18, 81] width 31 height 30
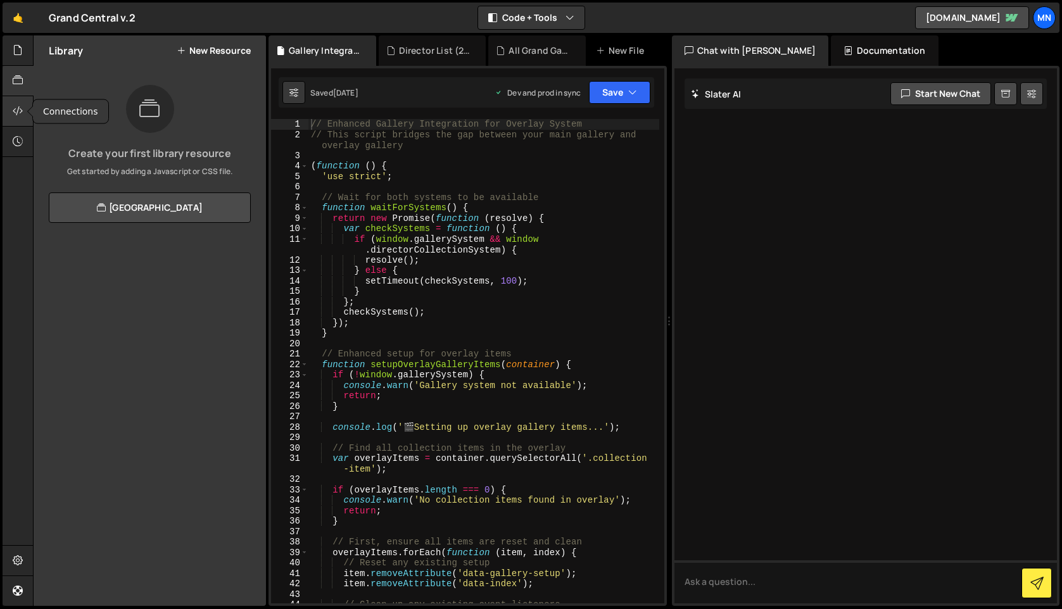
click at [18, 107] on icon at bounding box center [18, 111] width 10 height 14
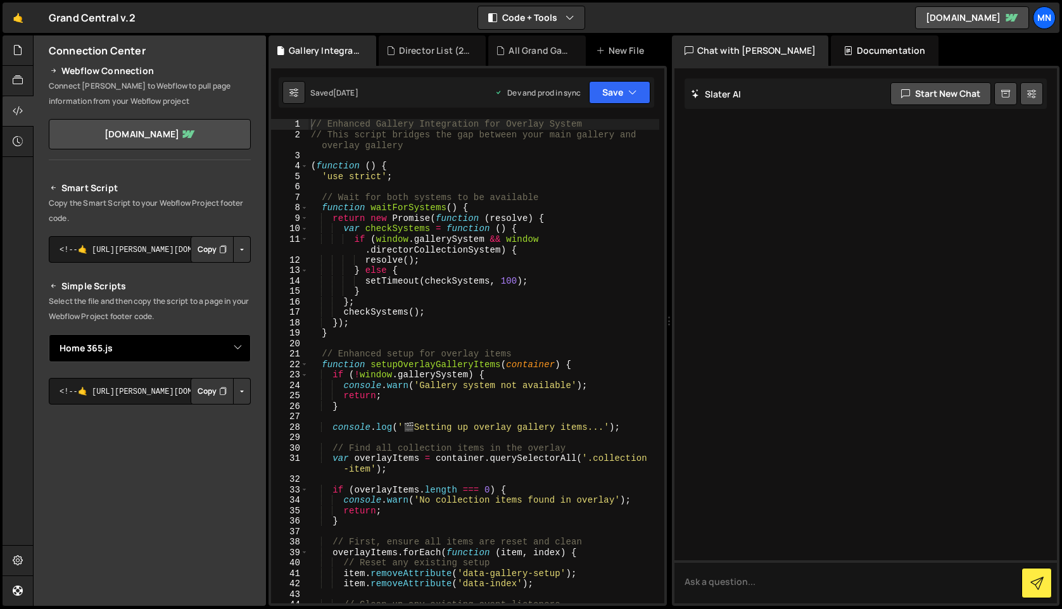
click at [168, 348] on select "Select File All Grand Gallery.js barba transition.js Diagnostic Script.js Direc…" at bounding box center [150, 348] width 202 height 28
click at [49, 334] on select "Select File All Grand Gallery.js barba transition.js Diagnostic Script.js Direc…" at bounding box center [150, 348] width 202 height 28
click at [234, 391] on button "Button group with nested dropdown" at bounding box center [242, 391] width 18 height 27
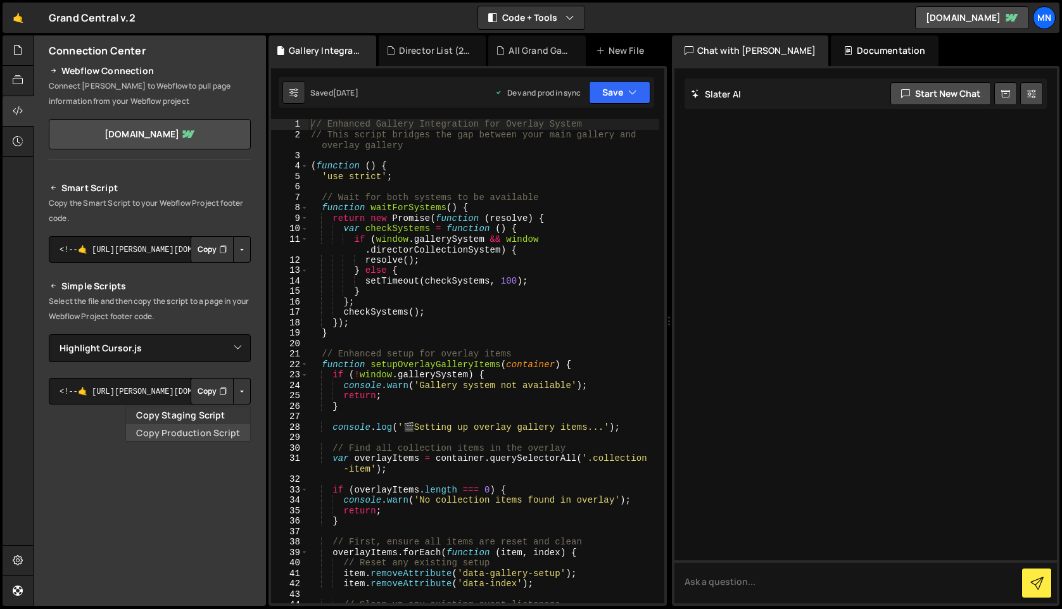
click at [218, 426] on link "Copy Production Script" at bounding box center [188, 433] width 124 height 18
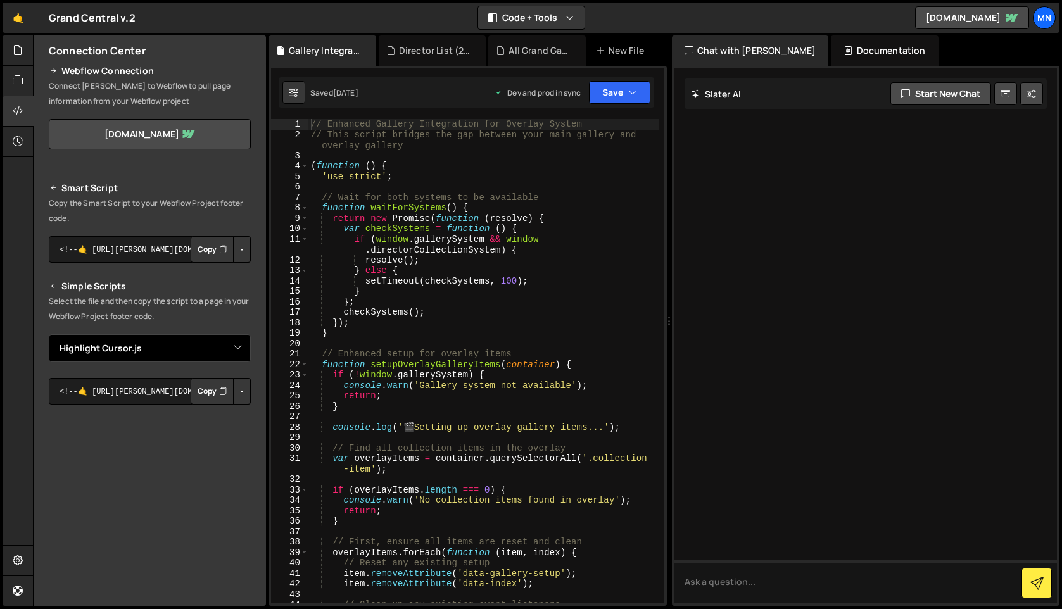
click at [174, 338] on select "Select File All Grand Gallery.js barba transition.js Diagnostic Script.js Direc…" at bounding box center [150, 348] width 202 height 28
select select "40223"
click at [49, 334] on select "Select File All Grand Gallery.js barba transition.js Diagnostic Script.js Direc…" at bounding box center [150, 348] width 202 height 28
drag, startPoint x: 235, startPoint y: 389, endPoint x: 233, endPoint y: 405, distance: 15.3
click at [234, 389] on button "Button group with nested dropdown" at bounding box center [242, 391] width 18 height 27
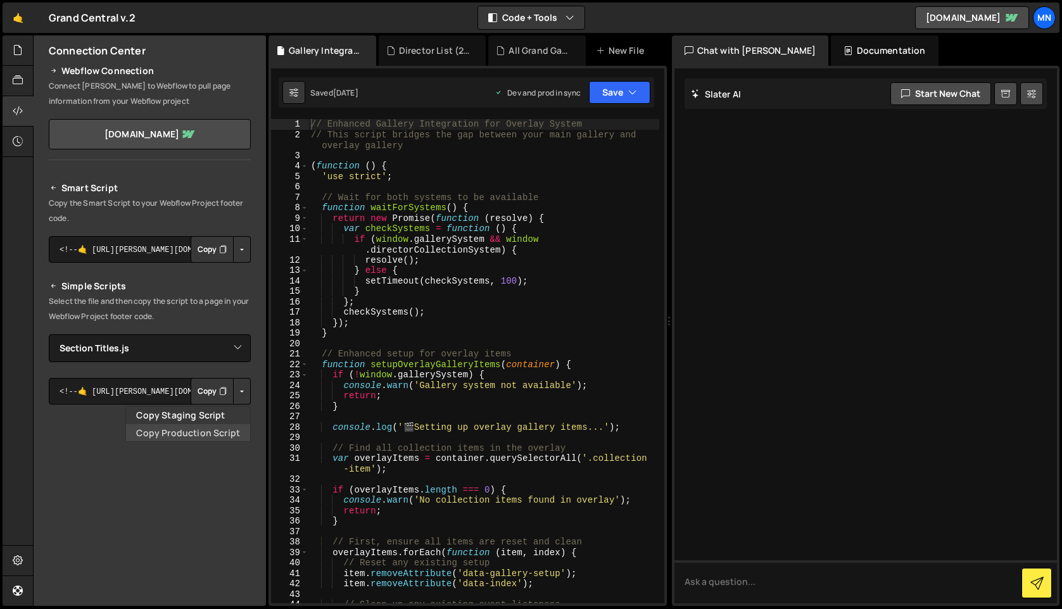
click at [224, 434] on link "Copy Production Script" at bounding box center [188, 433] width 124 height 18
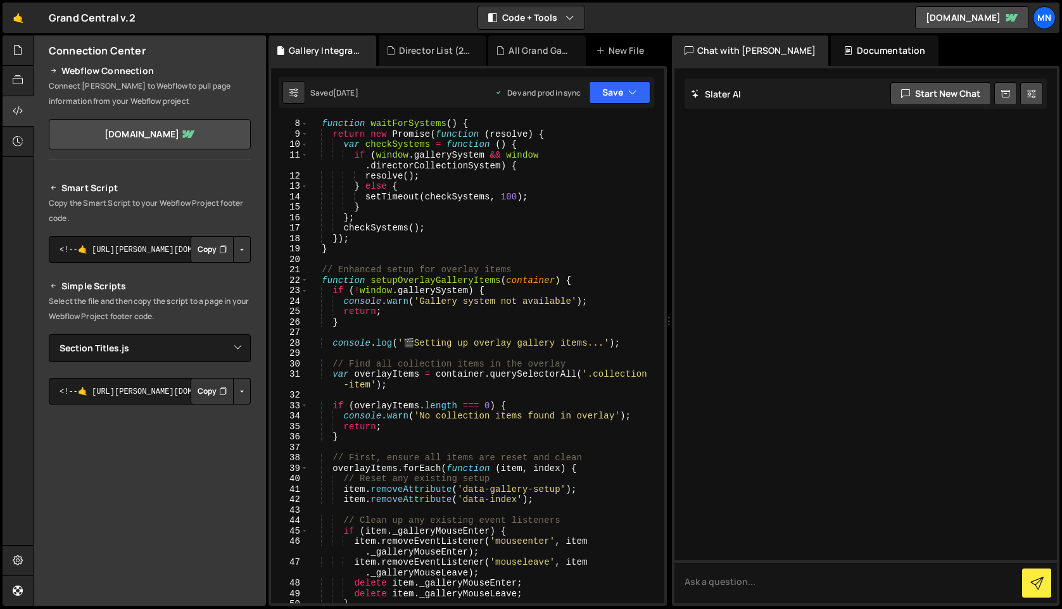
scroll to position [85, 0]
click at [19, 54] on icon at bounding box center [18, 50] width 10 height 14
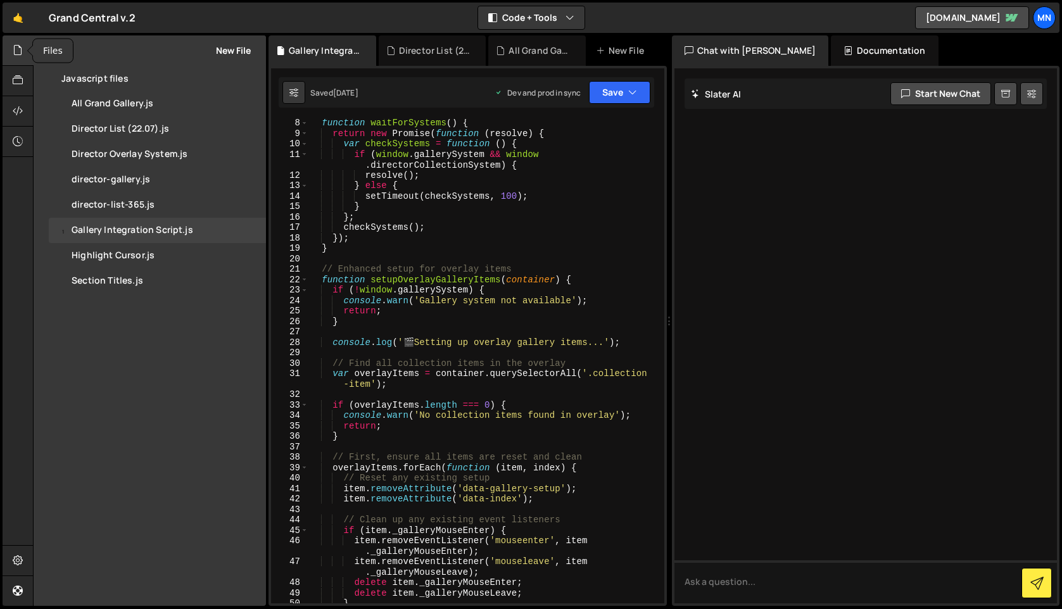
click at [17, 50] on icon at bounding box center [18, 50] width 10 height 14
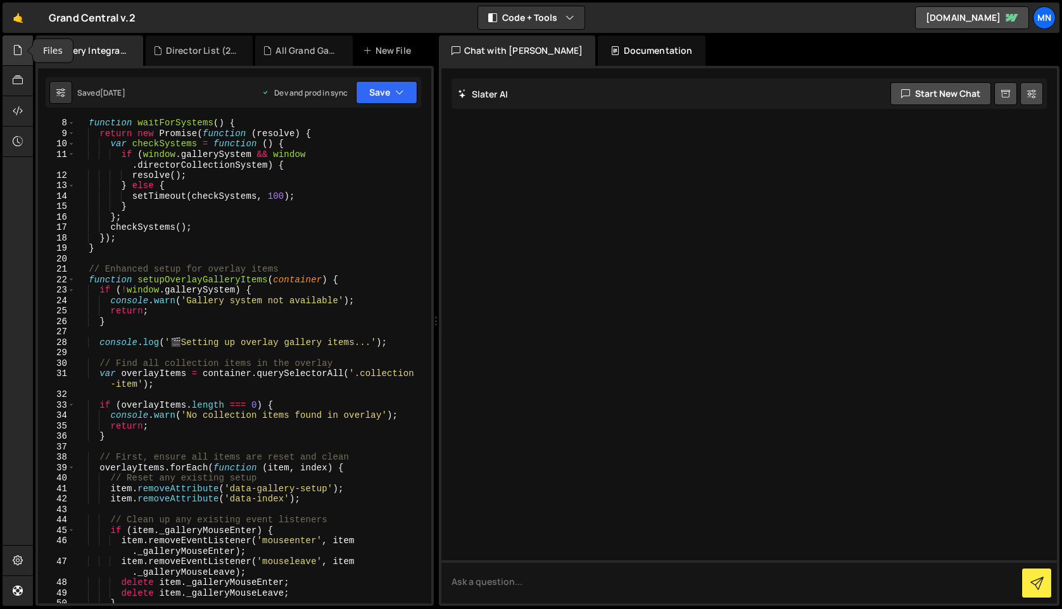
click at [15, 53] on icon at bounding box center [18, 50] width 10 height 14
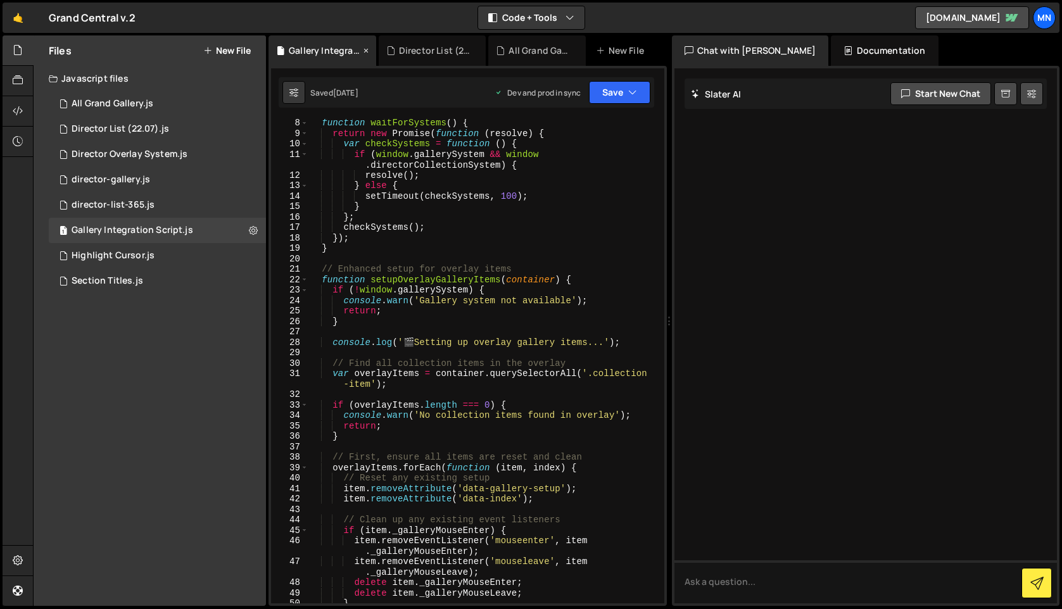
click at [370, 51] on icon at bounding box center [366, 50] width 9 height 13
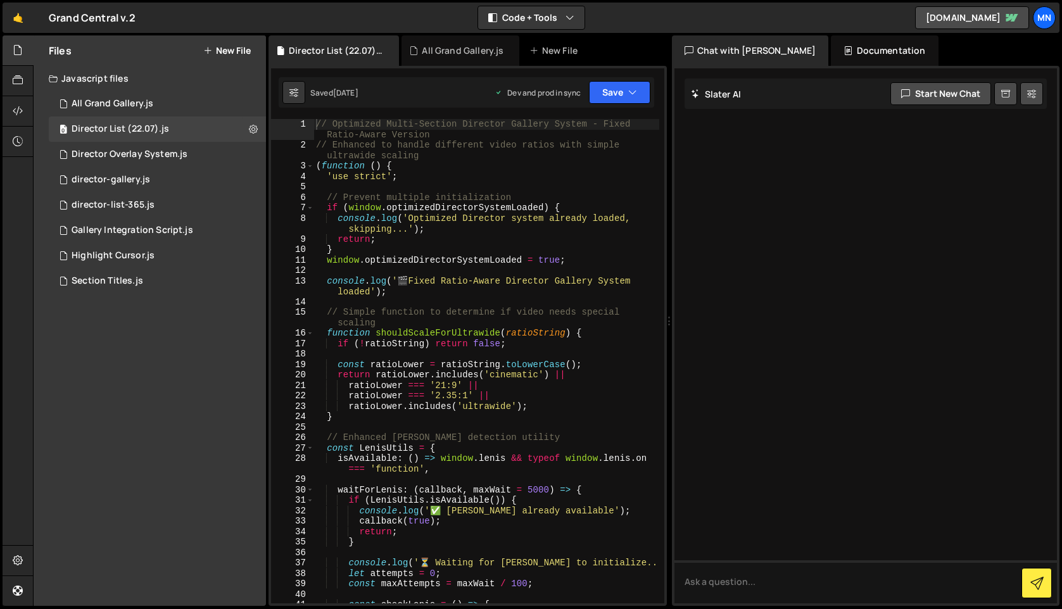
click at [370, 51] on div "Director List (22.07).js" at bounding box center [336, 50] width 95 height 13
click at [386, 48] on icon at bounding box center [389, 50] width 9 height 13
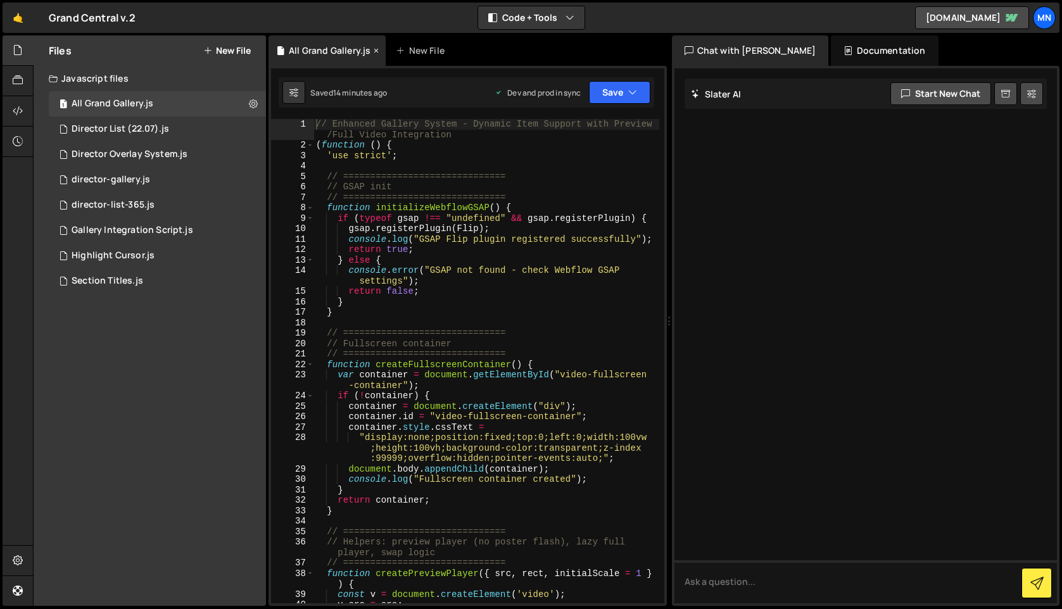
click at [372, 48] on icon at bounding box center [376, 50] width 9 height 13
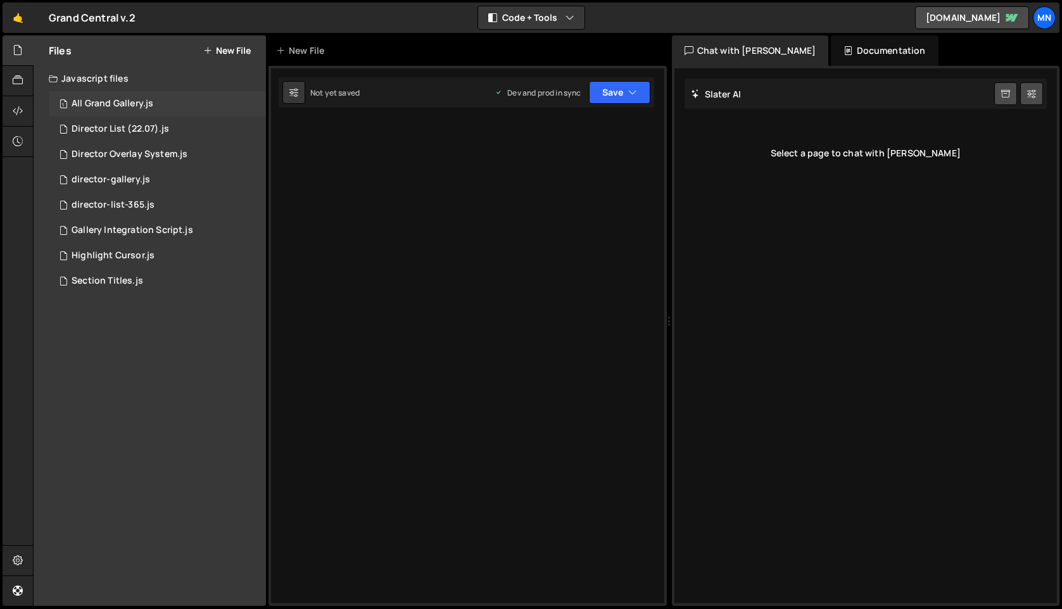
click at [110, 109] on div "All Grand Gallery.js" at bounding box center [113, 103] width 82 height 11
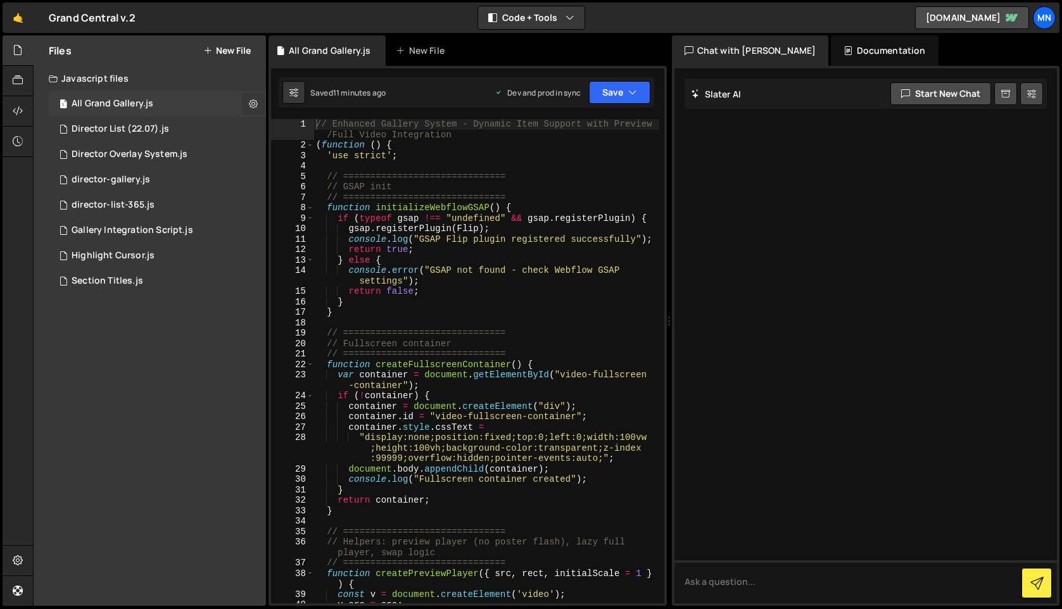
click at [256, 106] on icon at bounding box center [253, 104] width 9 height 12
type input "All Grand Gallery"
radio input "true"
checkbox input "true"
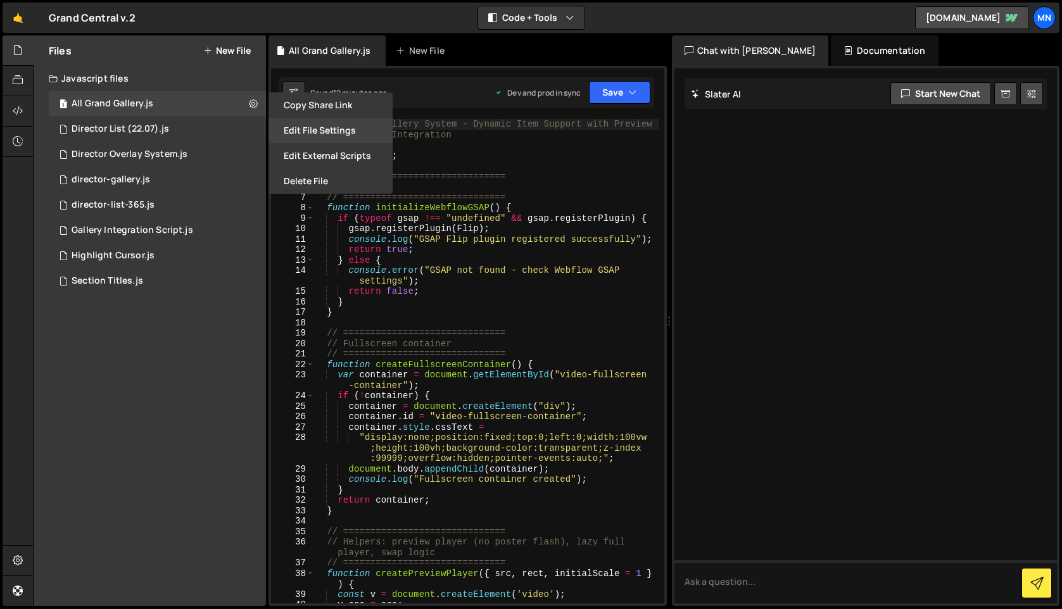
click at [325, 129] on button "Edit File Settings" at bounding box center [330, 130] width 124 height 25
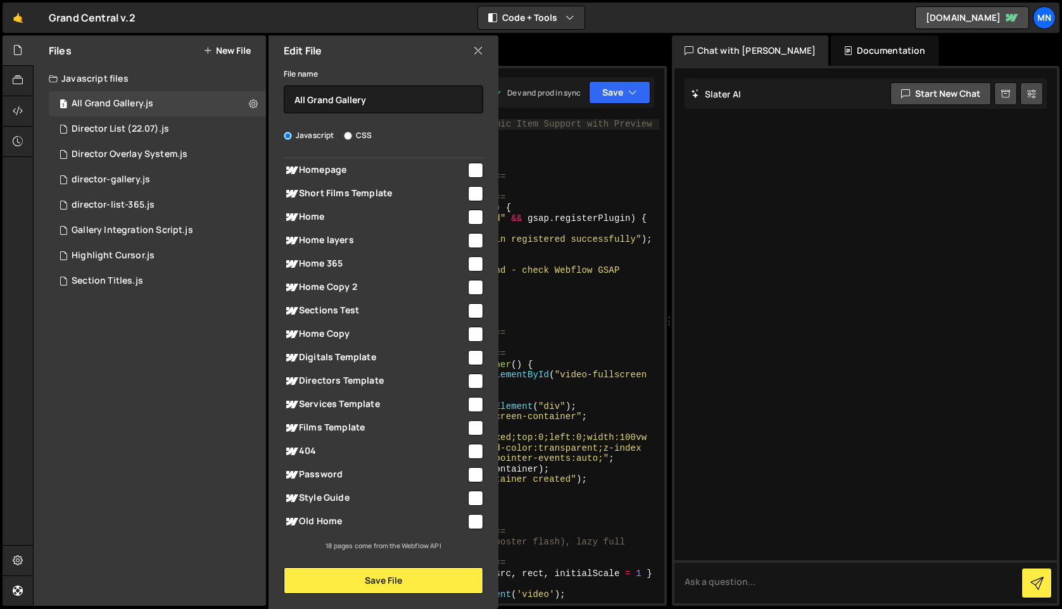
scroll to position [0, 0]
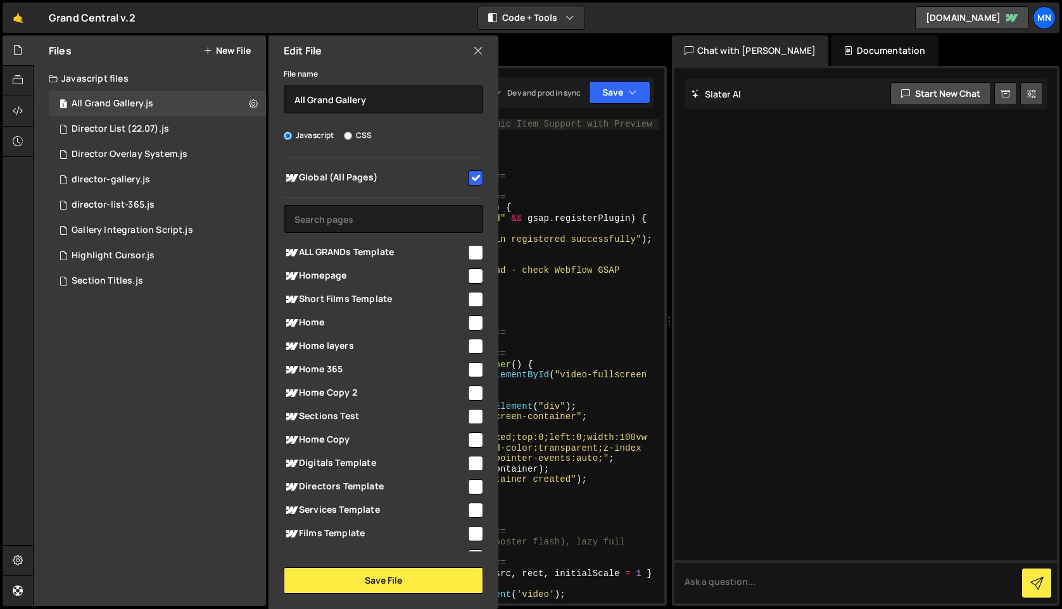
click at [482, 54] on icon at bounding box center [478, 51] width 10 height 14
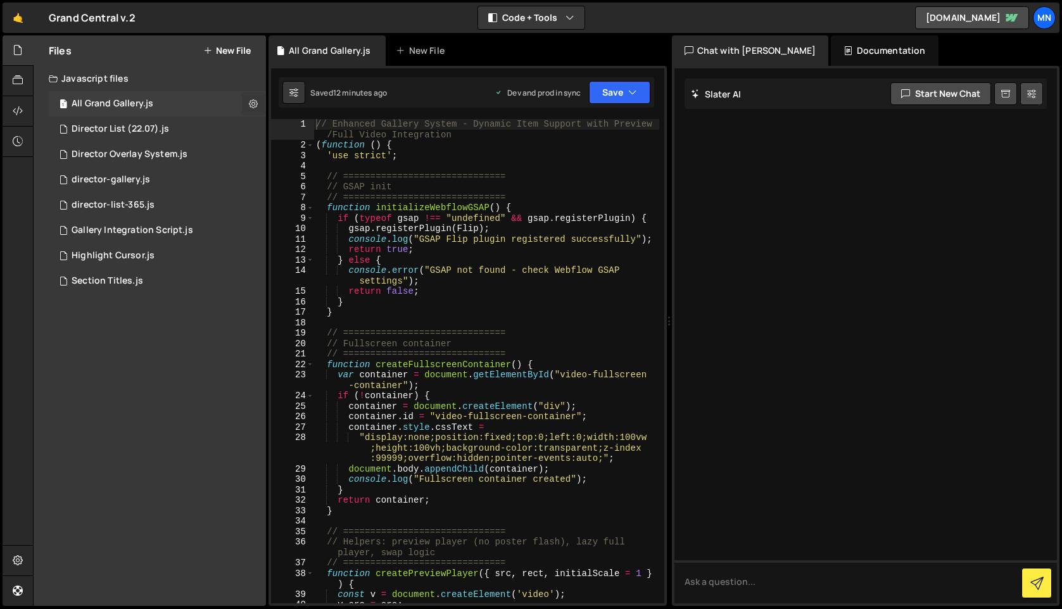
click at [251, 104] on icon at bounding box center [253, 104] width 9 height 12
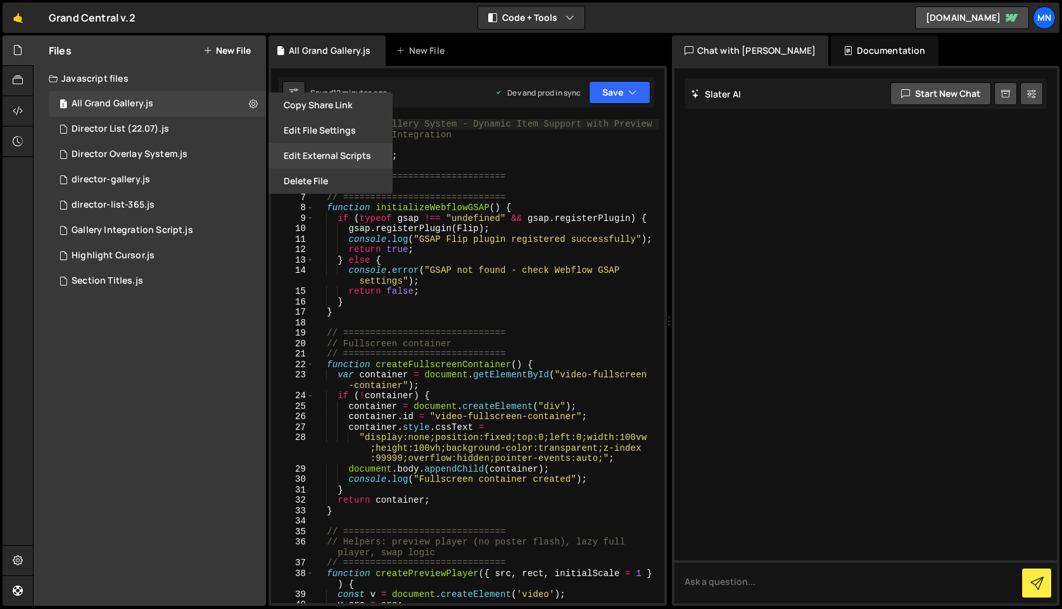
click at [336, 158] on button "Edit External Scripts" at bounding box center [330, 155] width 124 height 25
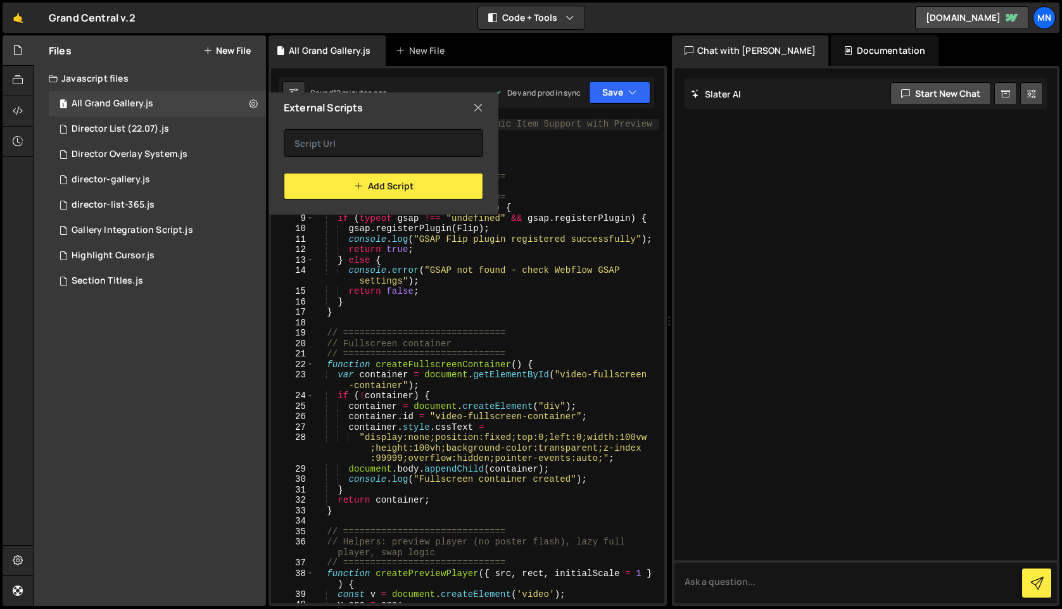
click at [477, 110] on icon at bounding box center [478, 108] width 10 height 14
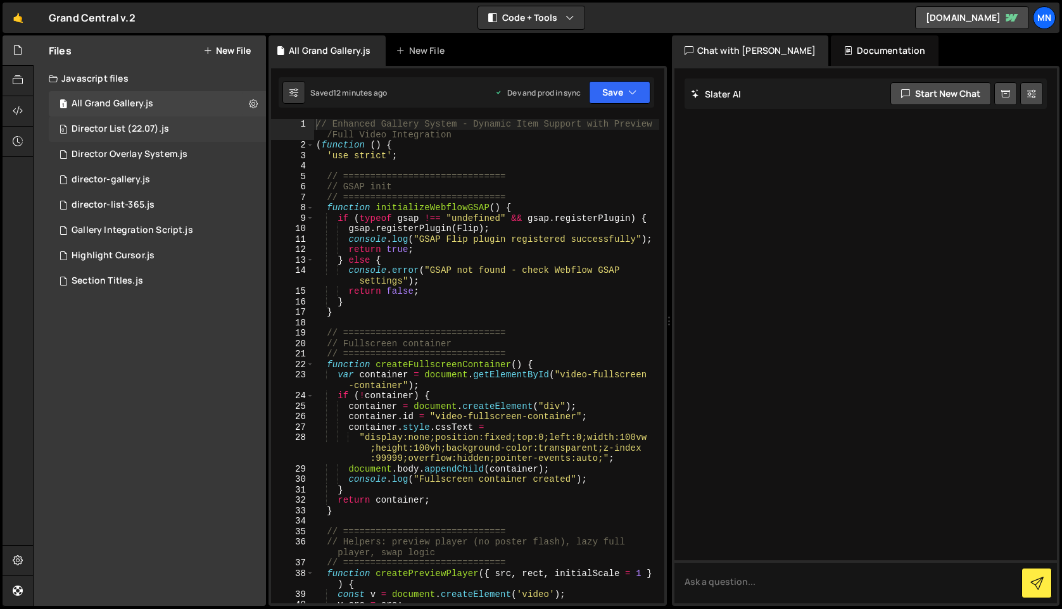
click at [212, 130] on div "0 Director List (22.07).js 0" at bounding box center [157, 129] width 217 height 25
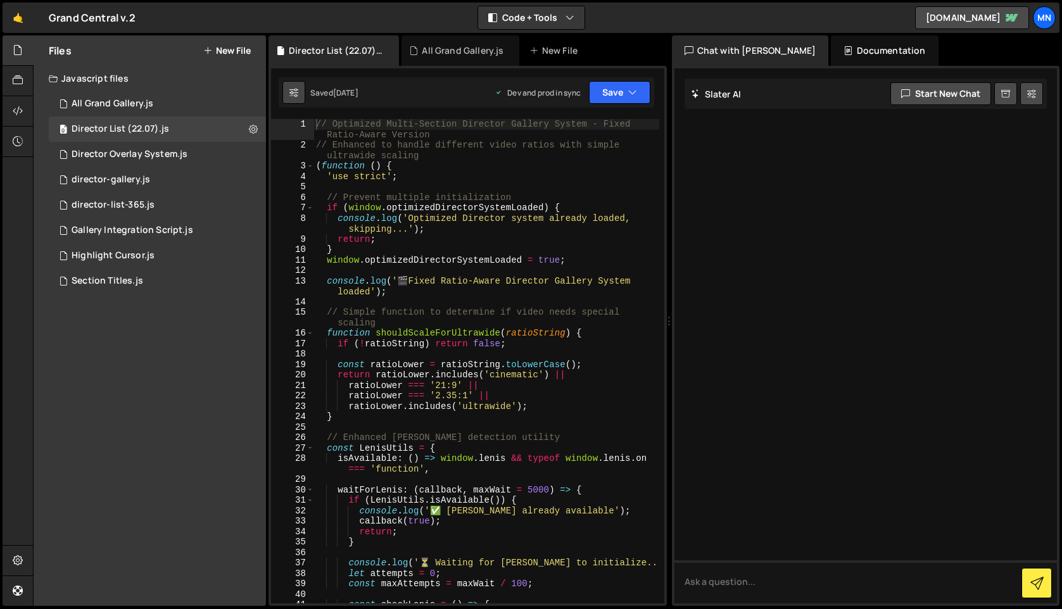
click at [295, 94] on icon at bounding box center [293, 92] width 9 height 13
select select "editor"
select select "ace/theme/monokai"
type input "14"
checkbox input "true"
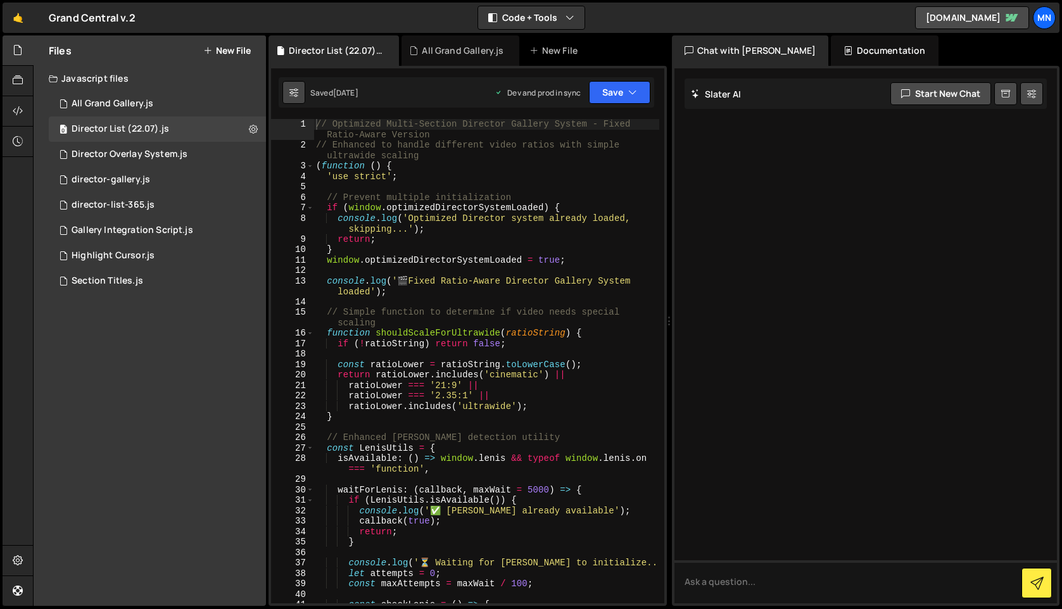
checkbox input "true"
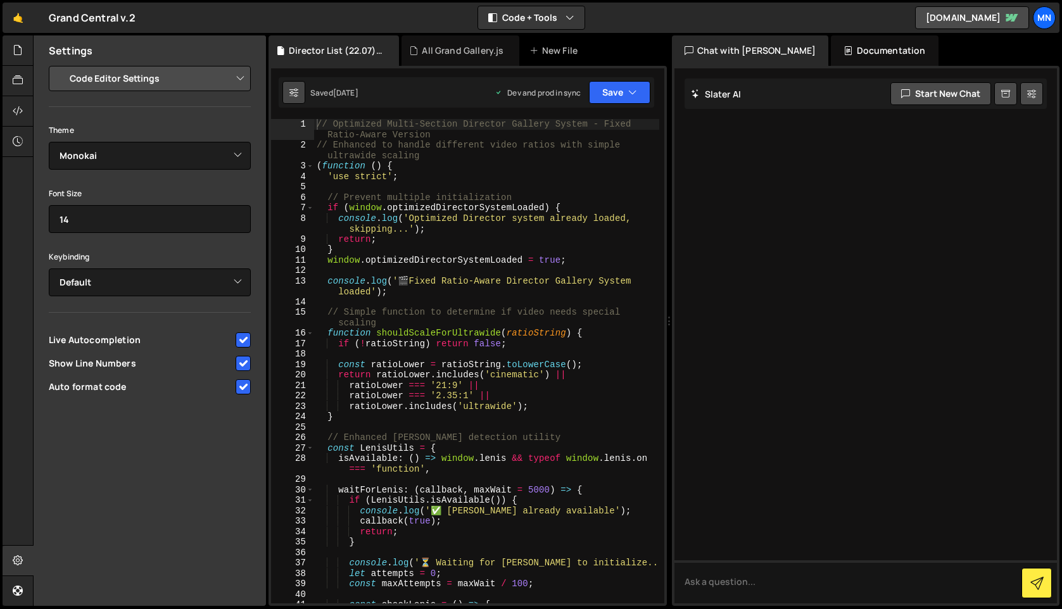
click at [295, 94] on icon at bounding box center [293, 92] width 9 height 13
click at [20, 57] on icon at bounding box center [18, 50] width 10 height 14
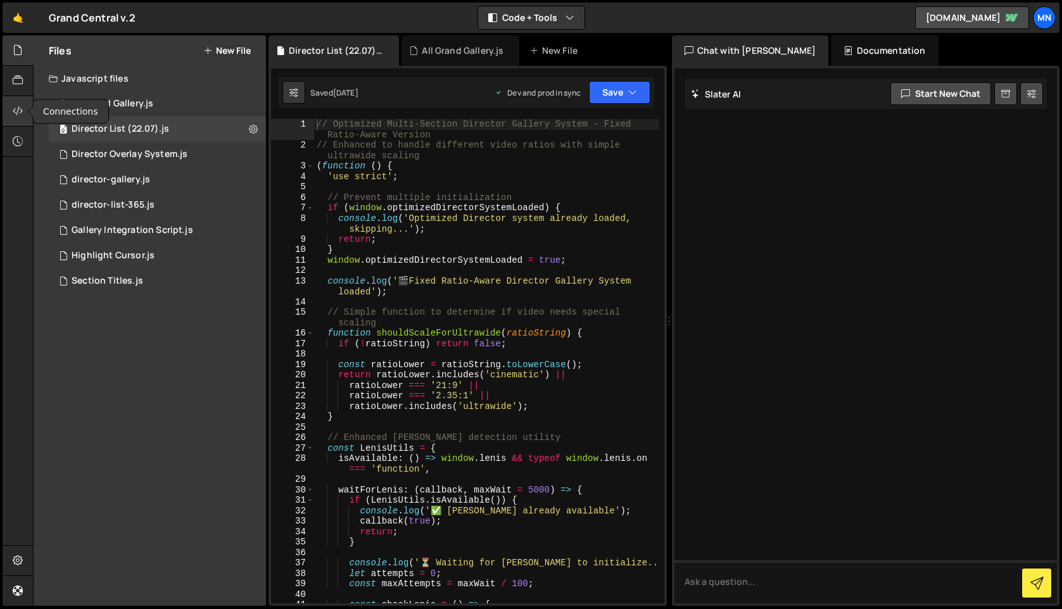
click at [15, 113] on icon at bounding box center [18, 111] width 10 height 14
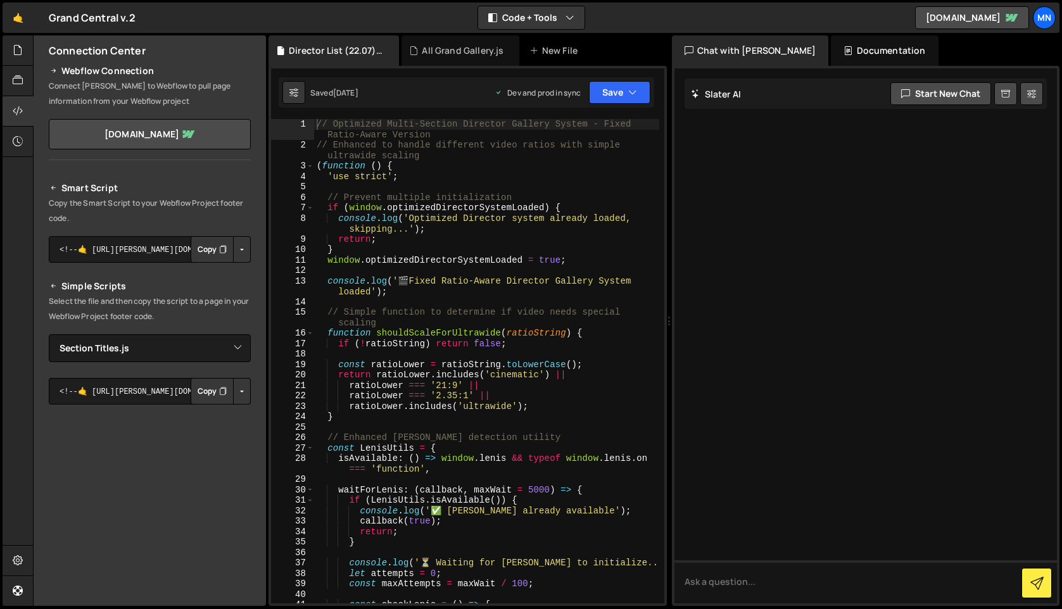
click at [237, 253] on button "Button group with nested dropdown" at bounding box center [242, 249] width 18 height 27
click at [216, 293] on link "Copy Production Script" at bounding box center [188, 291] width 124 height 18
click at [24, 20] on link "🤙" at bounding box center [18, 18] width 31 height 30
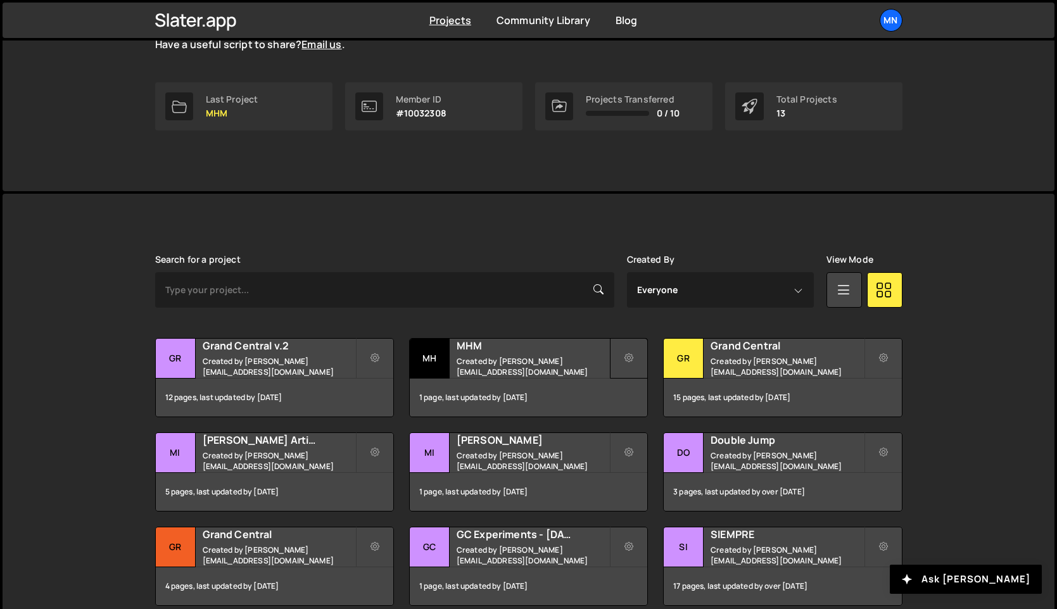
scroll to position [177, 0]
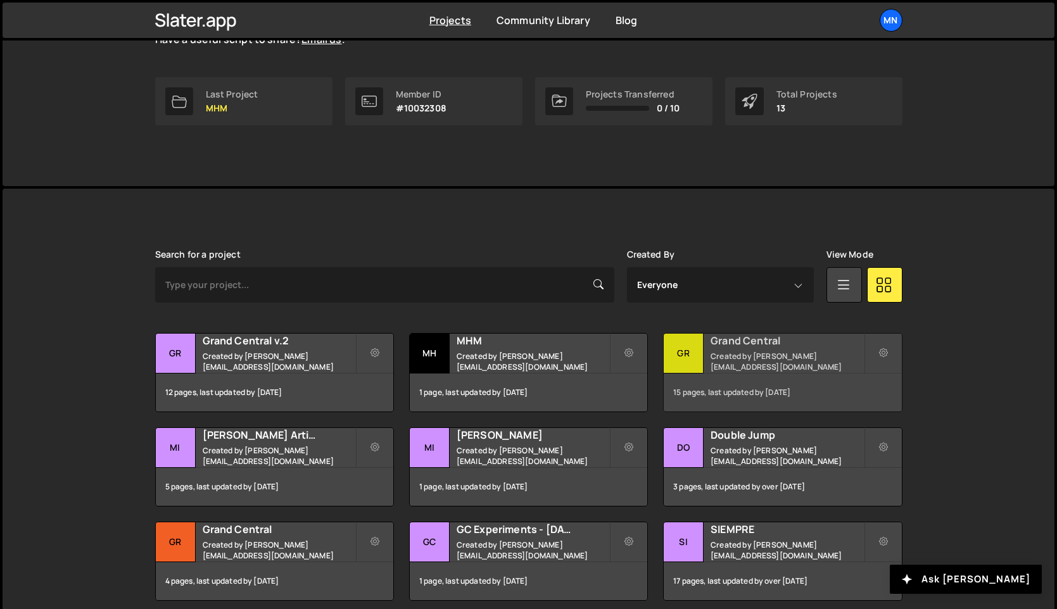
click at [736, 344] on h2 "Grand Central" at bounding box center [786, 341] width 153 height 14
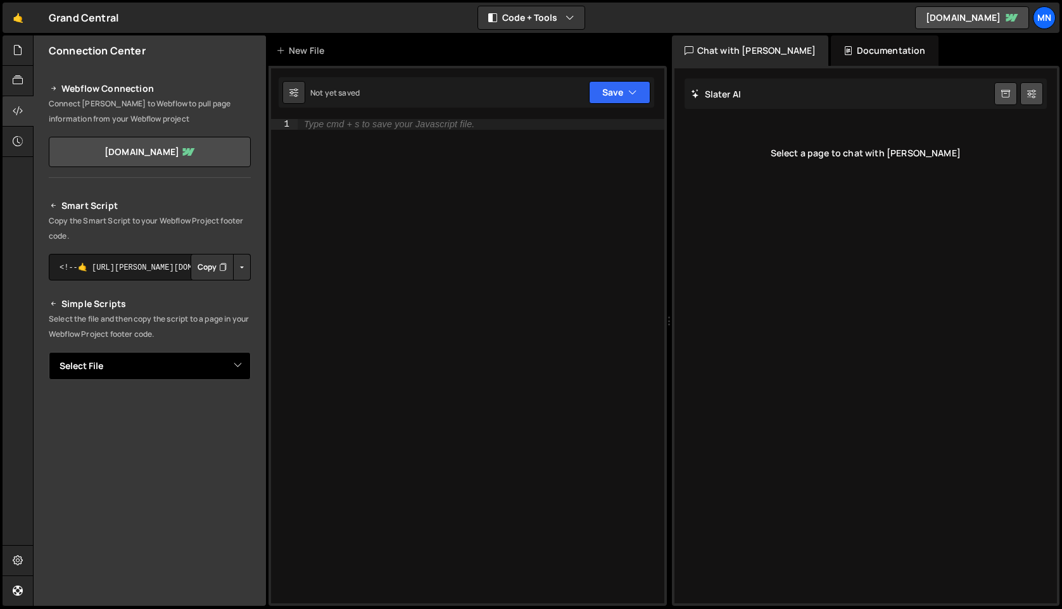
click at [195, 367] on select "Select File colour-theme.js director list.js Director Transition.js director-se…" at bounding box center [150, 366] width 202 height 28
click at [49, 352] on select "Select File colour-theme.js director list.js Director Transition.js director-se…" at bounding box center [150, 366] width 202 height 28
click at [232, 369] on select "Select File colour-theme.js director list.js Director Transition.js director-se…" at bounding box center [150, 366] width 202 height 28
click at [49, 352] on select "Select File colour-theme.js director list.js Director Transition.js director-se…" at bounding box center [150, 366] width 202 height 28
click at [237, 401] on button "Button group with nested dropdown" at bounding box center [242, 409] width 18 height 27
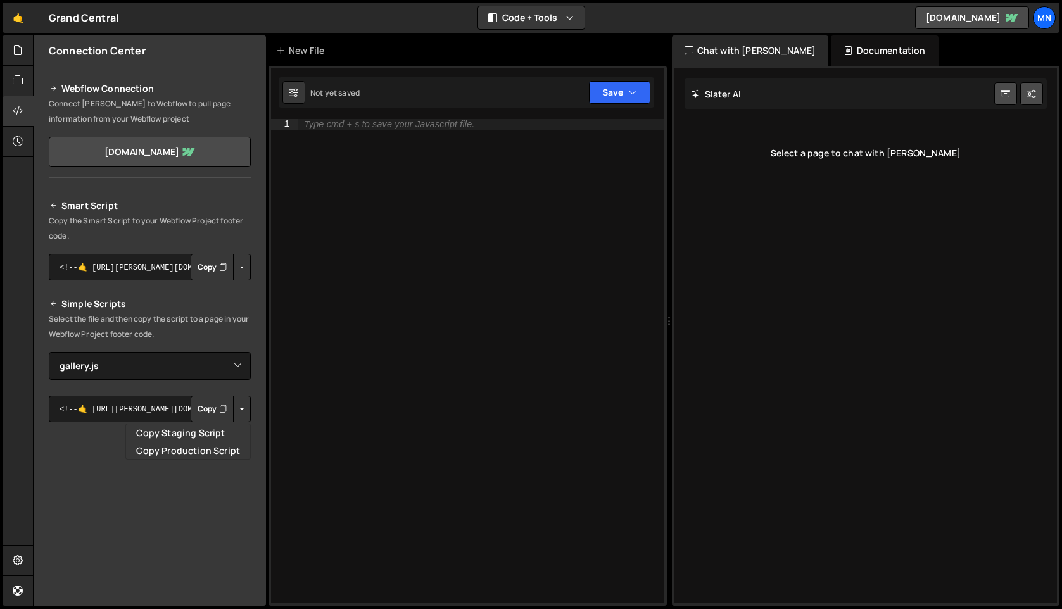
click at [238, 412] on button "Button group with nested dropdown" at bounding box center [242, 409] width 18 height 27
drag, startPoint x: 236, startPoint y: 416, endPoint x: 231, endPoint y: 426, distance: 10.8
click at [234, 419] on button "Button group with nested dropdown" at bounding box center [242, 409] width 18 height 27
click at [225, 436] on link "Copy Staging Script" at bounding box center [188, 433] width 124 height 18
drag, startPoint x: 237, startPoint y: 404, endPoint x: 233, endPoint y: 435, distance: 31.3
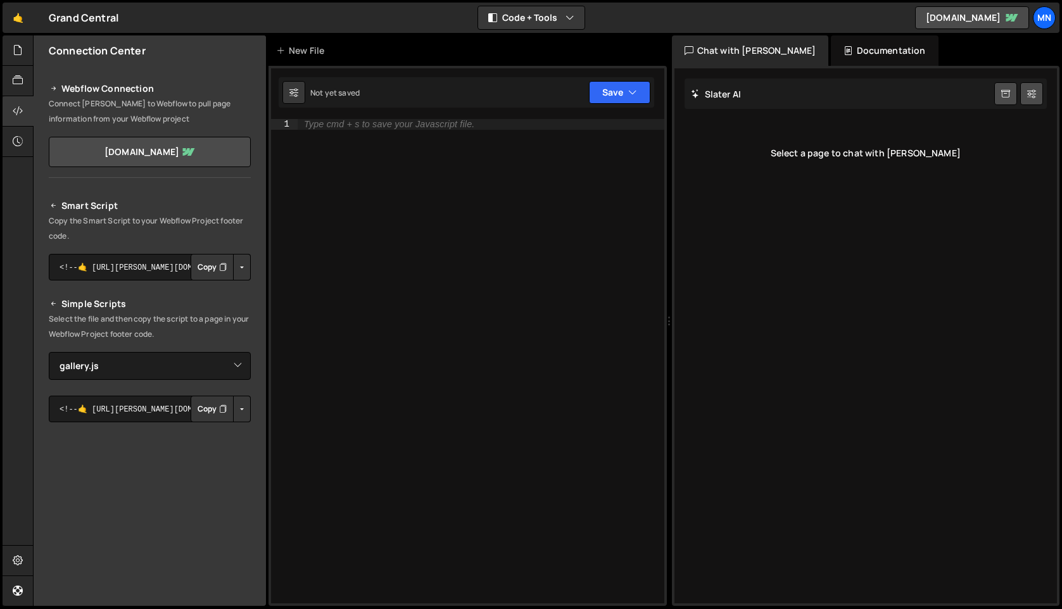
click at [237, 404] on button "Button group with nested dropdown" at bounding box center [242, 409] width 18 height 27
click at [228, 451] on link "Copy Production Script" at bounding box center [188, 451] width 124 height 18
click at [235, 366] on select "Select File colour-theme.js director list.js Director Transition.js director-se…" at bounding box center [150, 366] width 202 height 28
select select "39808"
click at [49, 352] on select "Select File colour-theme.js director list.js Director Transition.js director-se…" at bounding box center [150, 366] width 202 height 28
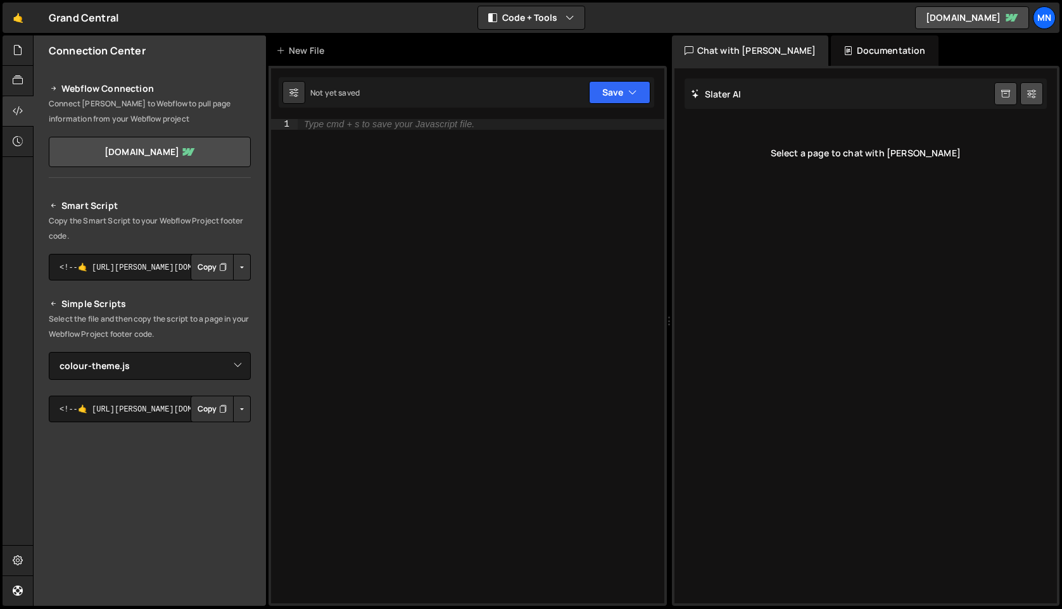
click at [233, 414] on button "Button group with nested dropdown" at bounding box center [242, 409] width 18 height 27
click at [224, 447] on link "Copy Production Script" at bounding box center [188, 451] width 124 height 18
click at [17, 47] on icon at bounding box center [18, 50] width 10 height 14
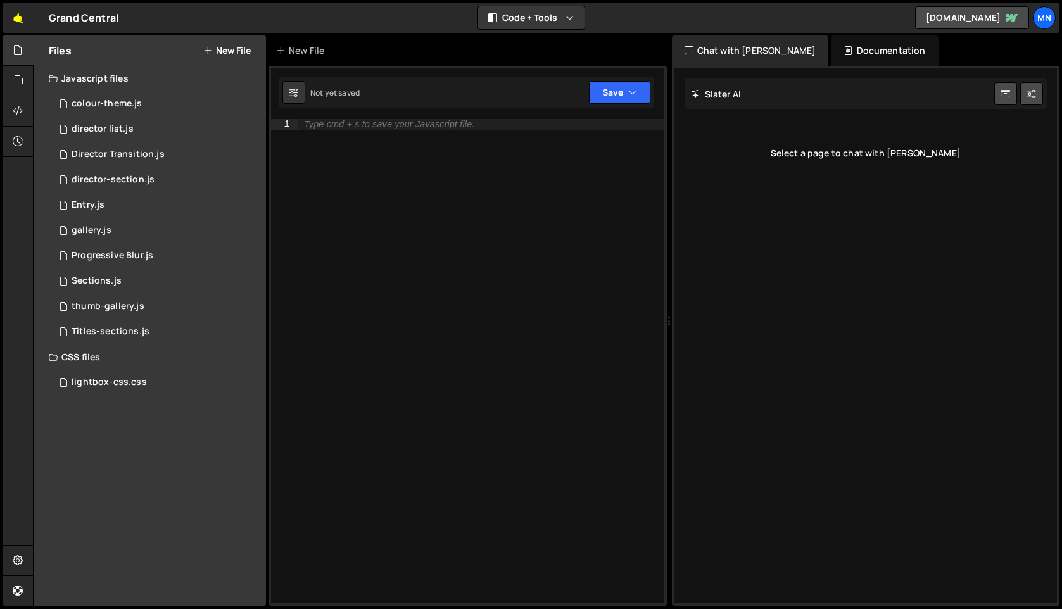
drag, startPoint x: 12, startPoint y: 18, endPoint x: 38, endPoint y: 63, distance: 52.5
click at [12, 18] on link "🤙" at bounding box center [18, 18] width 31 height 30
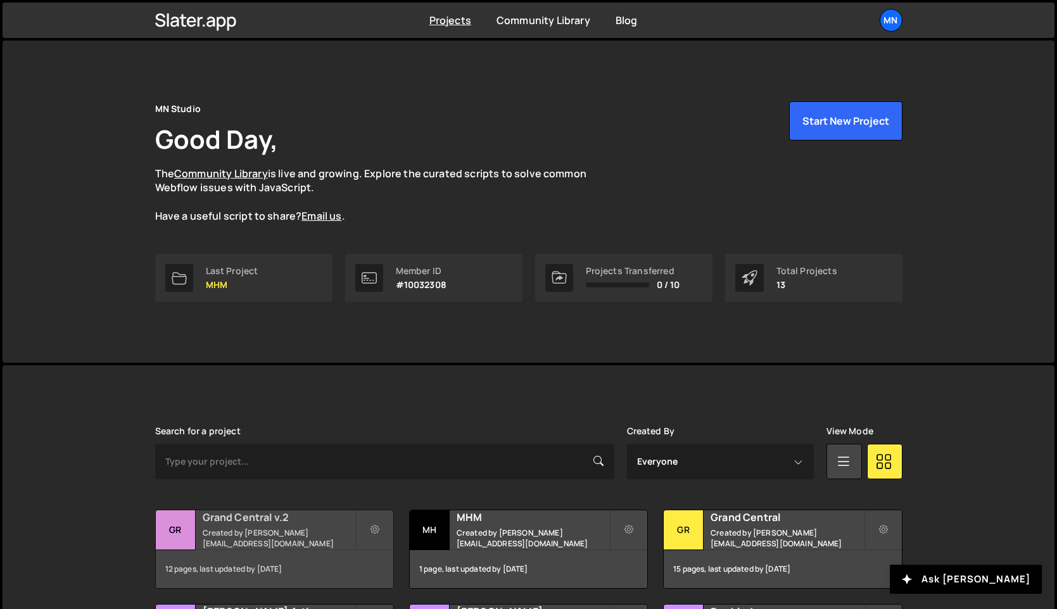
click at [263, 521] on h2 "Grand Central v.2" at bounding box center [279, 517] width 153 height 14
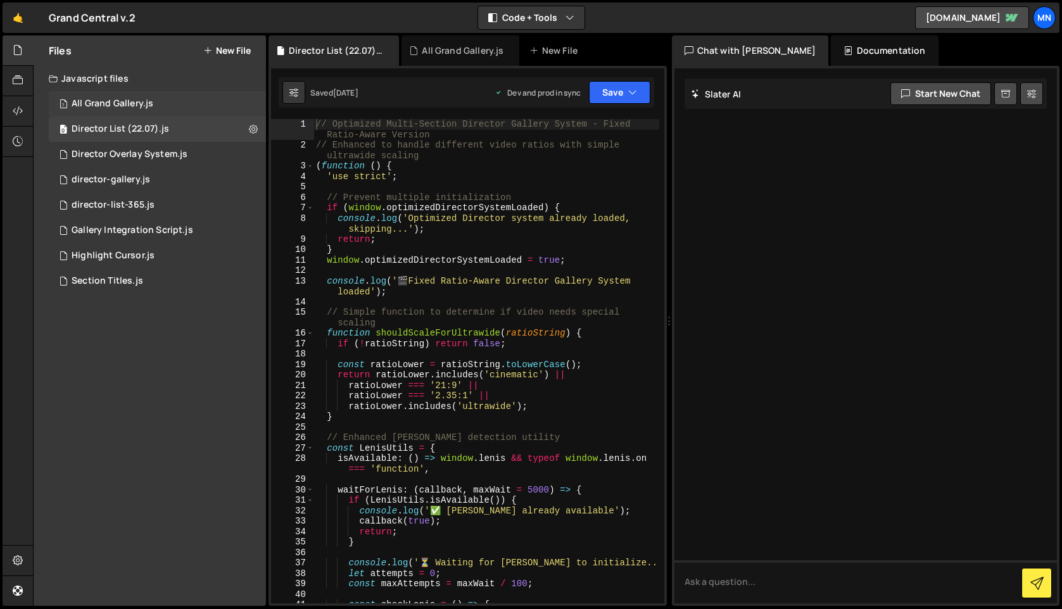
click at [110, 101] on div "All Grand Gallery.js" at bounding box center [113, 103] width 82 height 11
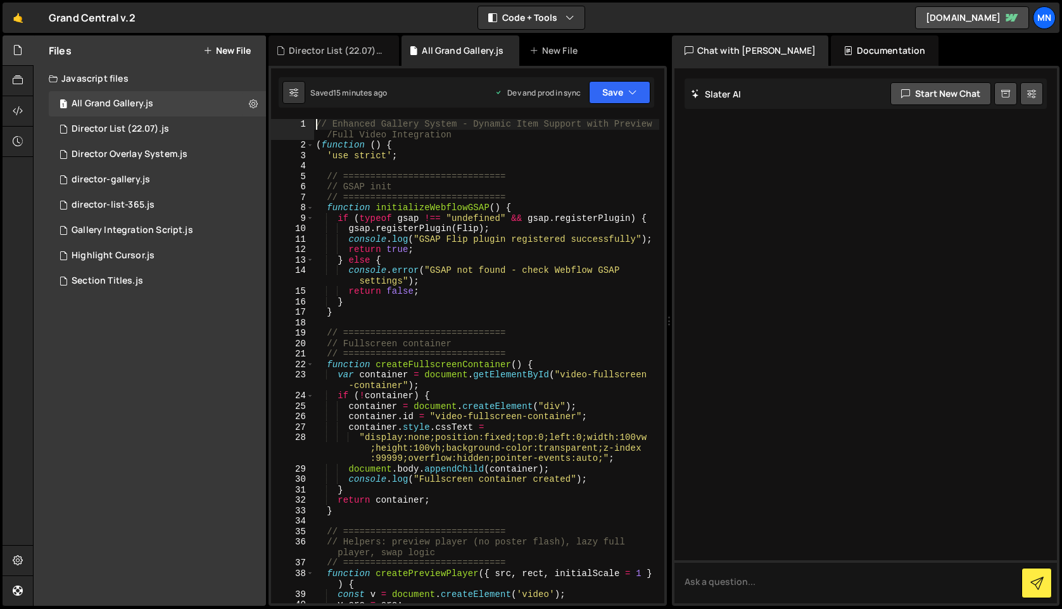
click at [319, 122] on div "// Enhanced Gallery System - Dynamic Item Support with Preview /Full Video Inte…" at bounding box center [486, 377] width 346 height 516
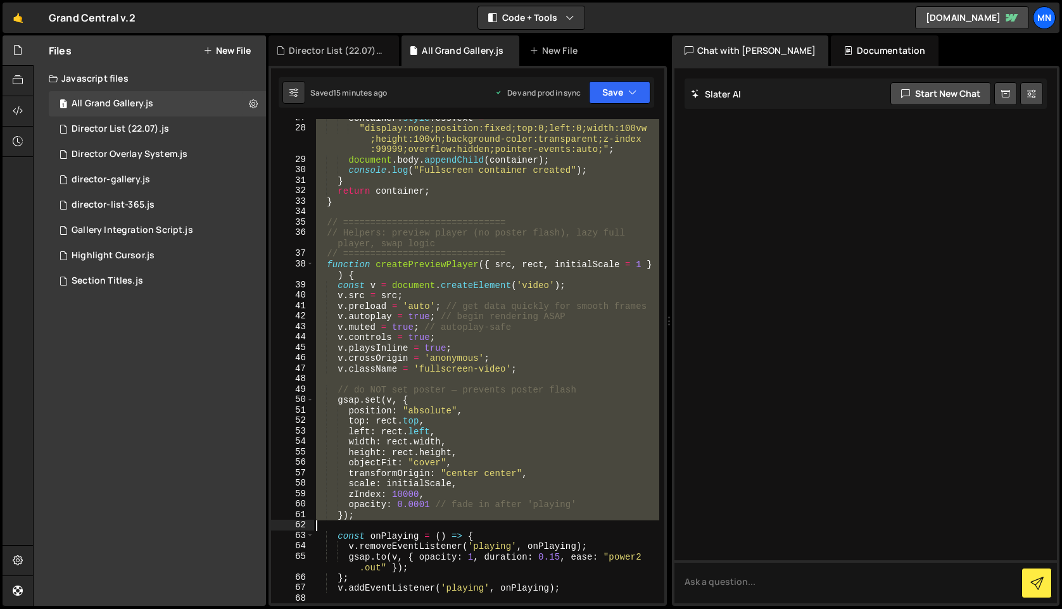
drag, startPoint x: 315, startPoint y: 122, endPoint x: 646, endPoint y: 502, distance: 503.6
click at [647, 503] on div "container . style . cssText = "display:none;position:fixed;top:0;left:0;width:1…" at bounding box center [486, 365] width 346 height 505
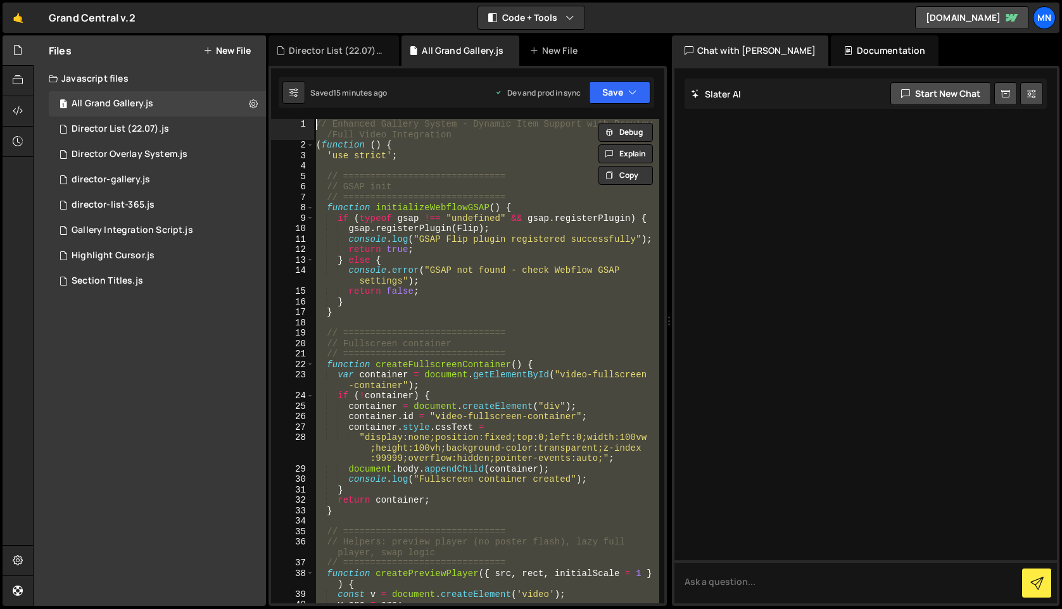
drag, startPoint x: 367, startPoint y: 598, endPoint x: 258, endPoint y: -98, distance: 704.4
click at [258, 0] on html "Projects [GEOGRAPHIC_DATA] Blog [GEOGRAPHIC_DATA] Projects Your Teams Invite te…" at bounding box center [531, 304] width 1062 height 609
type textarea "// Enhanced Gallery System - Dynamic Item Support with Preview/Full Video Integ…"
paste textarea
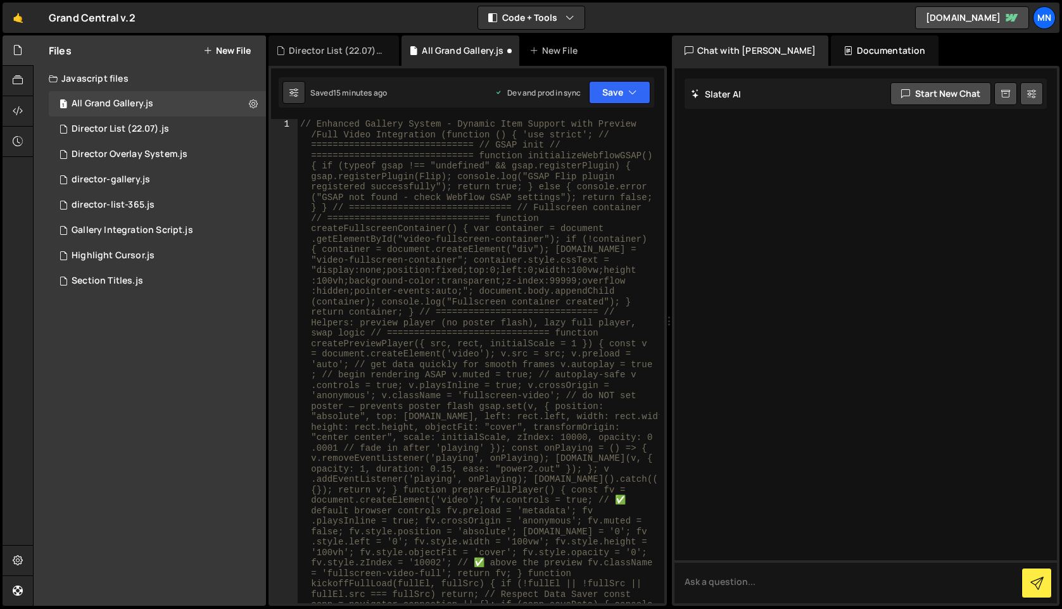
type textarea "})();"
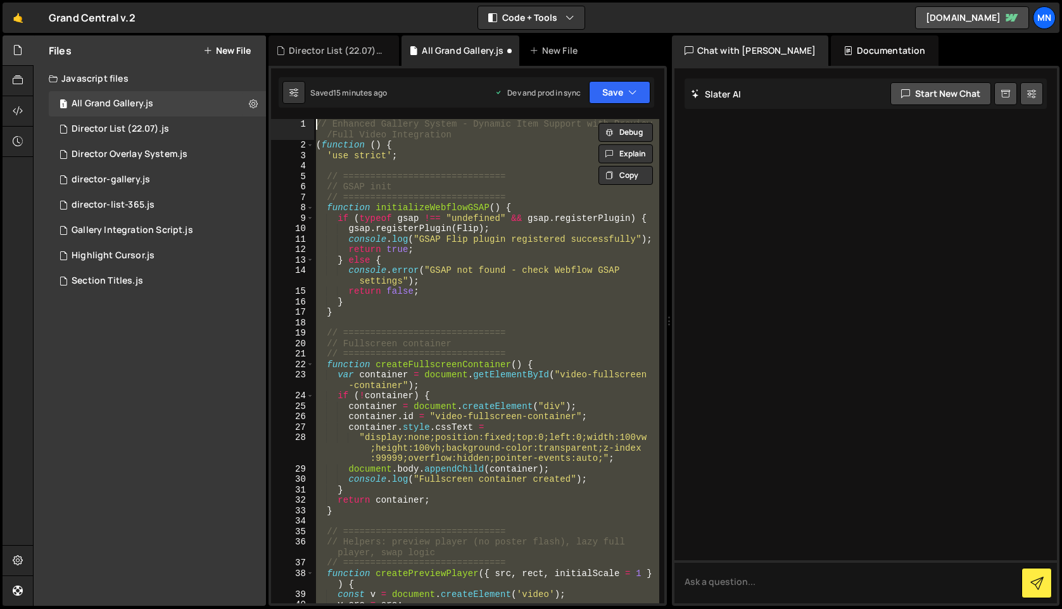
drag, startPoint x: 368, startPoint y: 441, endPoint x: 217, endPoint y: -98, distance: 560.3
click at [217, 0] on html "Projects [GEOGRAPHIC_DATA] Blog [GEOGRAPHIC_DATA] Projects Your Teams Invite te…" at bounding box center [531, 304] width 1062 height 609
type textarea "// Enhanced Gallery System - Dynamic Item Support with Preview/Full Video Integ…"
paste textarea
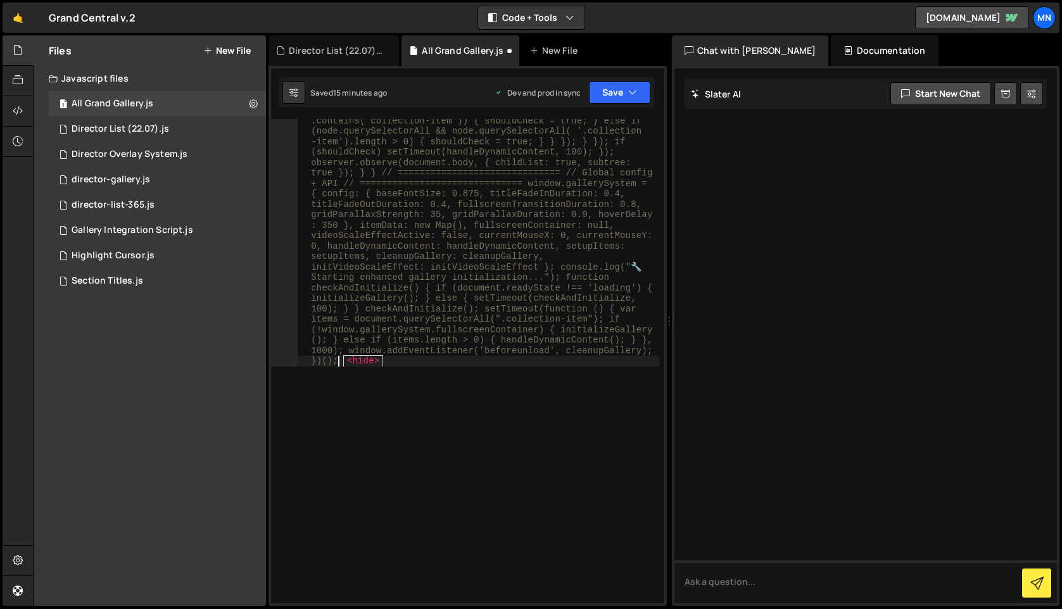
scroll to position [4862, 0]
click at [382, 452] on div "// Enhanced Gallery System - Dynamic Item Support with Preview /Full Video Inte…" at bounding box center [479, 608] width 362 height 10703
click at [394, 363] on div "// Enhanced Gallery System - Dynamic Item Support with Preview /Full Video Inte…" at bounding box center [479, 608] width 362 height 10703
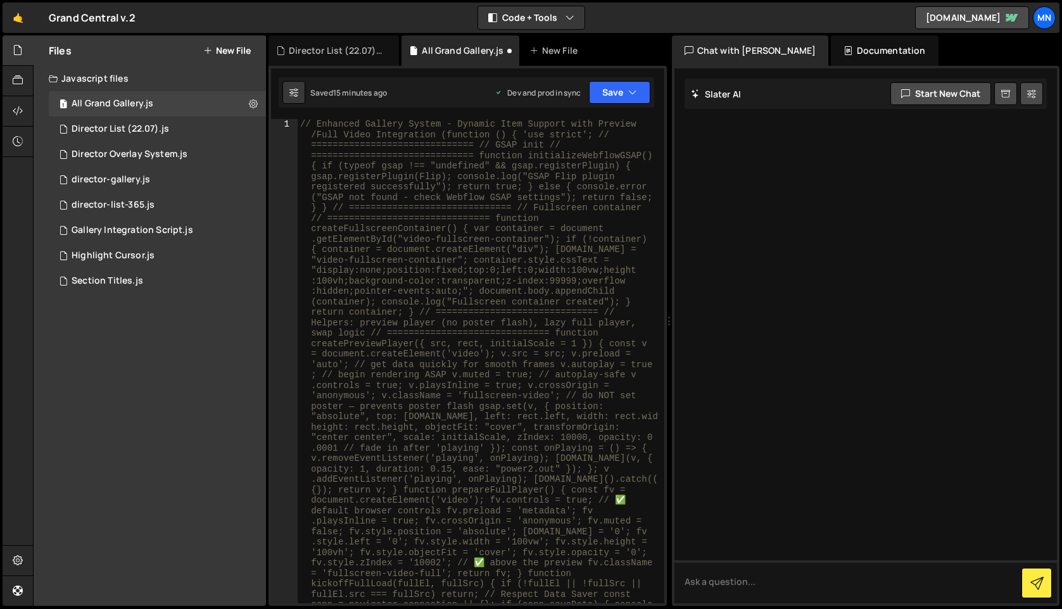
scroll to position [0, 0]
type textarea "})();"
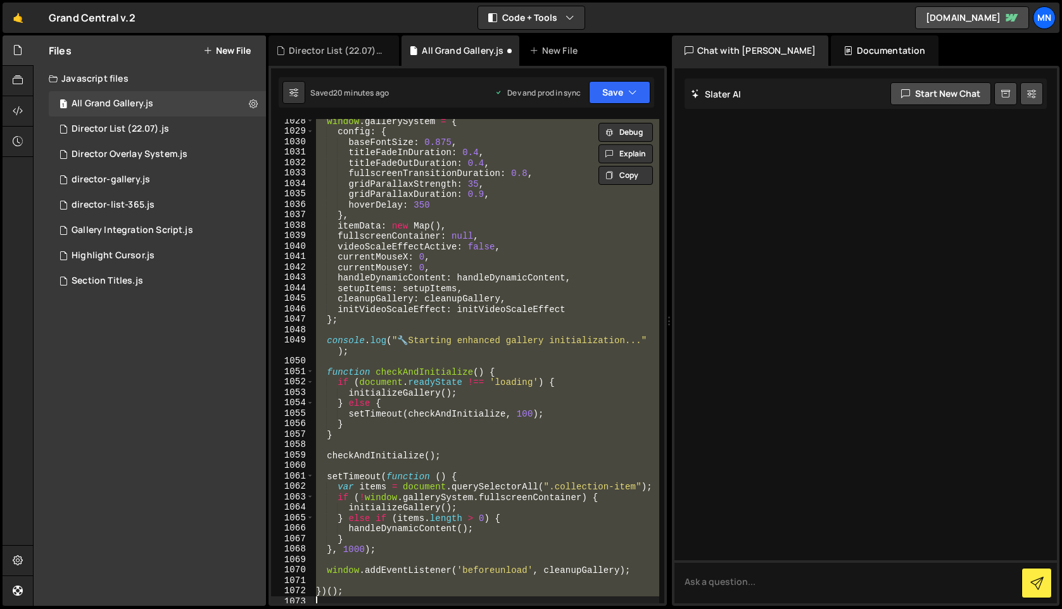
paste textarea
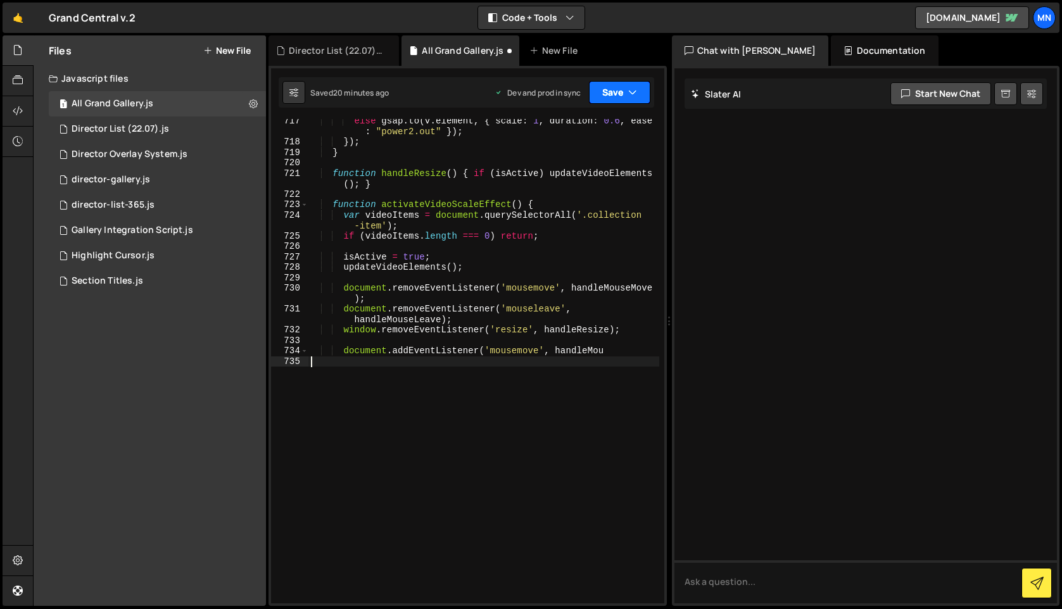
click at [618, 87] on button "Save" at bounding box center [619, 92] width 61 height 23
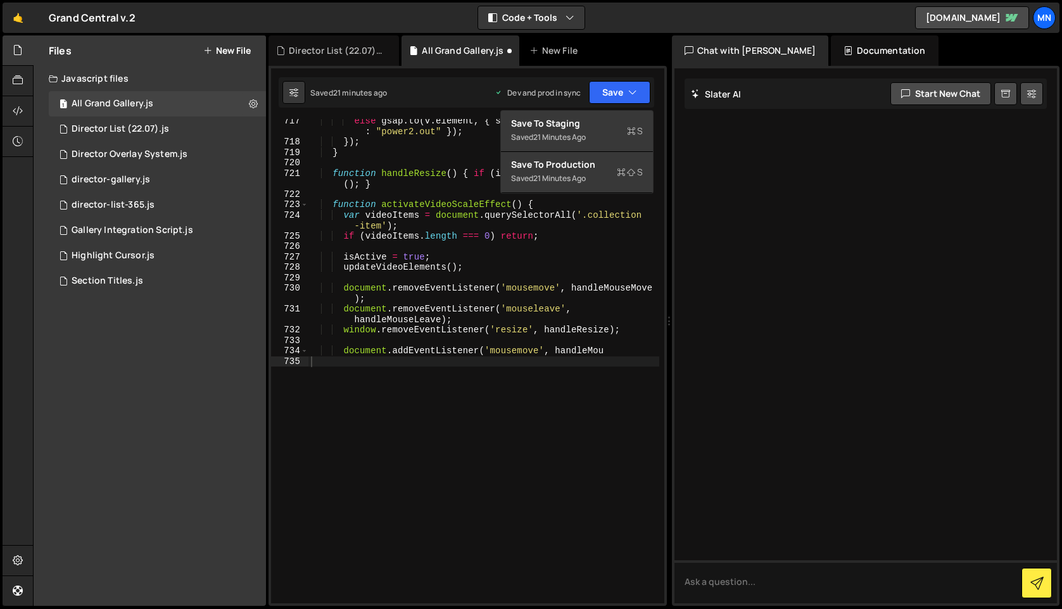
click at [376, 421] on div "else gsap . to ( v . element , { scale : 1 , duration : 0.6 , ease : "power2.ou…" at bounding box center [483, 374] width 351 height 516
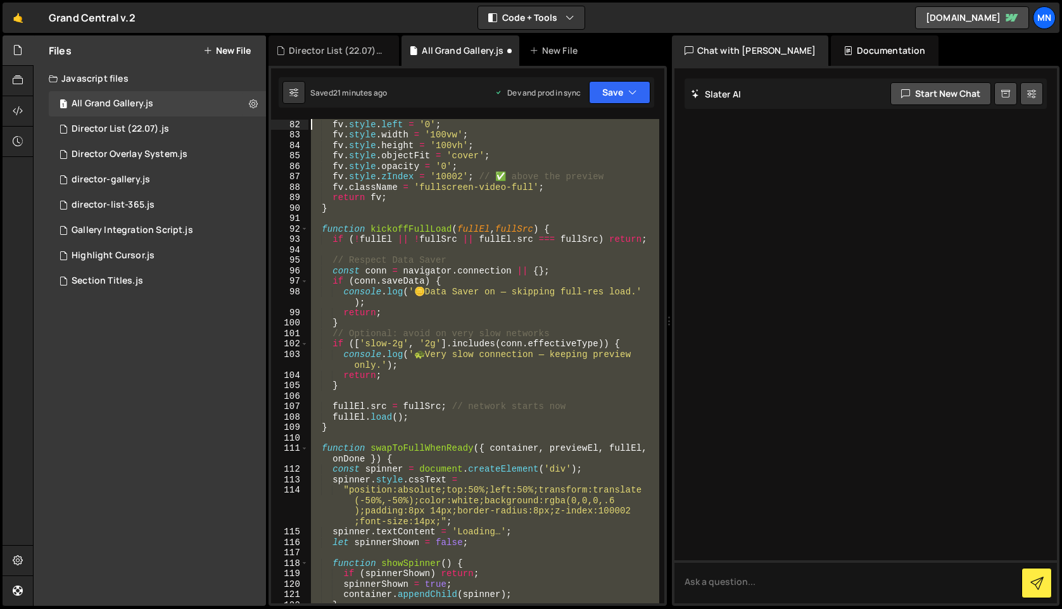
scroll to position [0, 0]
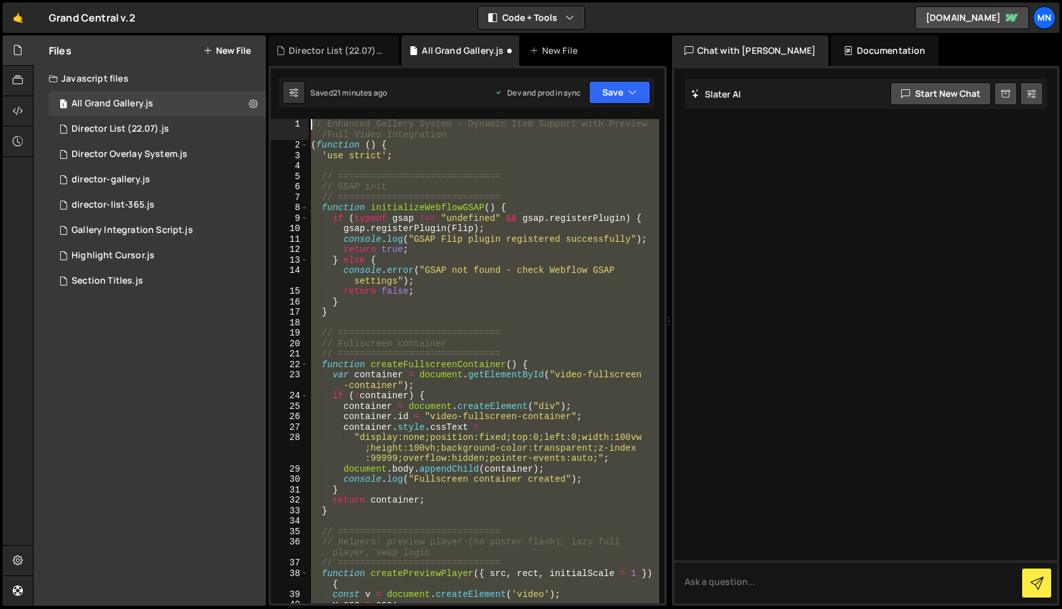
drag, startPoint x: 312, startPoint y: 338, endPoint x: 284, endPoint y: -71, distance: 410.1
click at [284, 0] on html "Projects [GEOGRAPHIC_DATA] Blog [GEOGRAPHIC_DATA] Projects Your Teams Invite te…" at bounding box center [531, 304] width 1062 height 609
type textarea "// Enhanced Gallery System - Dynamic Item Support with Preview/Full Video Integ…"
paste textarea
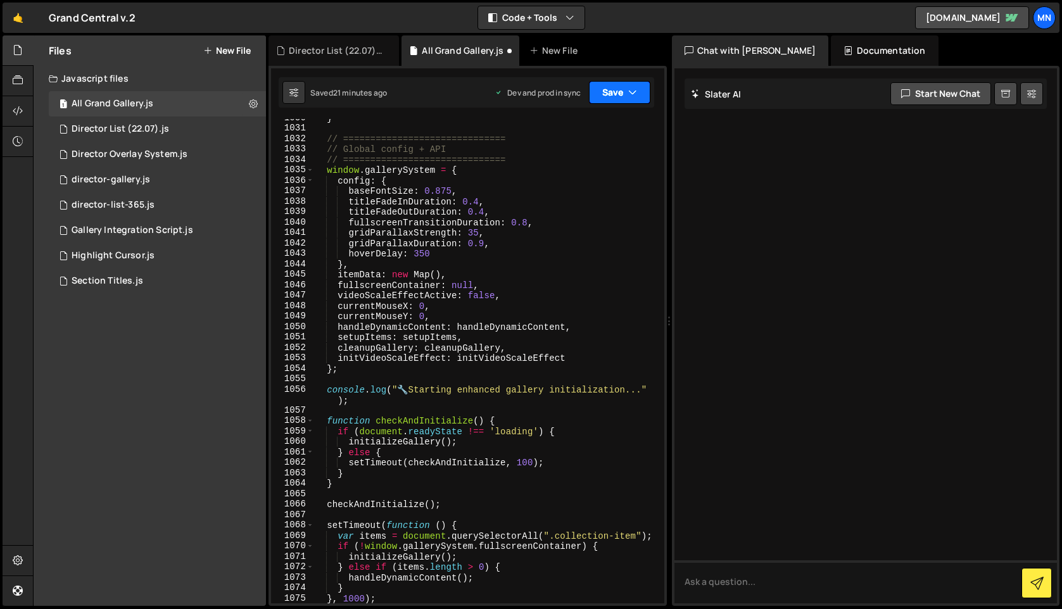
click at [627, 89] on button "Save" at bounding box center [619, 92] width 61 height 23
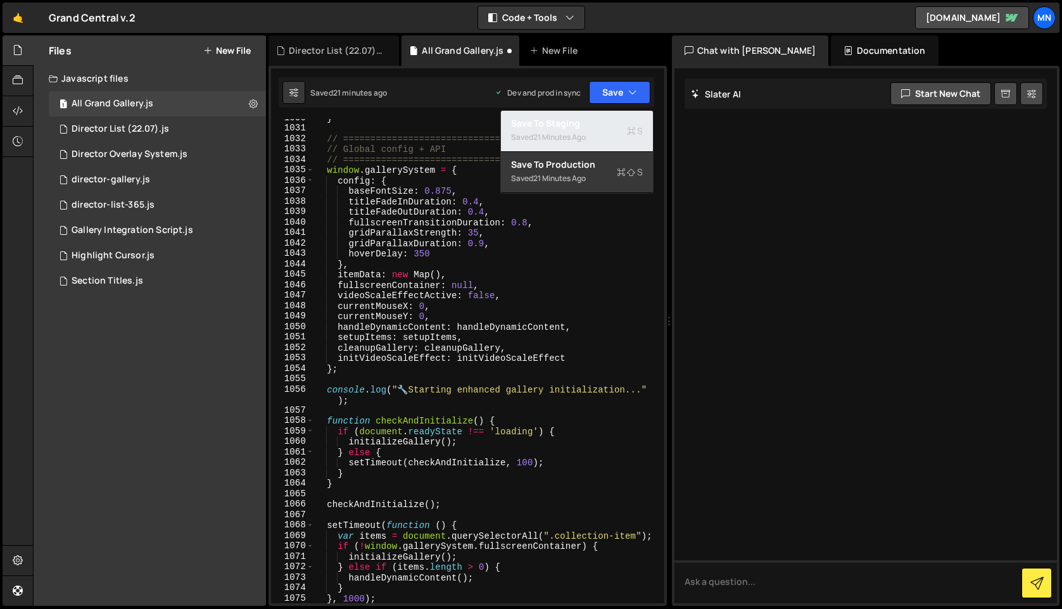
drag, startPoint x: 592, startPoint y: 120, endPoint x: 612, endPoint y: 111, distance: 21.5
click at [593, 120] on div "Save to Staging S" at bounding box center [577, 123] width 132 height 13
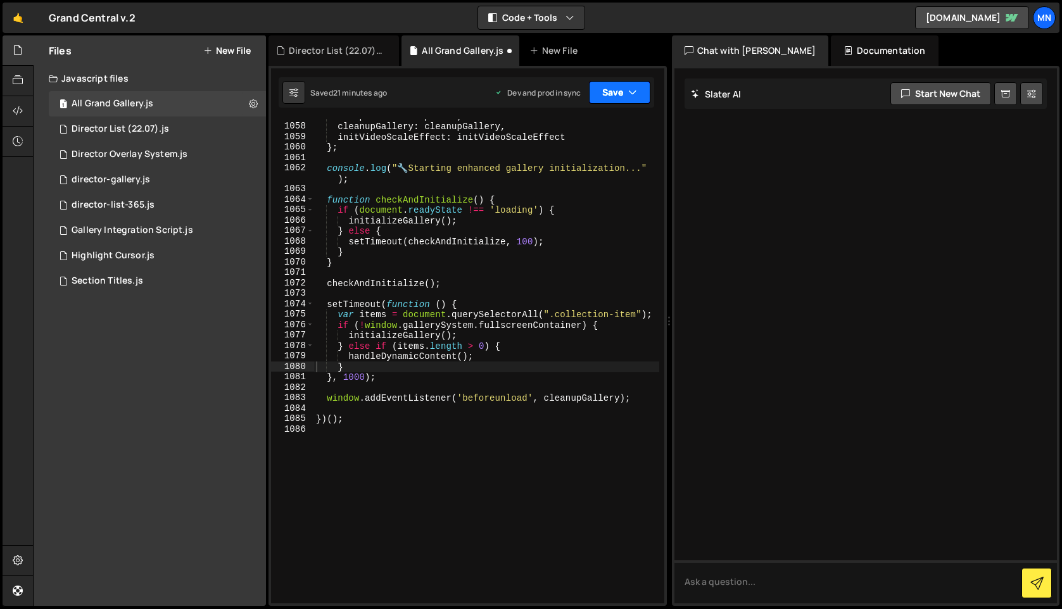
scroll to position [12850, 0]
click at [628, 93] on icon "button" at bounding box center [632, 92] width 9 height 13
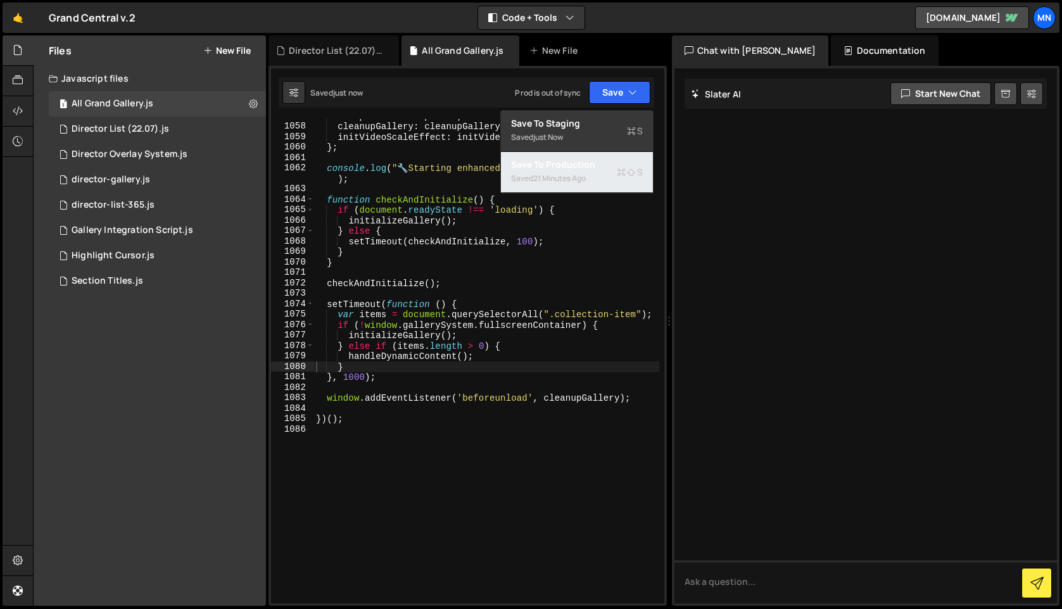
click at [609, 171] on div "Saved 21 minutes ago" at bounding box center [577, 178] width 132 height 15
